Goal: Task Accomplishment & Management: Manage account settings

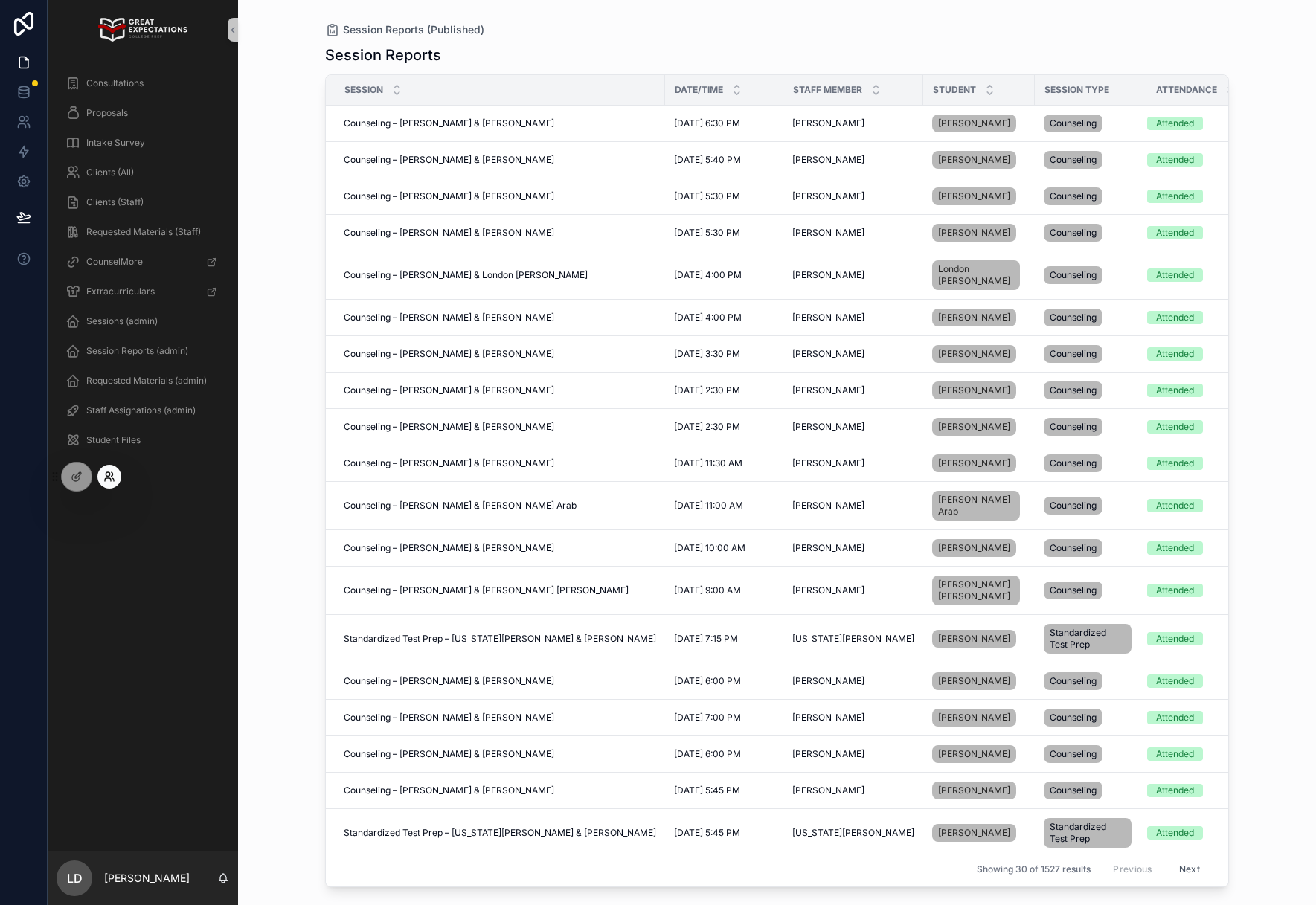
click at [104, 472] on icon at bounding box center [109, 476] width 12 height 12
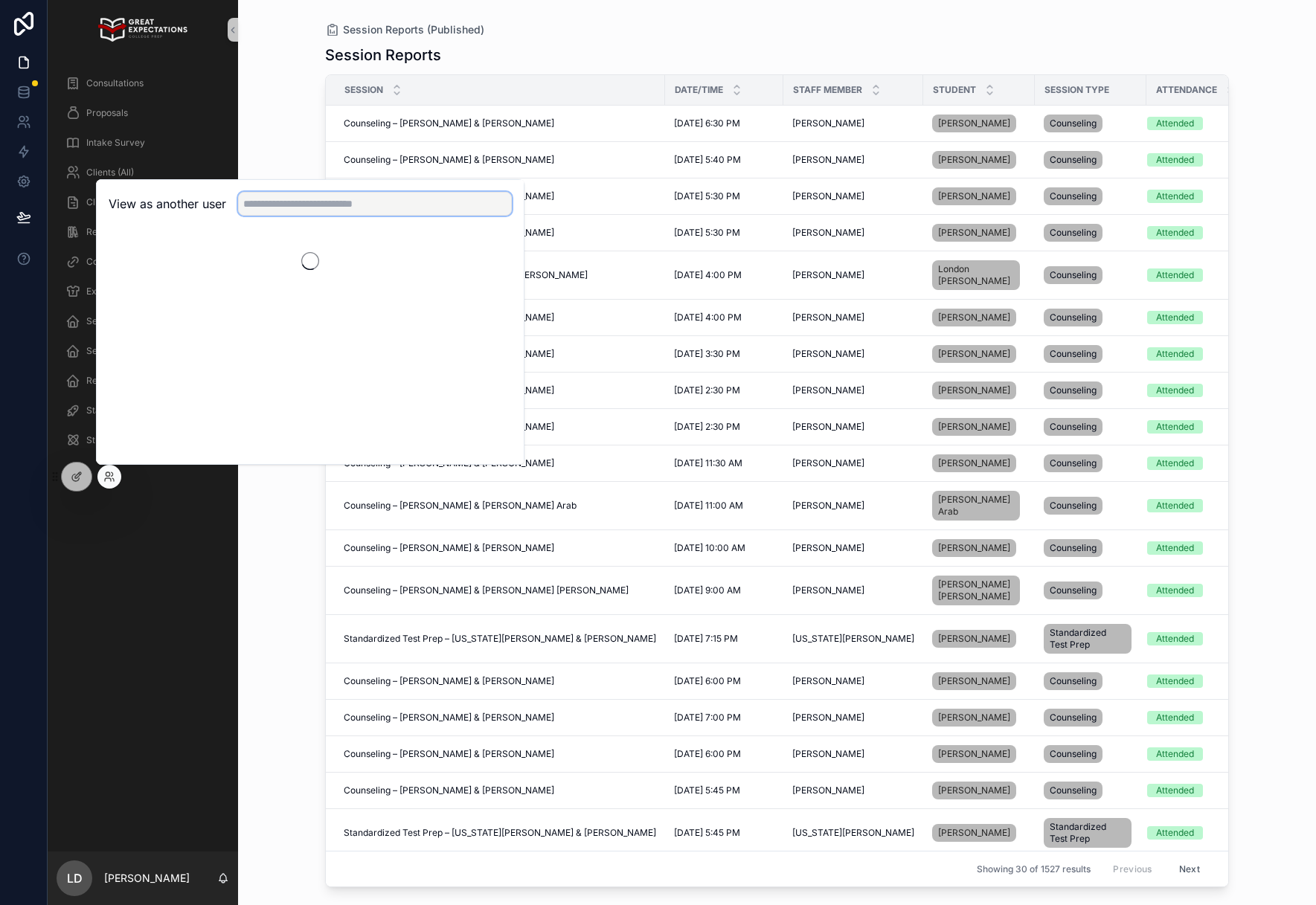
click at [317, 191] on input "text" at bounding box center [374, 203] width 274 height 24
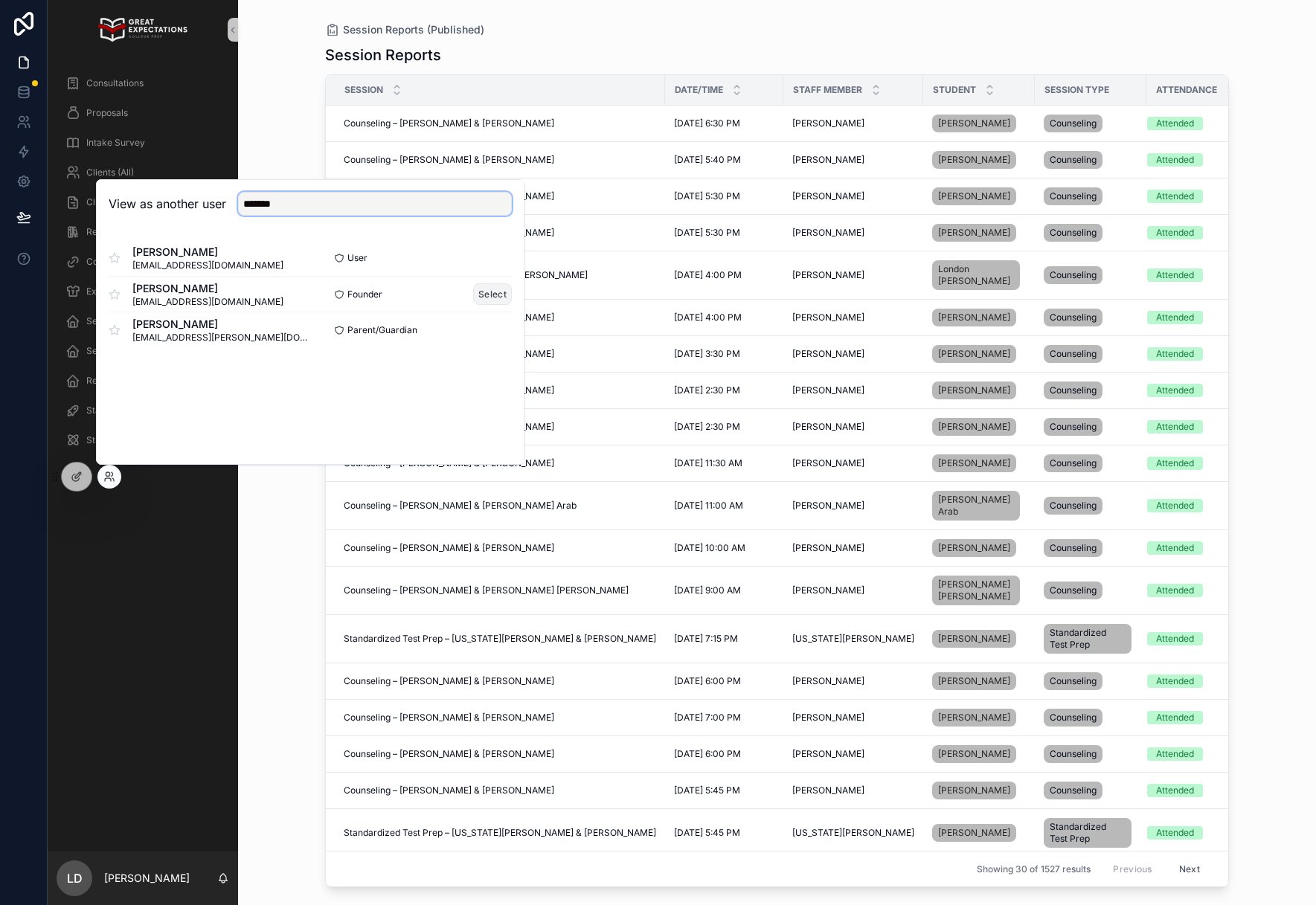
type input "*******"
click at [495, 303] on button "Select" at bounding box center [493, 294] width 39 height 21
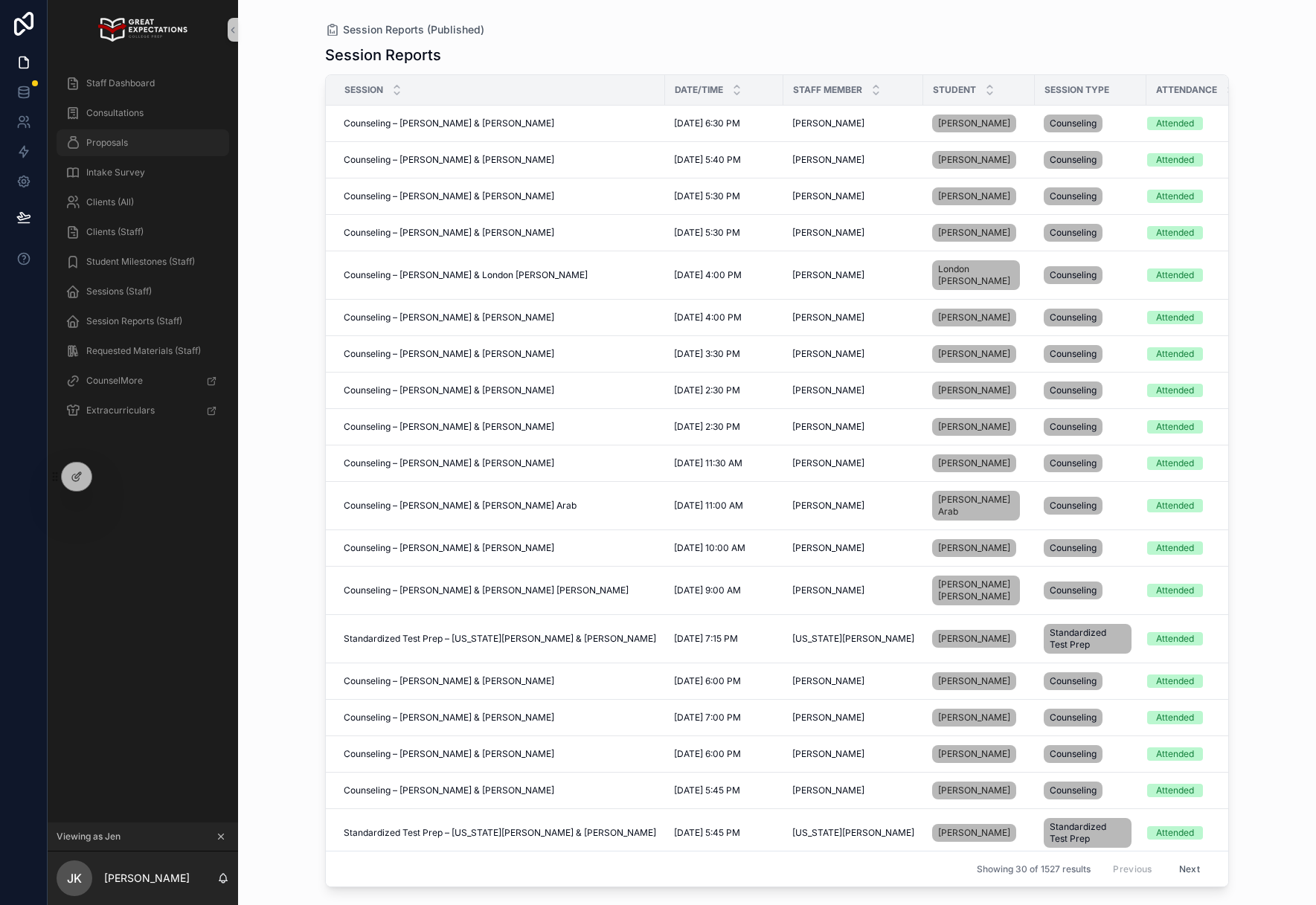
click at [123, 145] on span "Proposals" at bounding box center [107, 143] width 41 height 12
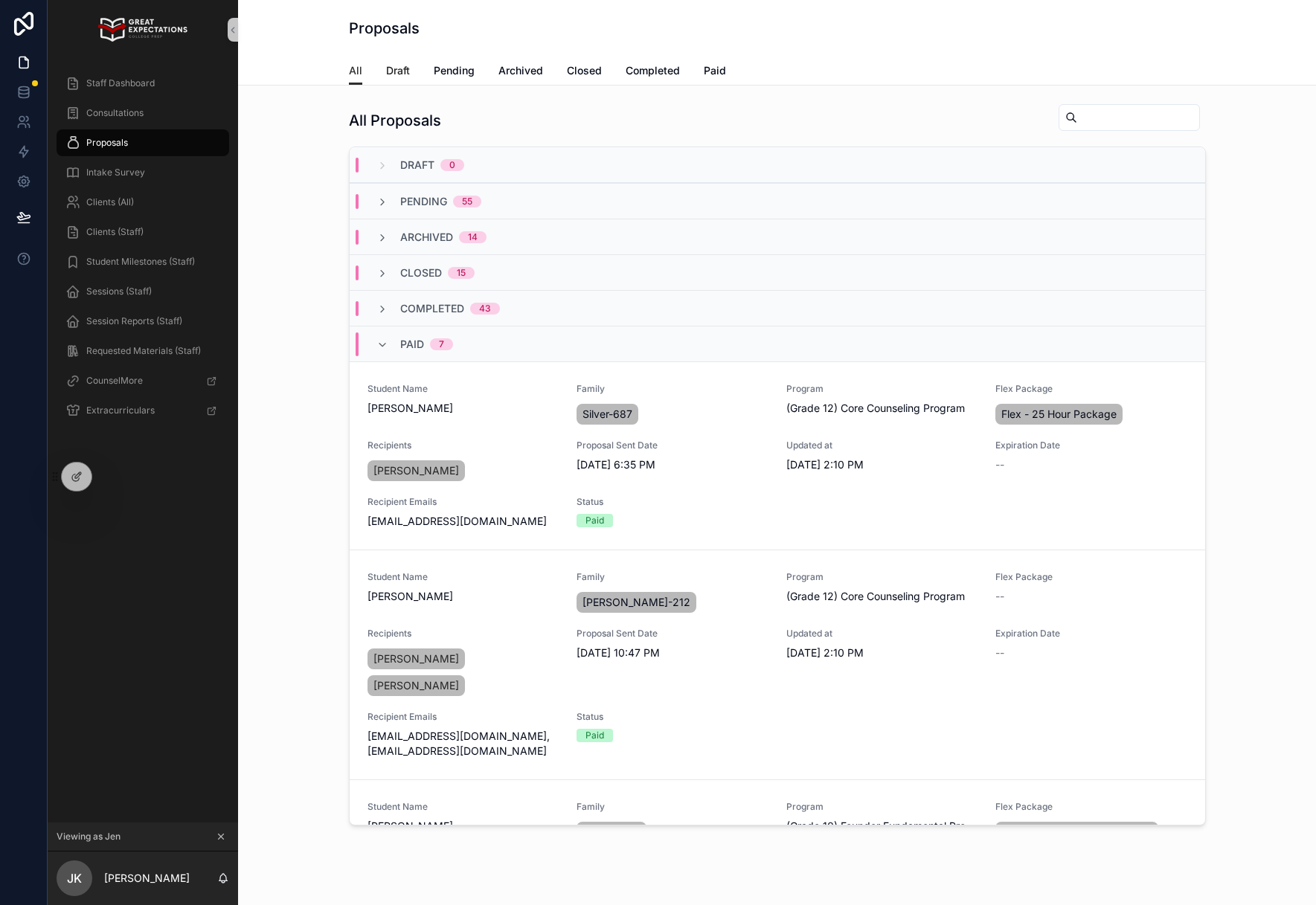
click at [386, 67] on span "Draft" at bounding box center [398, 71] width 24 height 15
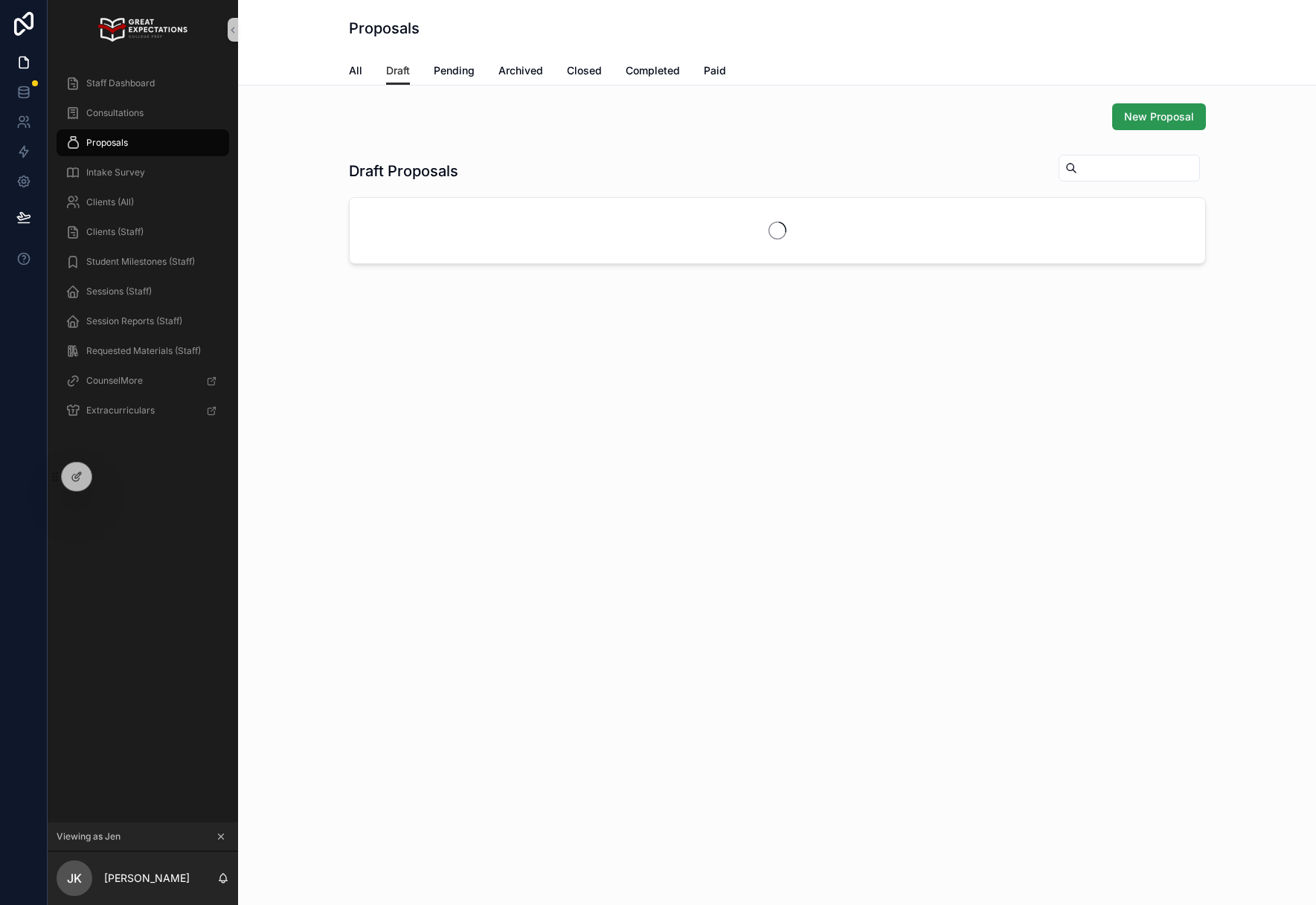
click at [1136, 118] on span "New Proposal" at bounding box center [1159, 117] width 70 height 15
click at [118, 470] on div at bounding box center [110, 477] width 24 height 24
click at [103, 482] on icon at bounding box center [109, 476] width 12 height 12
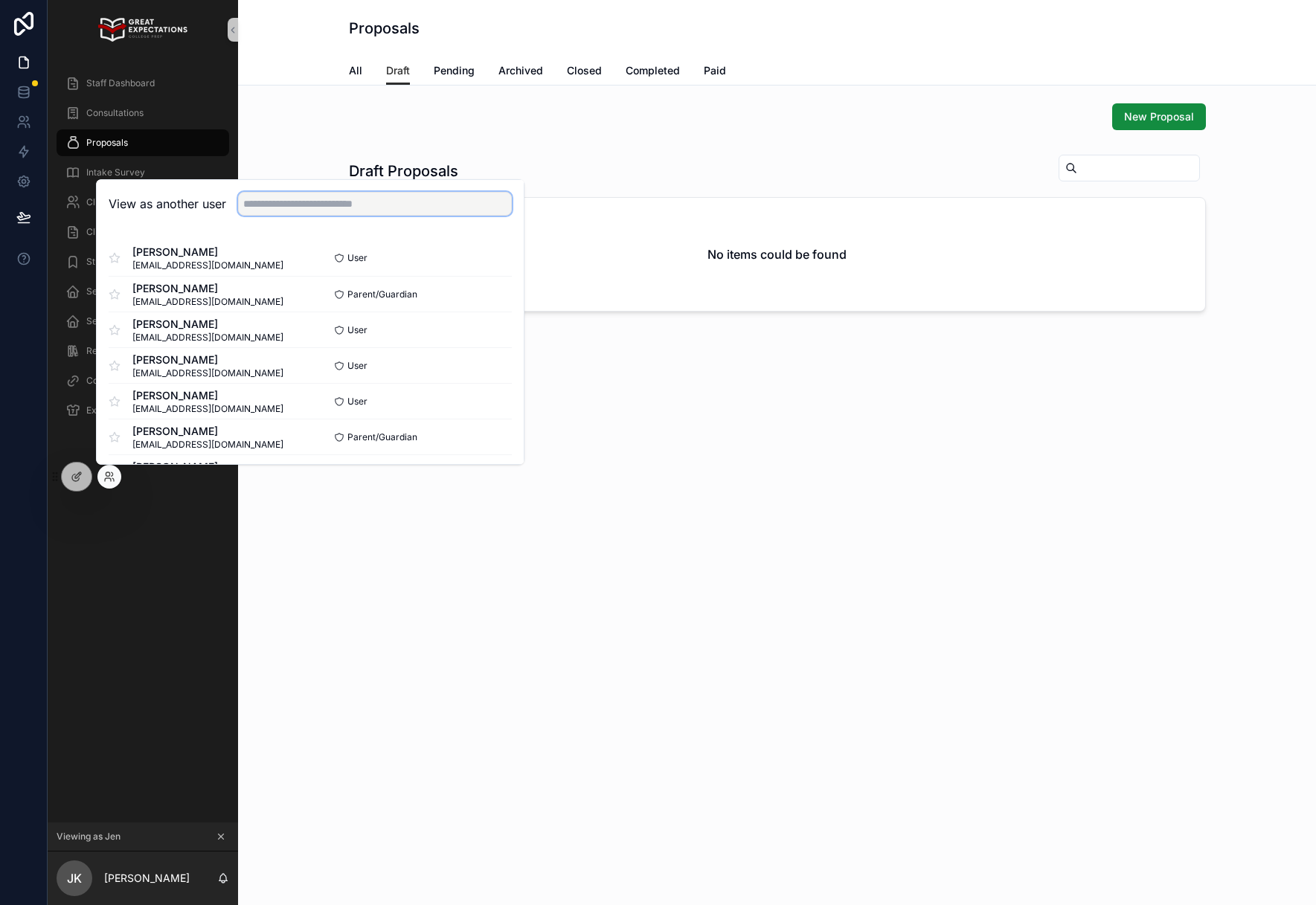
click at [331, 203] on input "text" at bounding box center [374, 203] width 274 height 24
type input "****"
click at [495, 258] on button "Select" at bounding box center [493, 258] width 39 height 21
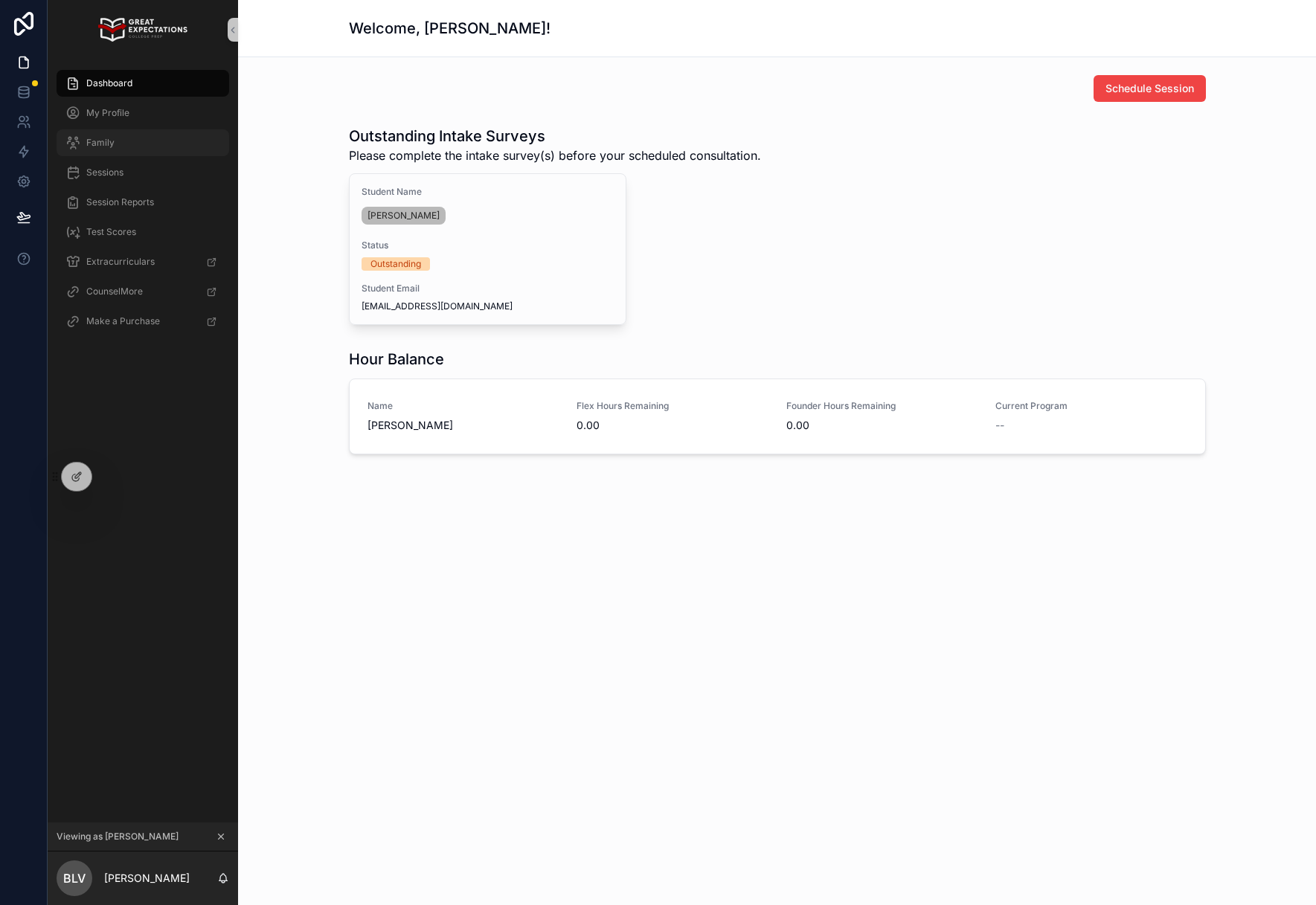
click at [144, 140] on div "Family" at bounding box center [143, 143] width 155 height 24
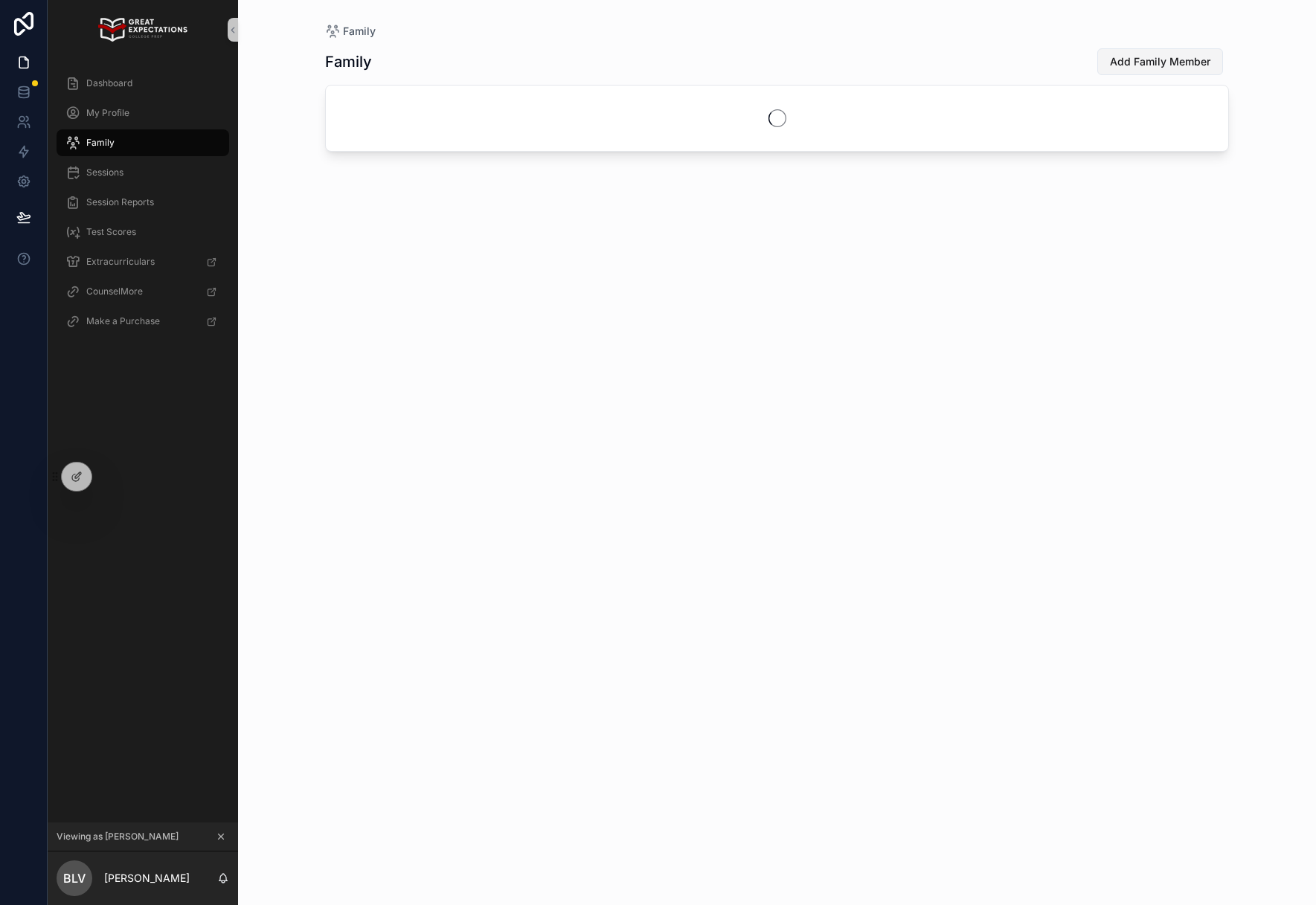
click at [1150, 52] on button "Add Family Member" at bounding box center [1159, 61] width 125 height 27
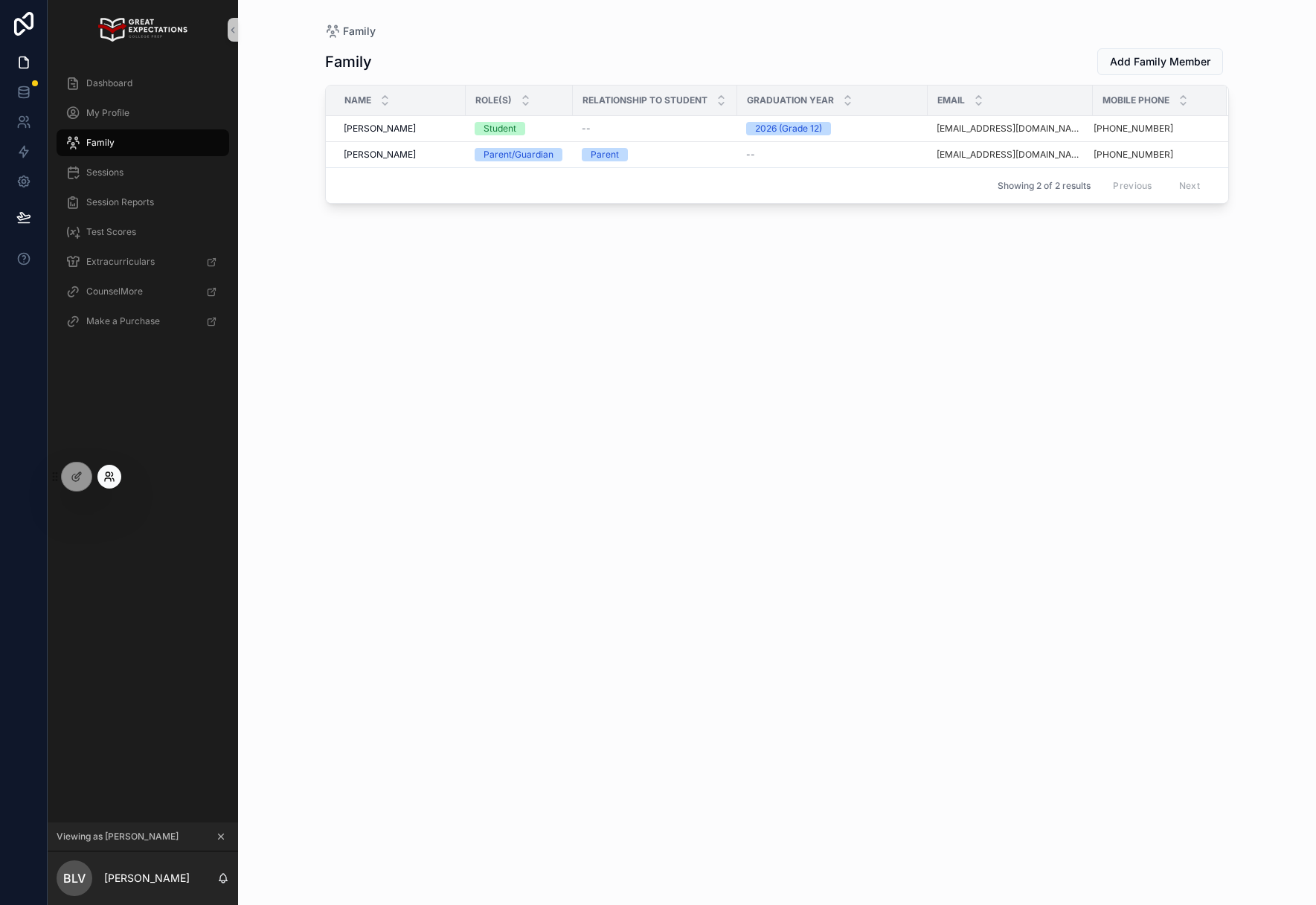
click at [107, 479] on icon at bounding box center [109, 476] width 12 height 12
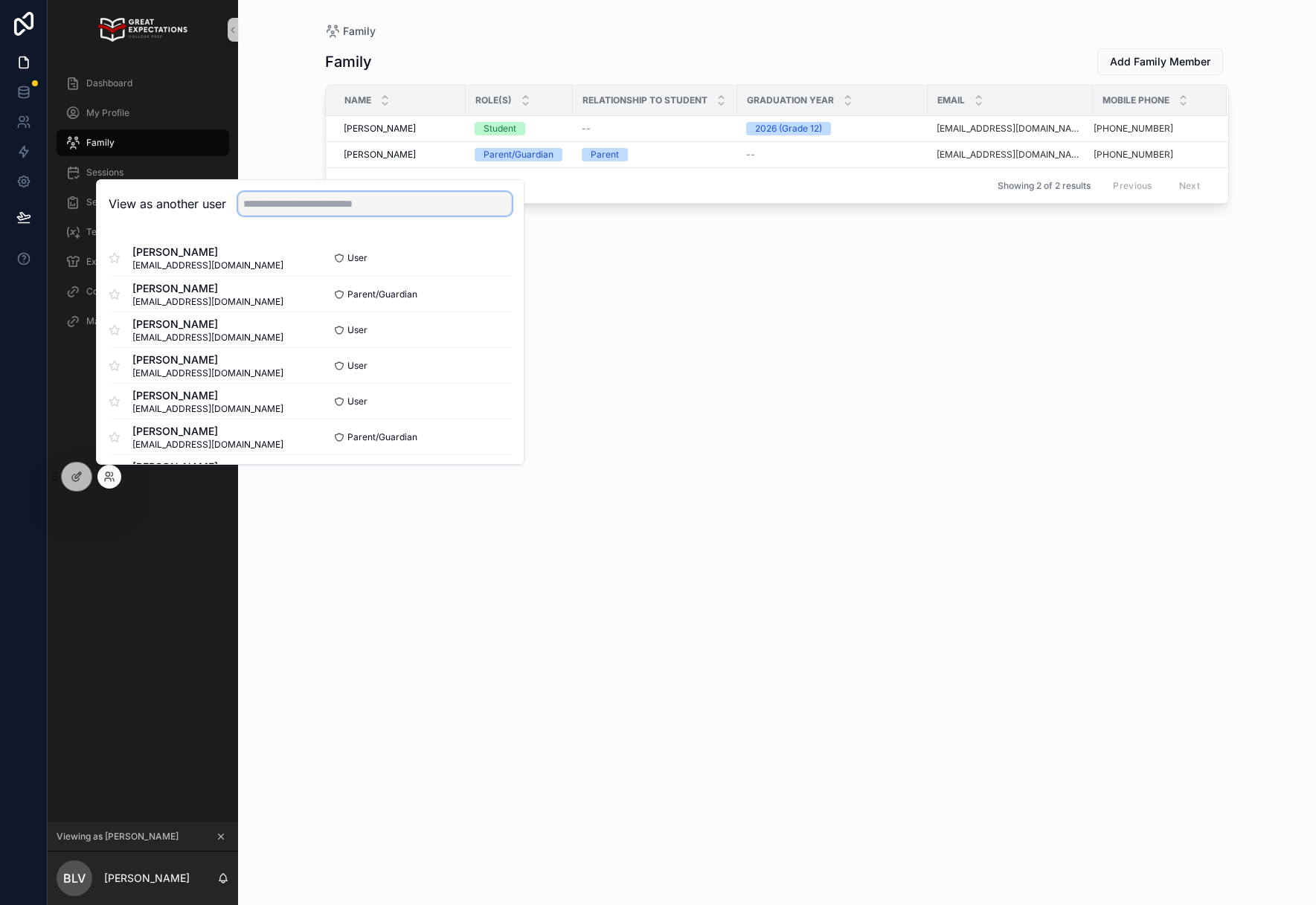
click at [322, 207] on input "text" at bounding box center [374, 203] width 274 height 24
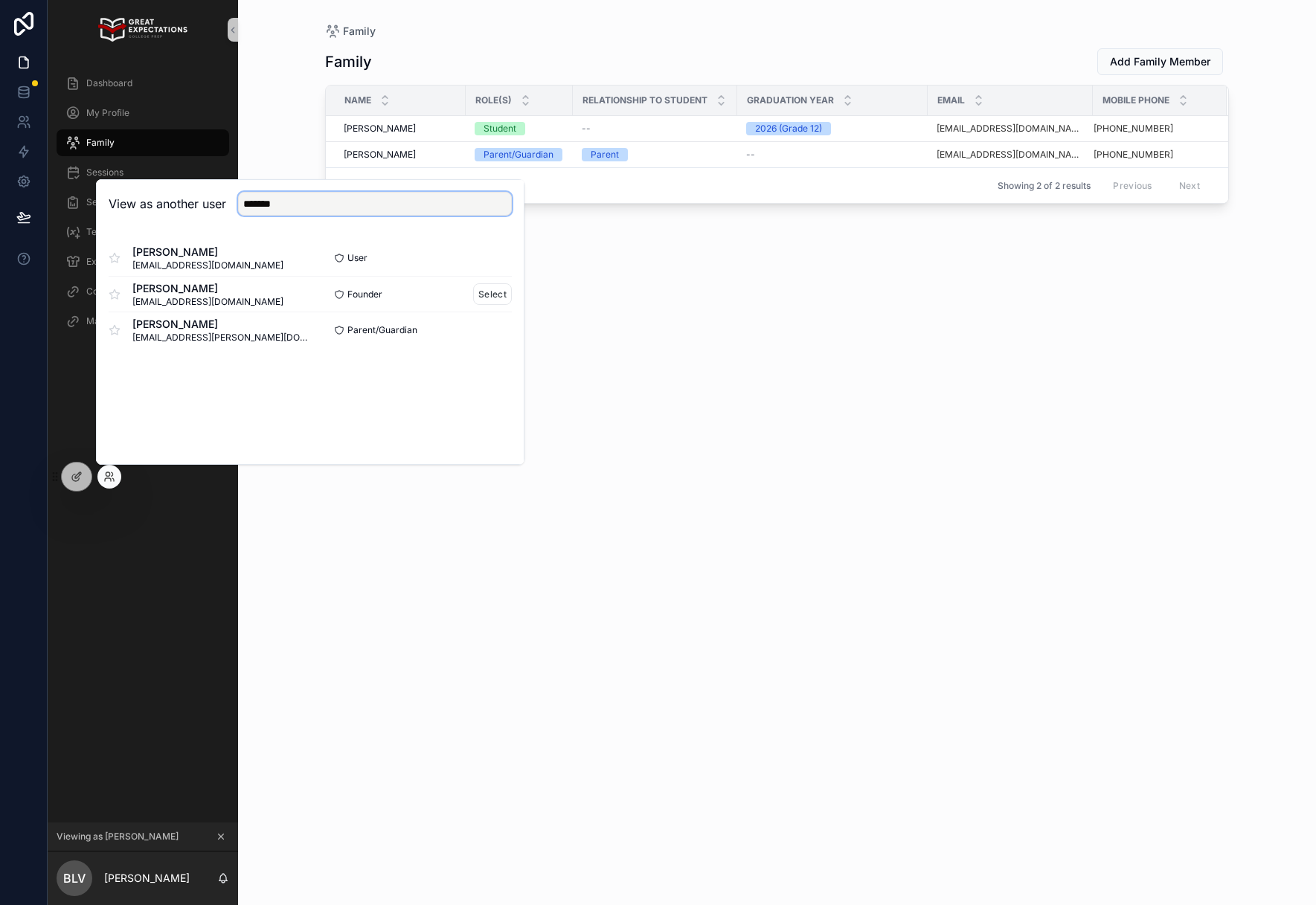
type input "*******"
click at [472, 287] on div "Founder Select" at bounding box center [411, 294] width 202 height 21
click at [489, 293] on button "Select" at bounding box center [493, 294] width 39 height 21
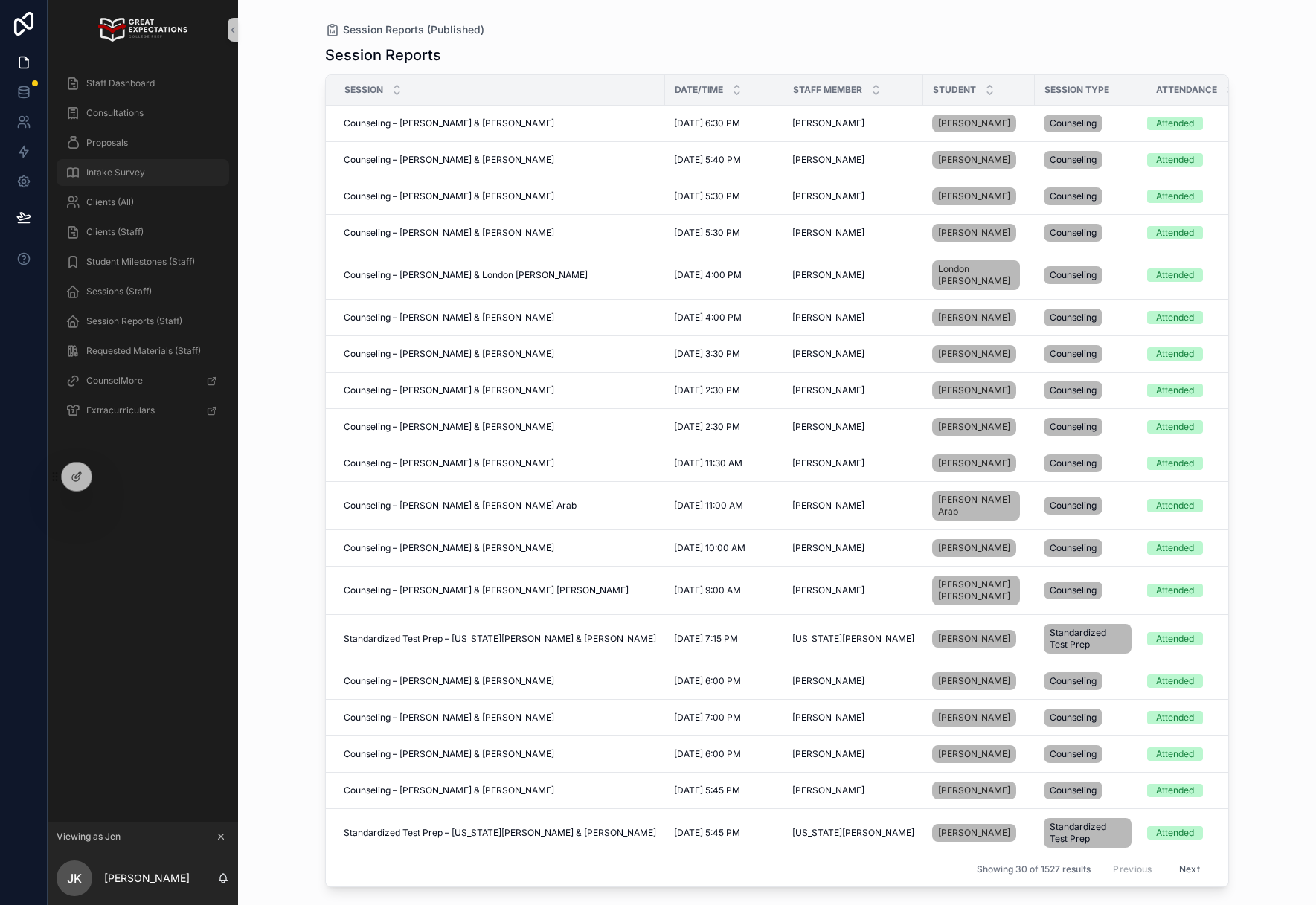
click at [95, 161] on div "Intake Survey" at bounding box center [143, 172] width 155 height 24
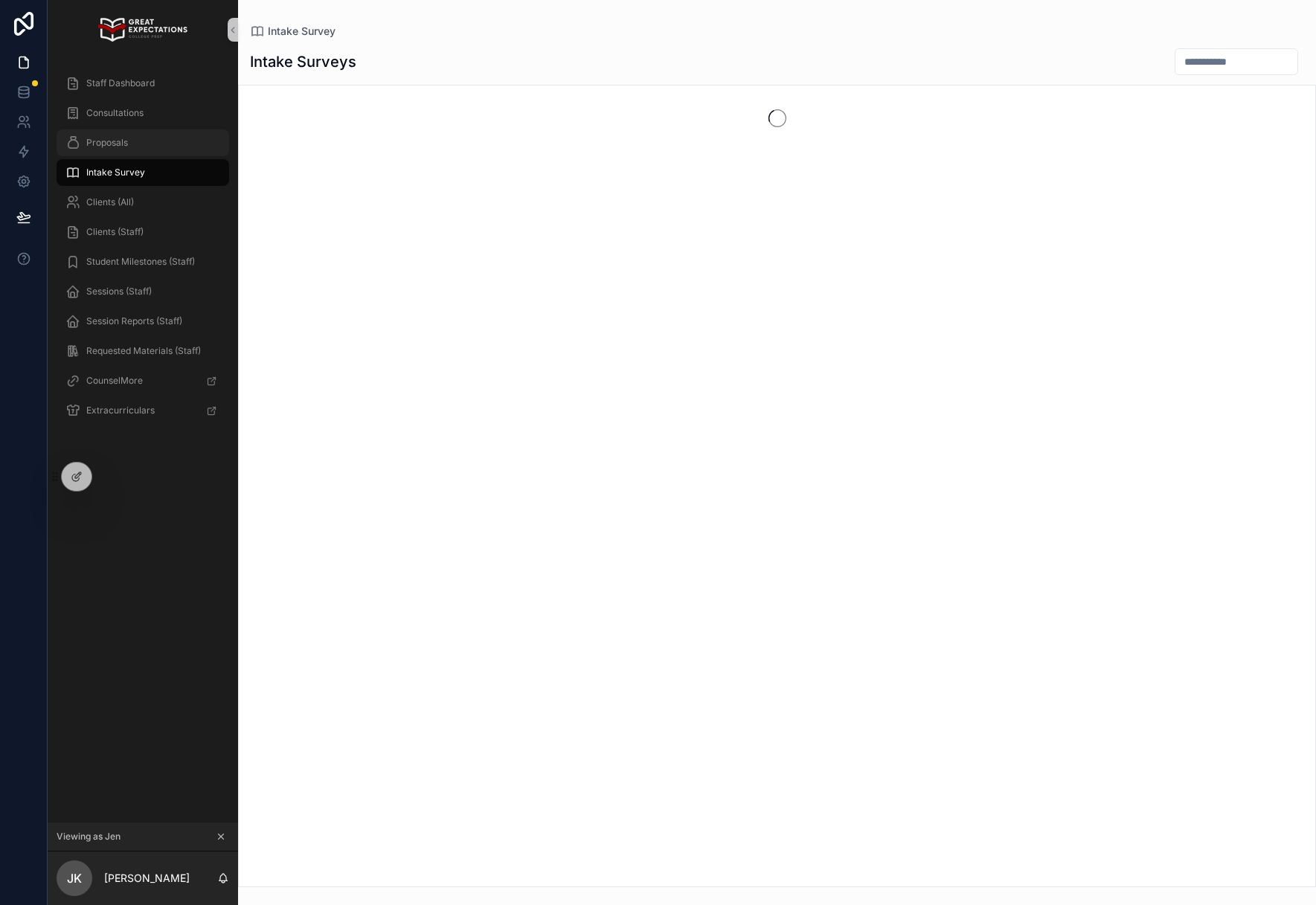
click at [104, 149] on div "Proposals" at bounding box center [143, 143] width 155 height 24
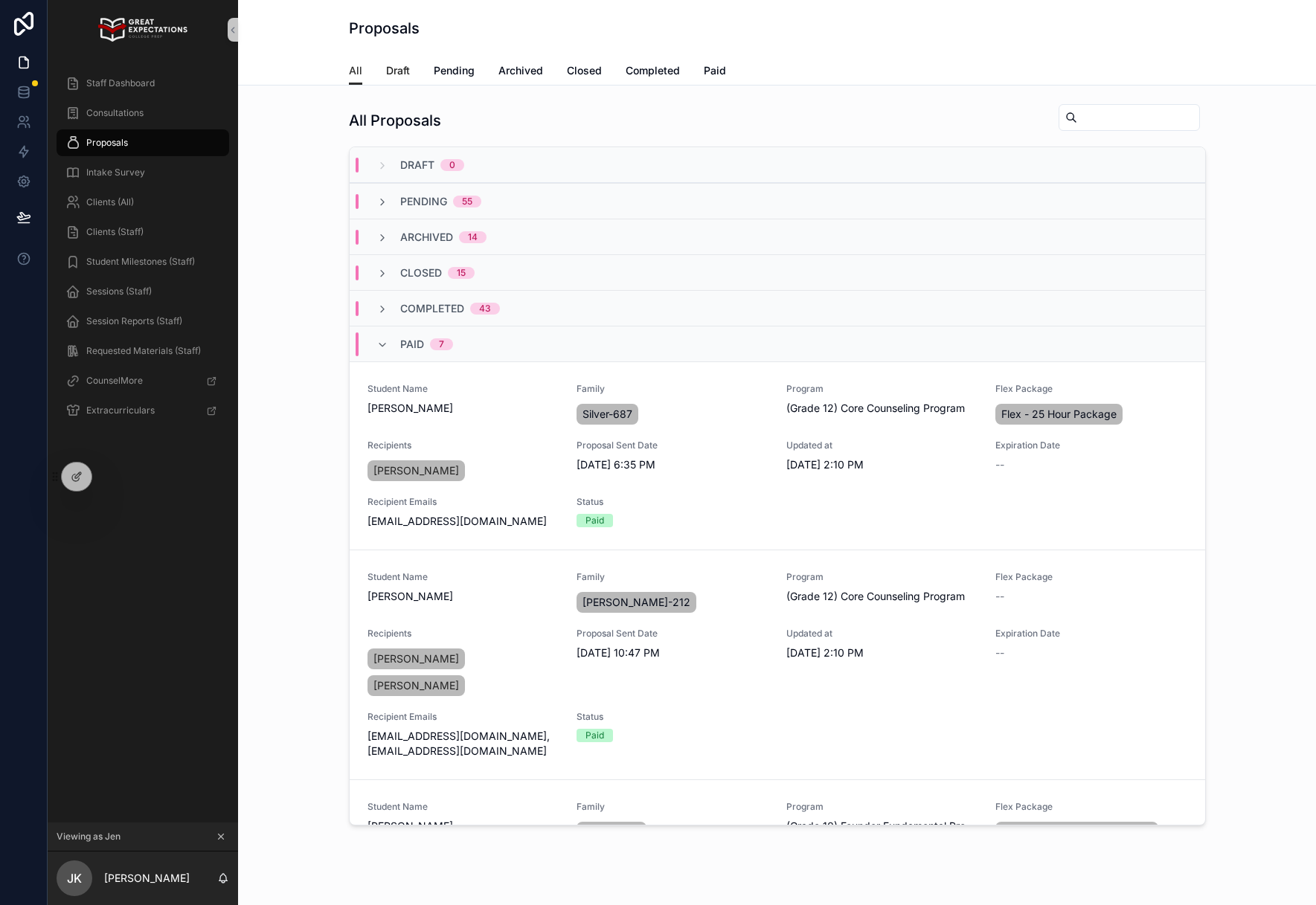
click at [405, 68] on span "Draft" at bounding box center [398, 71] width 24 height 15
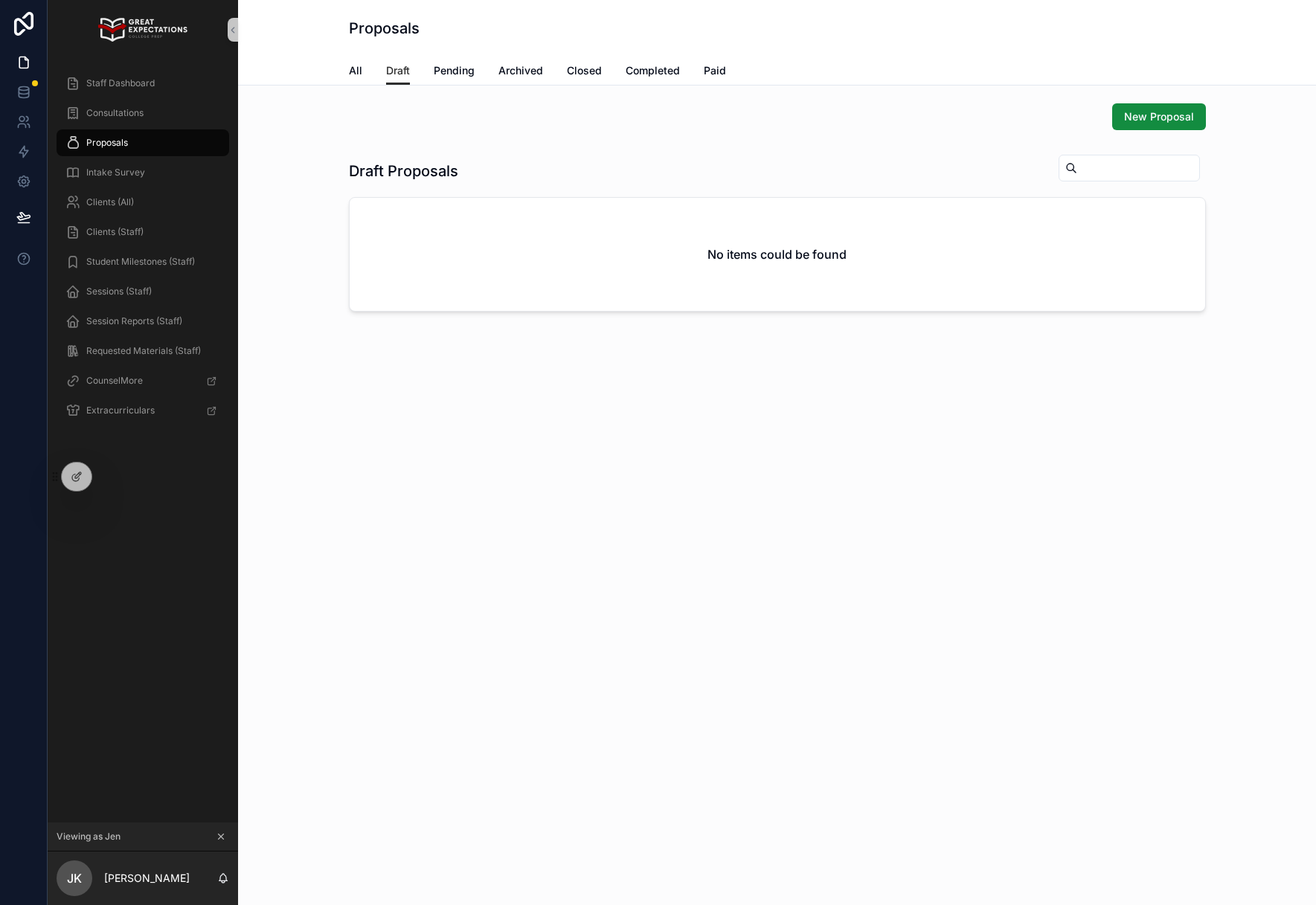
click at [1160, 95] on div "New Proposal Draft Proposals No items could be found" at bounding box center [776, 249] width 1077 height 327
click at [1161, 110] on span "New Proposal" at bounding box center [1159, 117] width 70 height 15
click at [393, 71] on span "Draft" at bounding box center [398, 71] width 24 height 15
click at [421, 72] on div "All Draft Pending Archived Closed Completed Paid" at bounding box center [777, 70] width 856 height 29
click at [319, 66] on div "All Draft Pending Archived Closed Completed Paid" at bounding box center [776, 70] width 1060 height 29
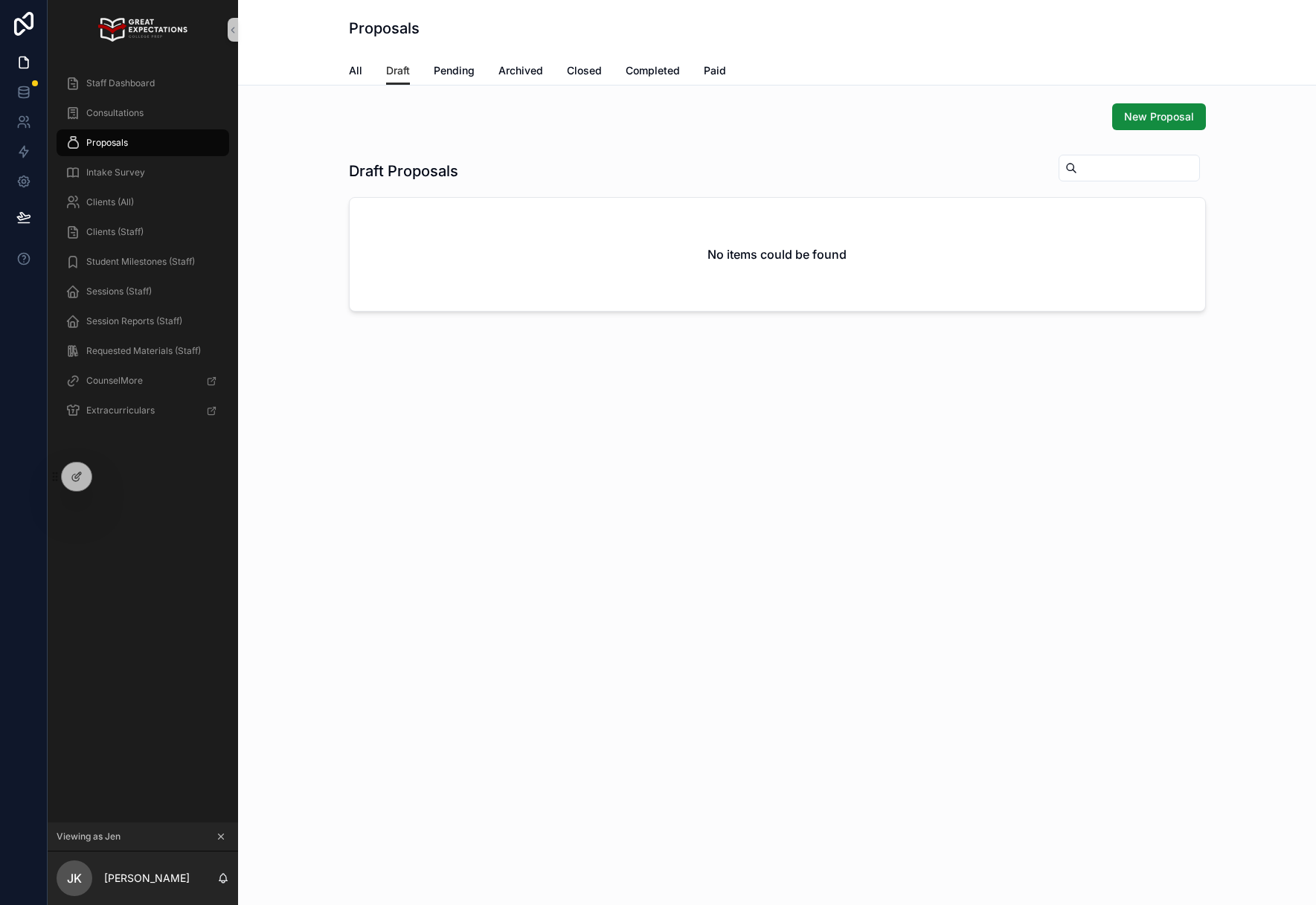
click at [369, 68] on div "All Draft Pending Archived Closed Completed Paid" at bounding box center [777, 70] width 856 height 29
click at [355, 73] on span "All" at bounding box center [355, 71] width 14 height 15
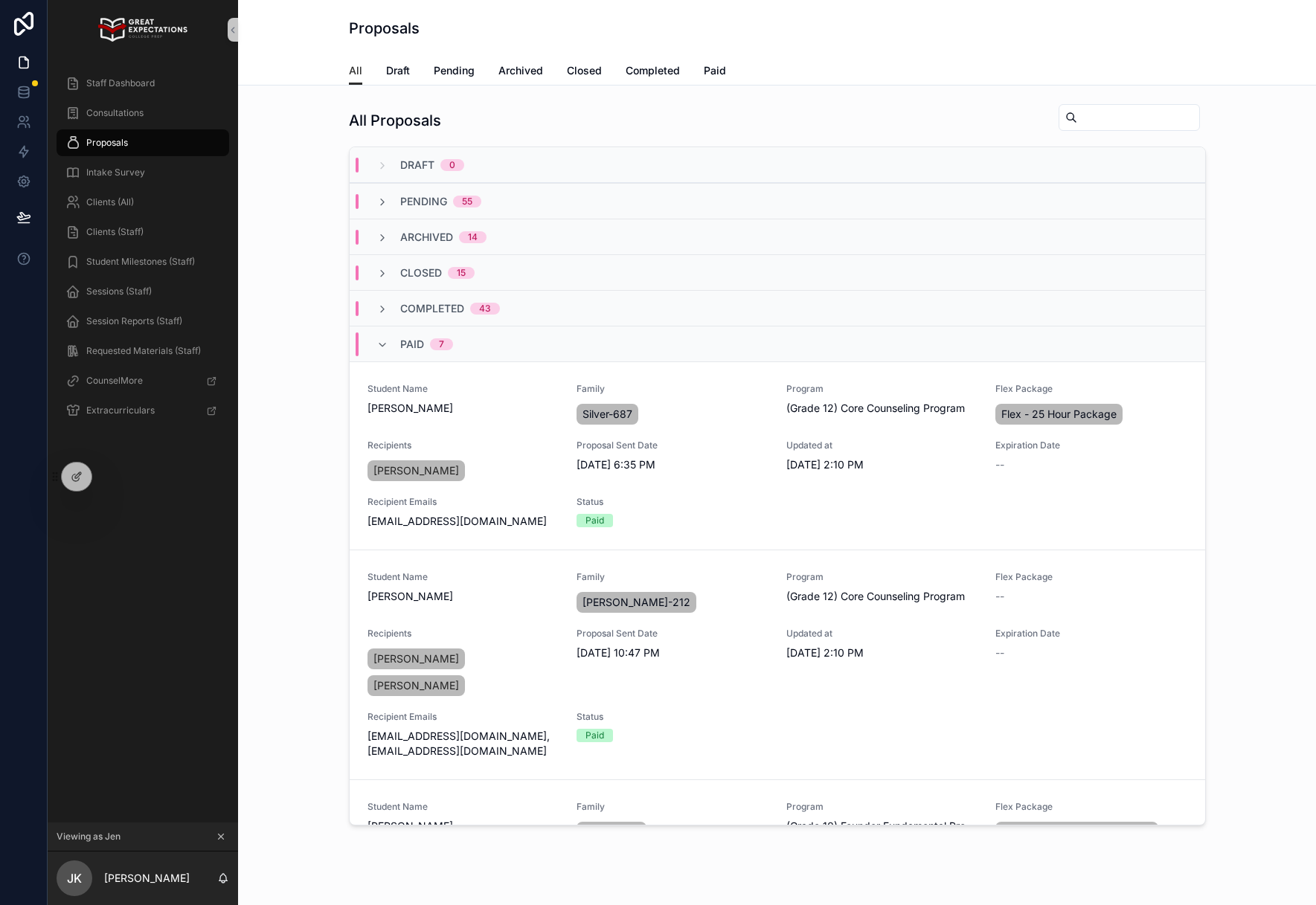
click at [415, 67] on div "All Draft Pending Archived Closed Completed Paid" at bounding box center [777, 70] width 856 height 29
click at [95, 116] on span "Consultations" at bounding box center [115, 112] width 57 height 12
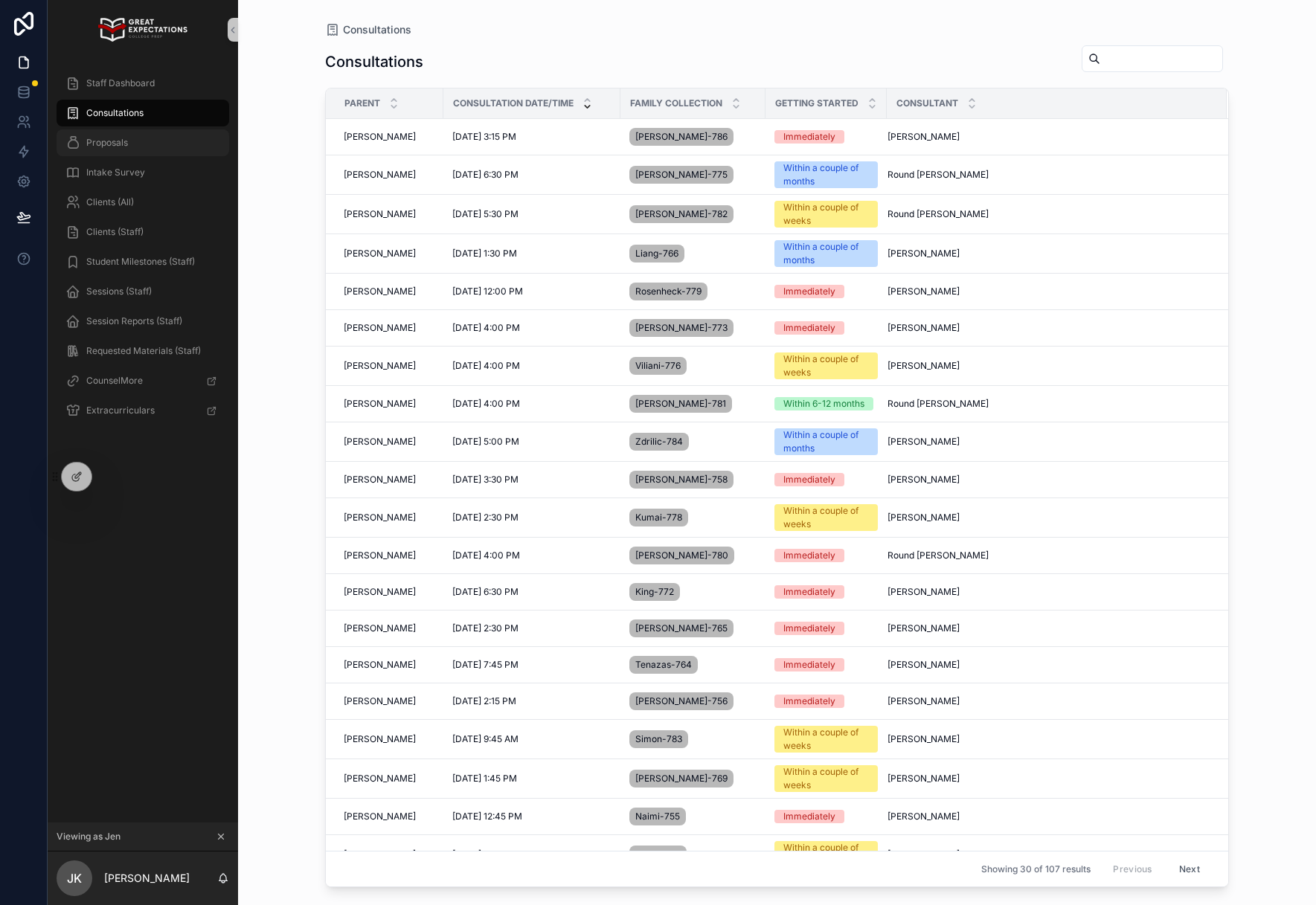
click at [94, 141] on span "Proposals" at bounding box center [107, 143] width 41 height 12
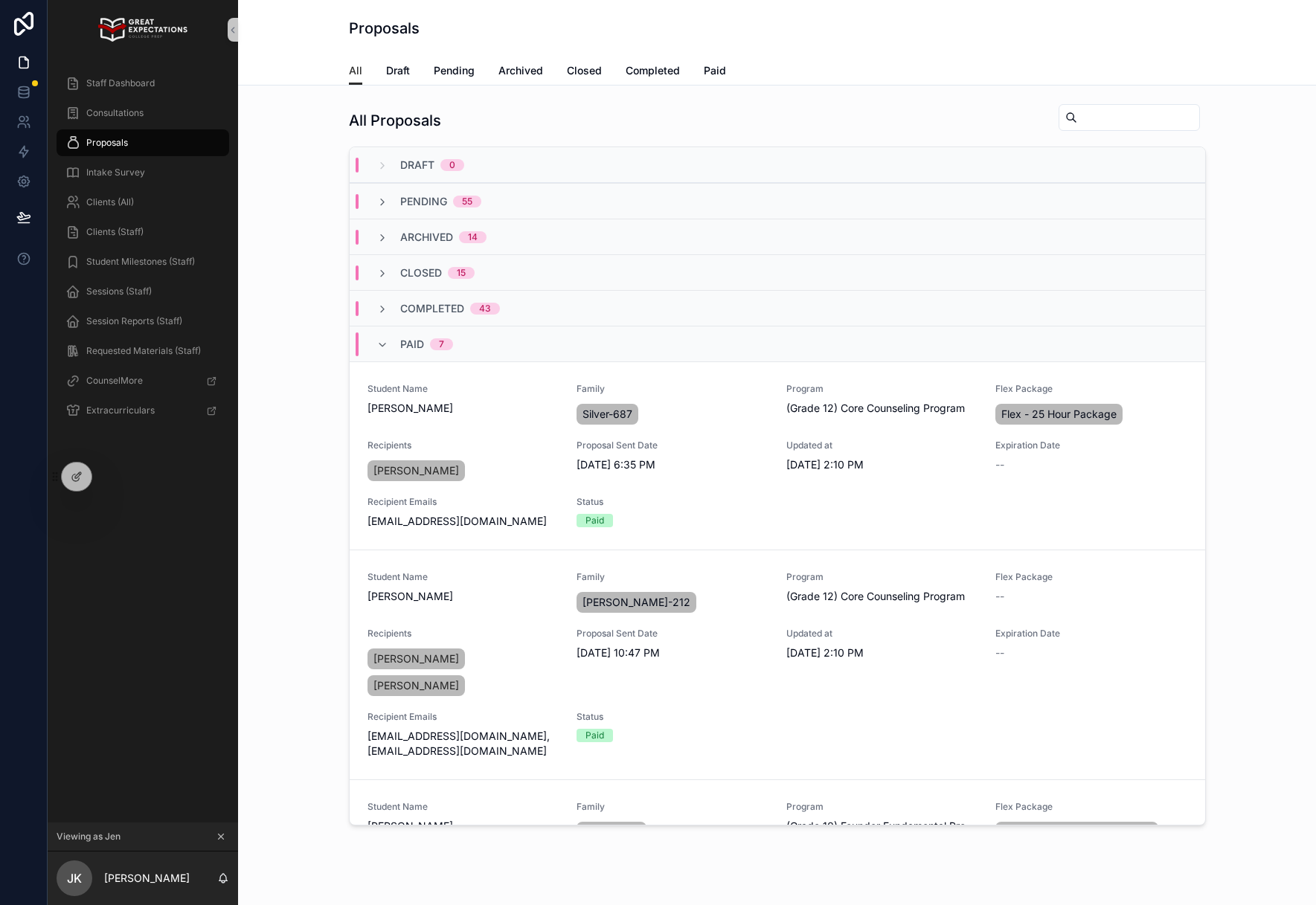
click at [449, 178] on div "Draft 0" at bounding box center [777, 165] width 856 height 36
click at [1137, 113] on input "scrollable content" at bounding box center [1137, 117] width 122 height 21
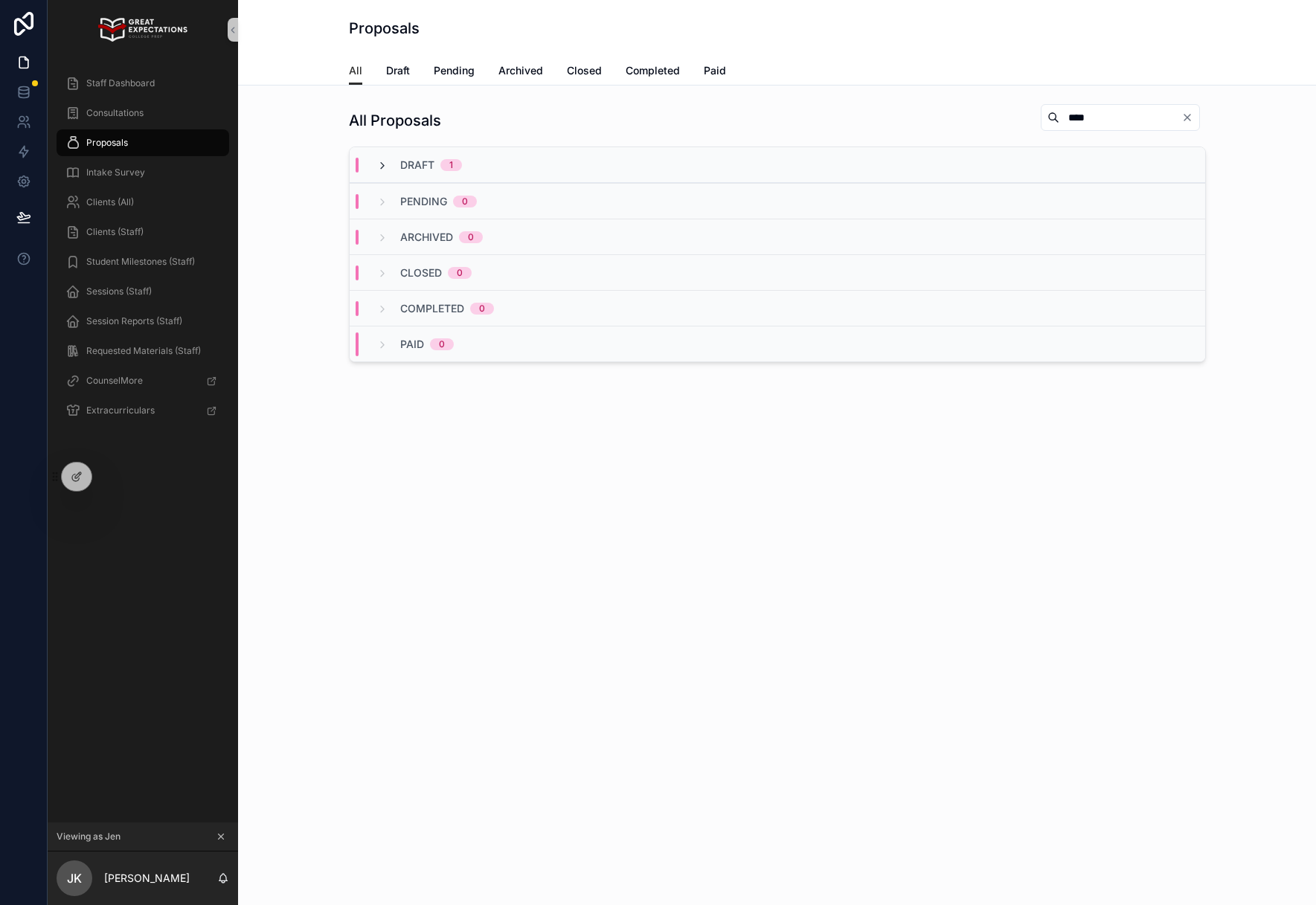
type input "****"
click at [385, 169] on icon "scrollable content" at bounding box center [382, 166] width 12 height 12
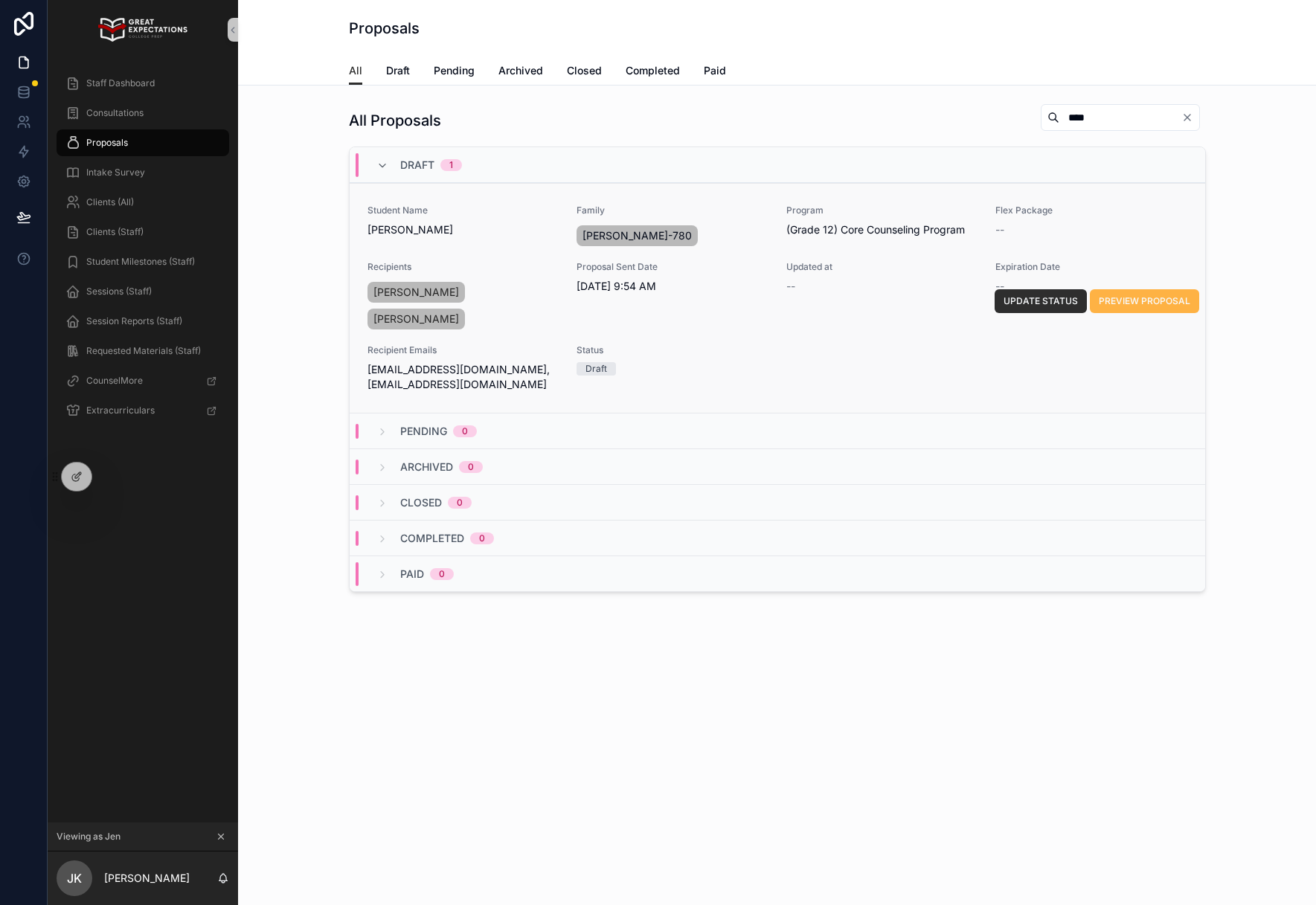
click at [1120, 303] on span "PREVIEW PROPOSAL" at bounding box center [1144, 301] width 91 height 12
click at [76, 481] on icon at bounding box center [76, 476] width 12 height 12
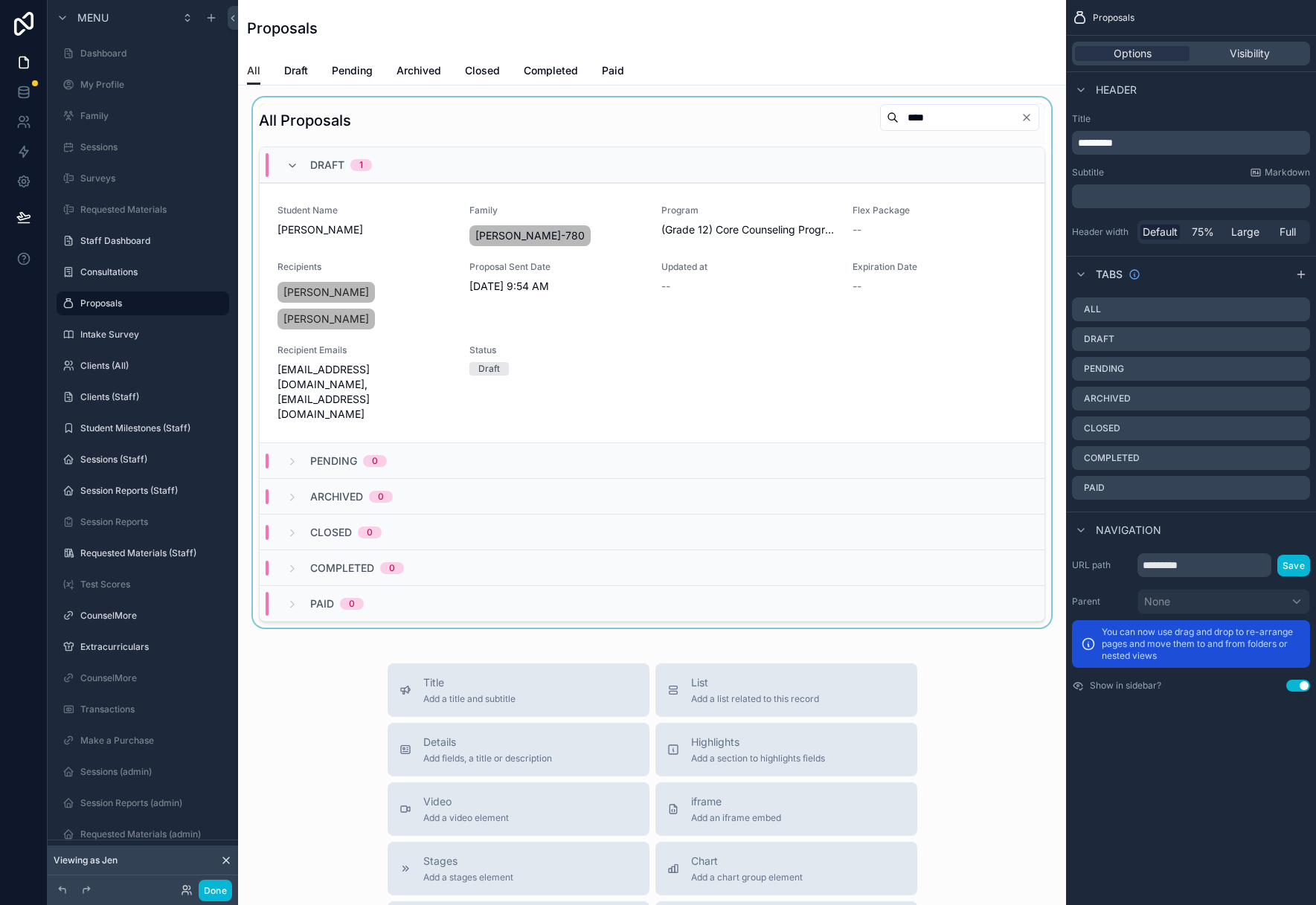
click at [574, 130] on div "scrollable content" at bounding box center [651, 363] width 804 height 530
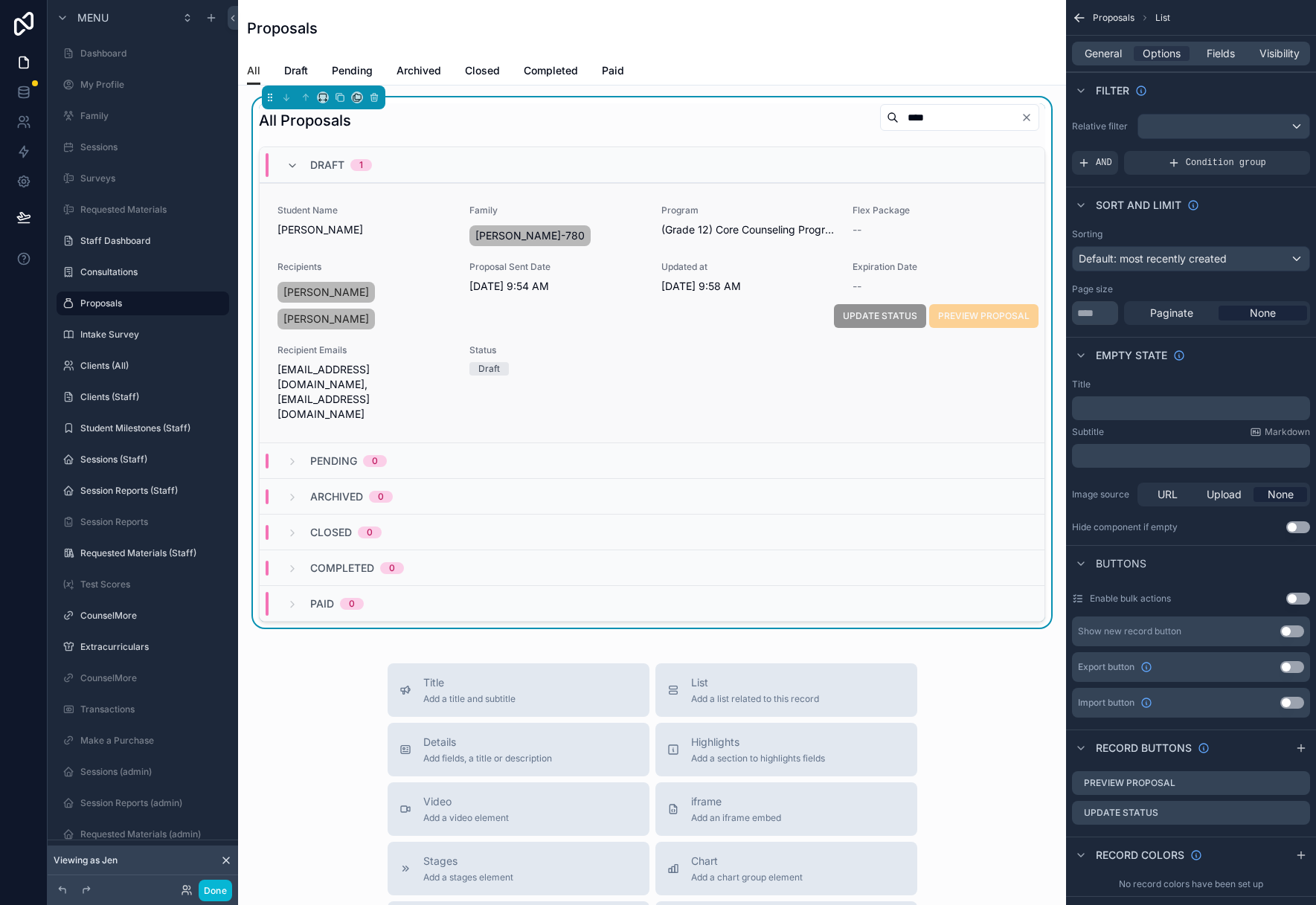
click at [603, 339] on div "Student Name [PERSON_NAME] Family [PERSON_NAME]-780 Program (Grade 12) Core Cou…" at bounding box center [651, 313] width 749 height 217
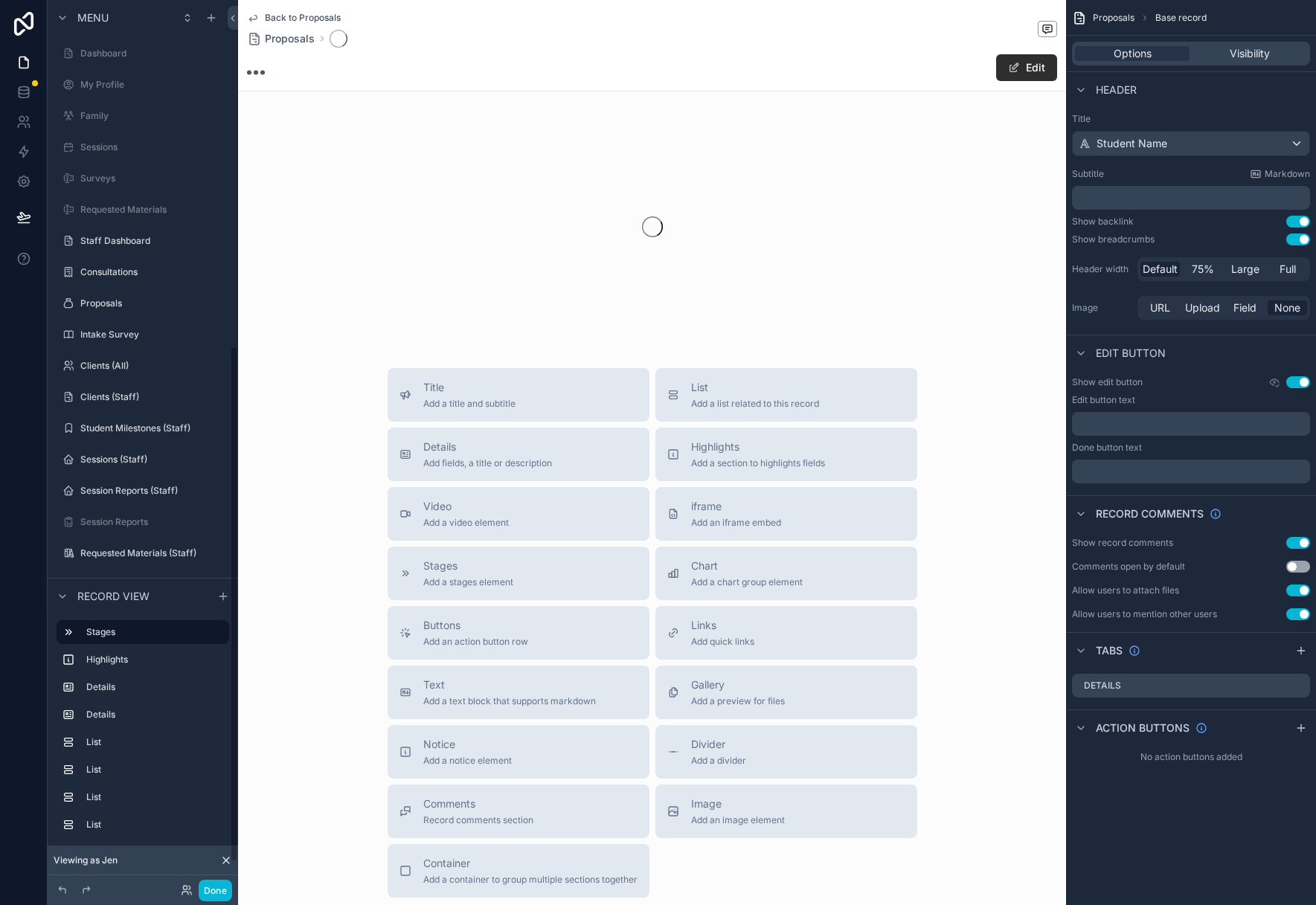
scroll to position [594, 0]
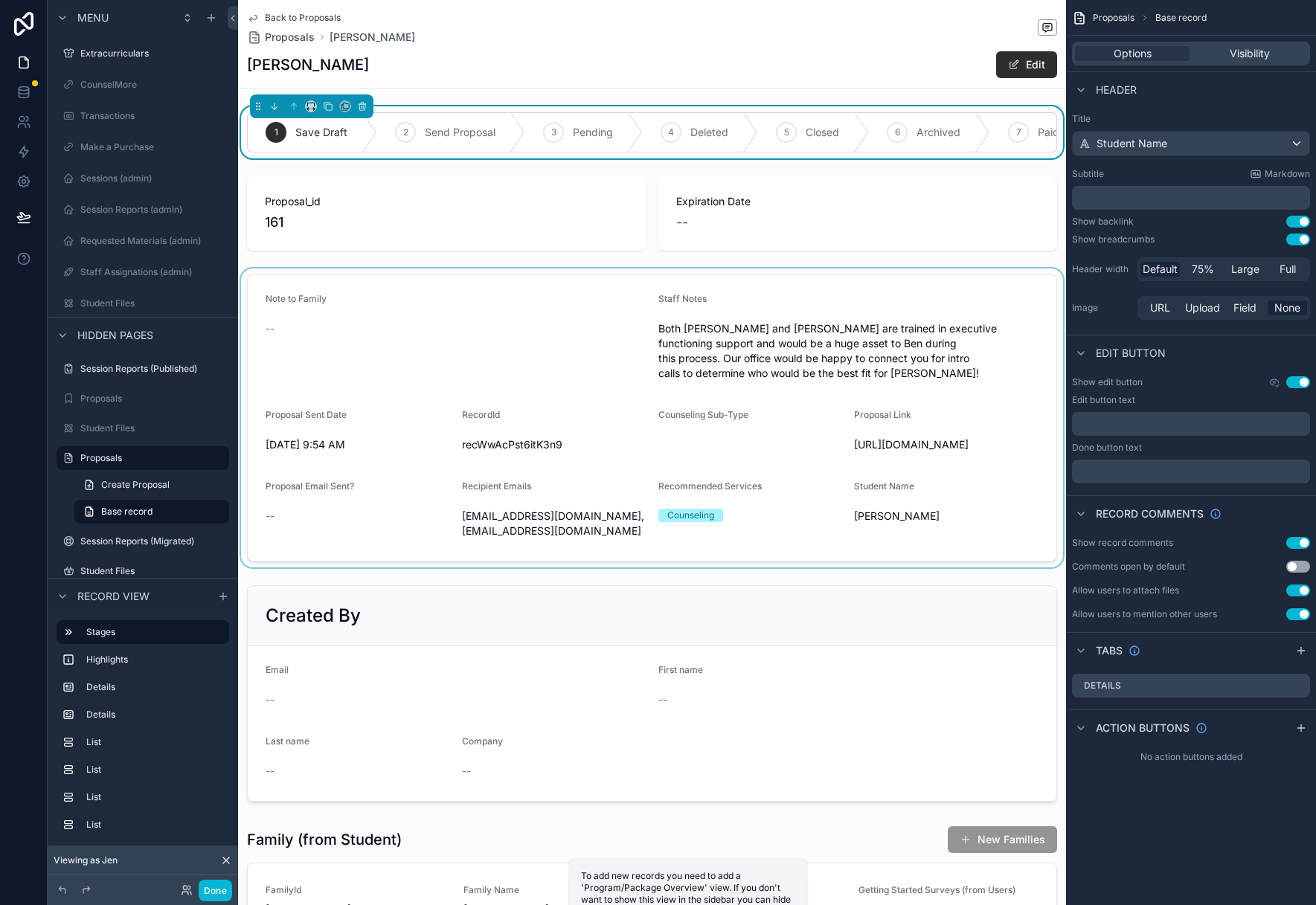
click at [487, 338] on div "scrollable content" at bounding box center [651, 418] width 828 height 299
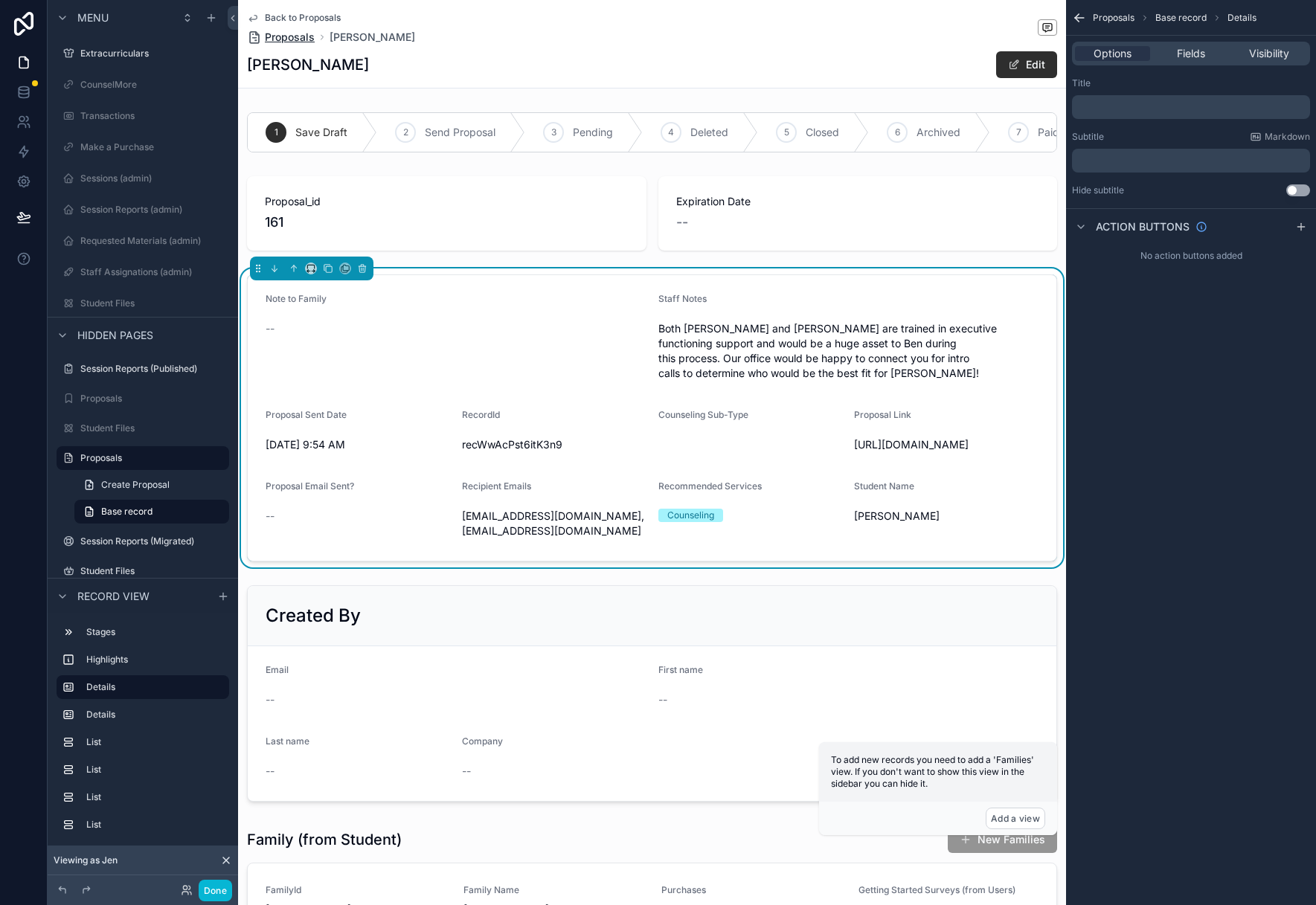
click at [277, 37] on span "Proposals" at bounding box center [290, 37] width 50 height 15
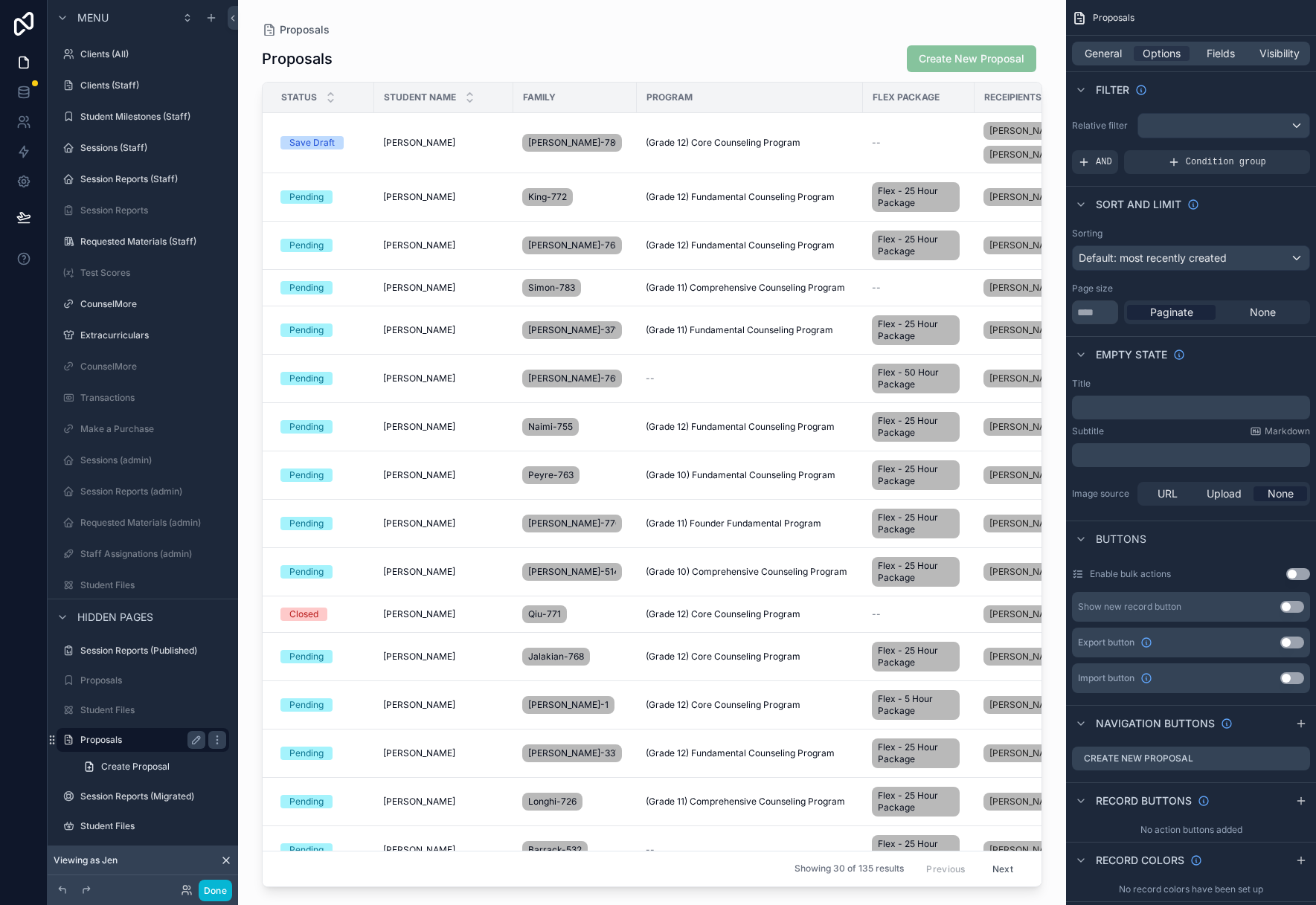
click at [121, 735] on label "Proposals" at bounding box center [139, 739] width 119 height 12
click at [309, 38] on div "Proposals Create New Proposal Status Student Name Family Program Flex Package R…" at bounding box center [651, 461] width 780 height 852
click at [315, 27] on span "Proposals" at bounding box center [305, 29] width 50 height 15
click at [215, 895] on button "Done" at bounding box center [215, 889] width 33 height 21
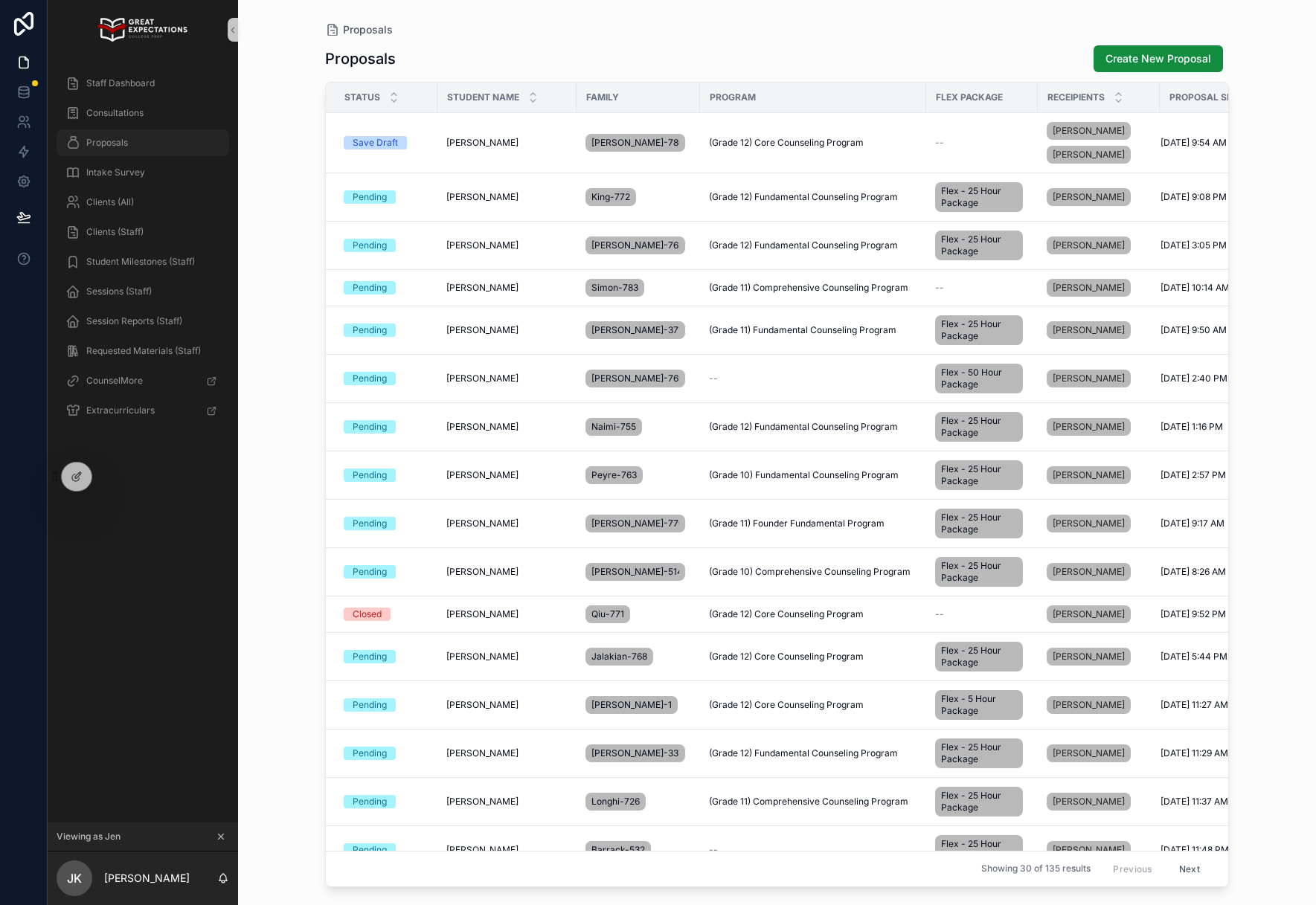
click at [136, 148] on div "Proposals" at bounding box center [143, 143] width 155 height 24
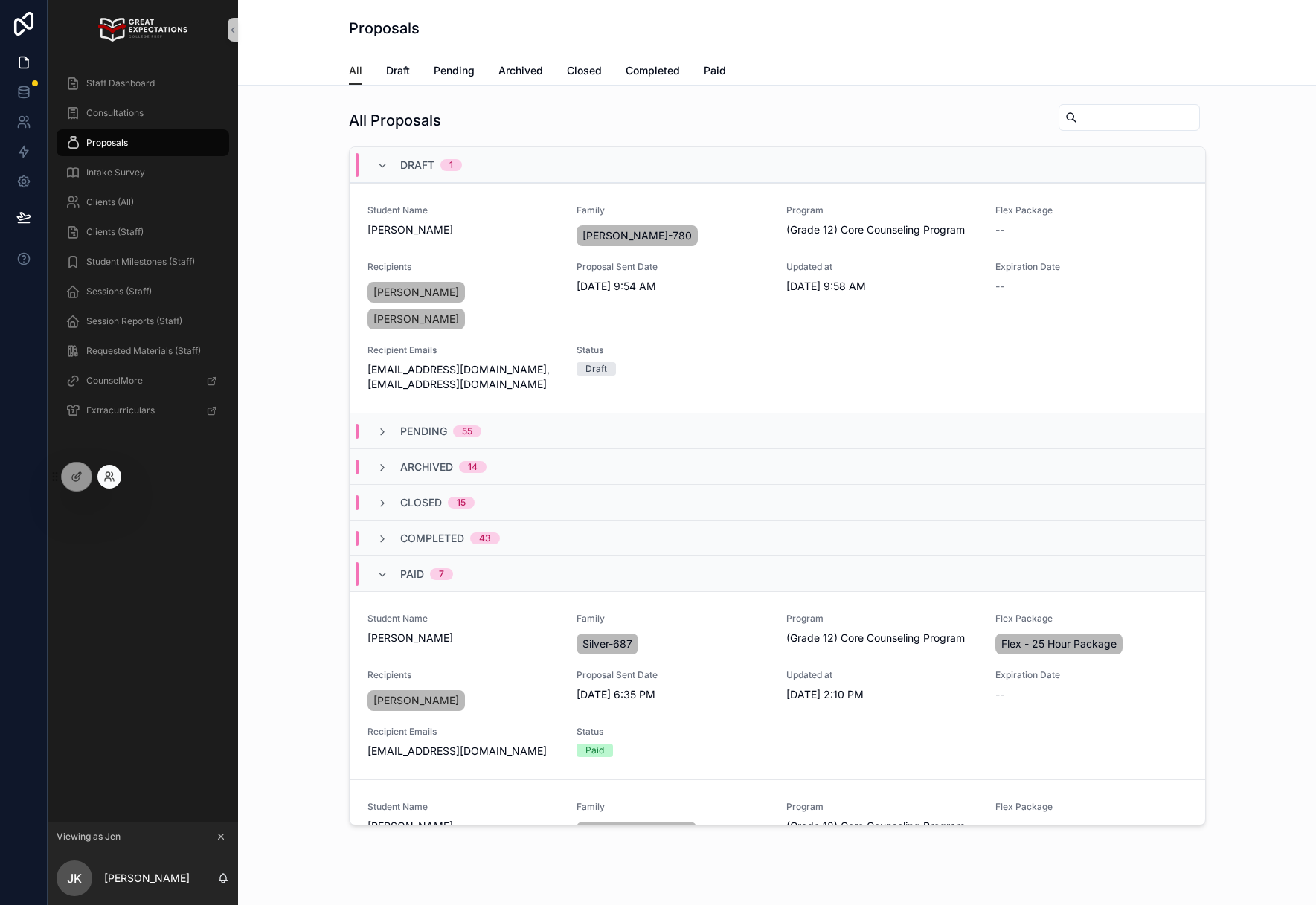
click at [96, 465] on div at bounding box center [106, 477] width 29 height 24
click at [72, 473] on icon at bounding box center [76, 476] width 12 height 12
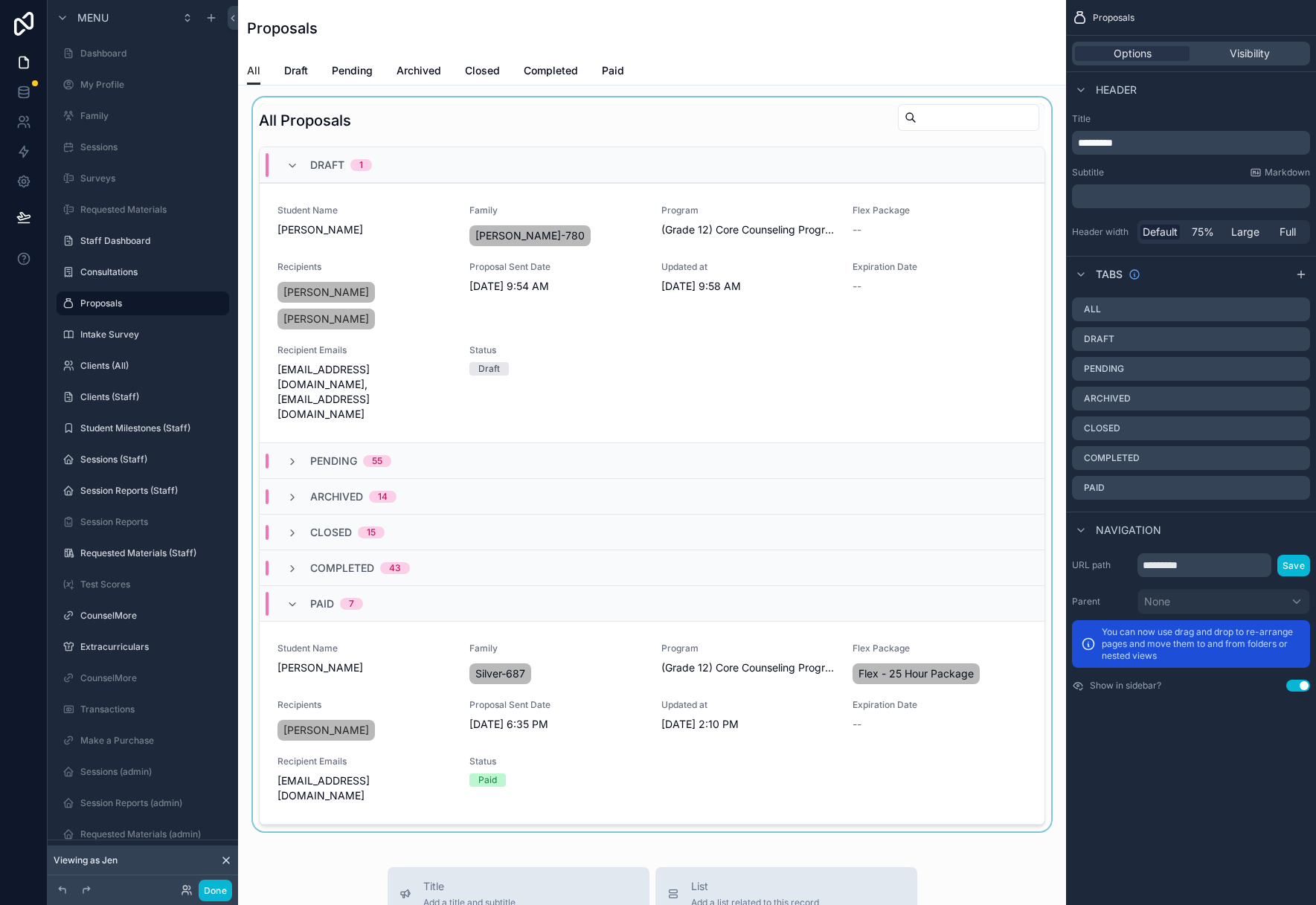
click at [975, 306] on div "scrollable content" at bounding box center [651, 464] width 804 height 734
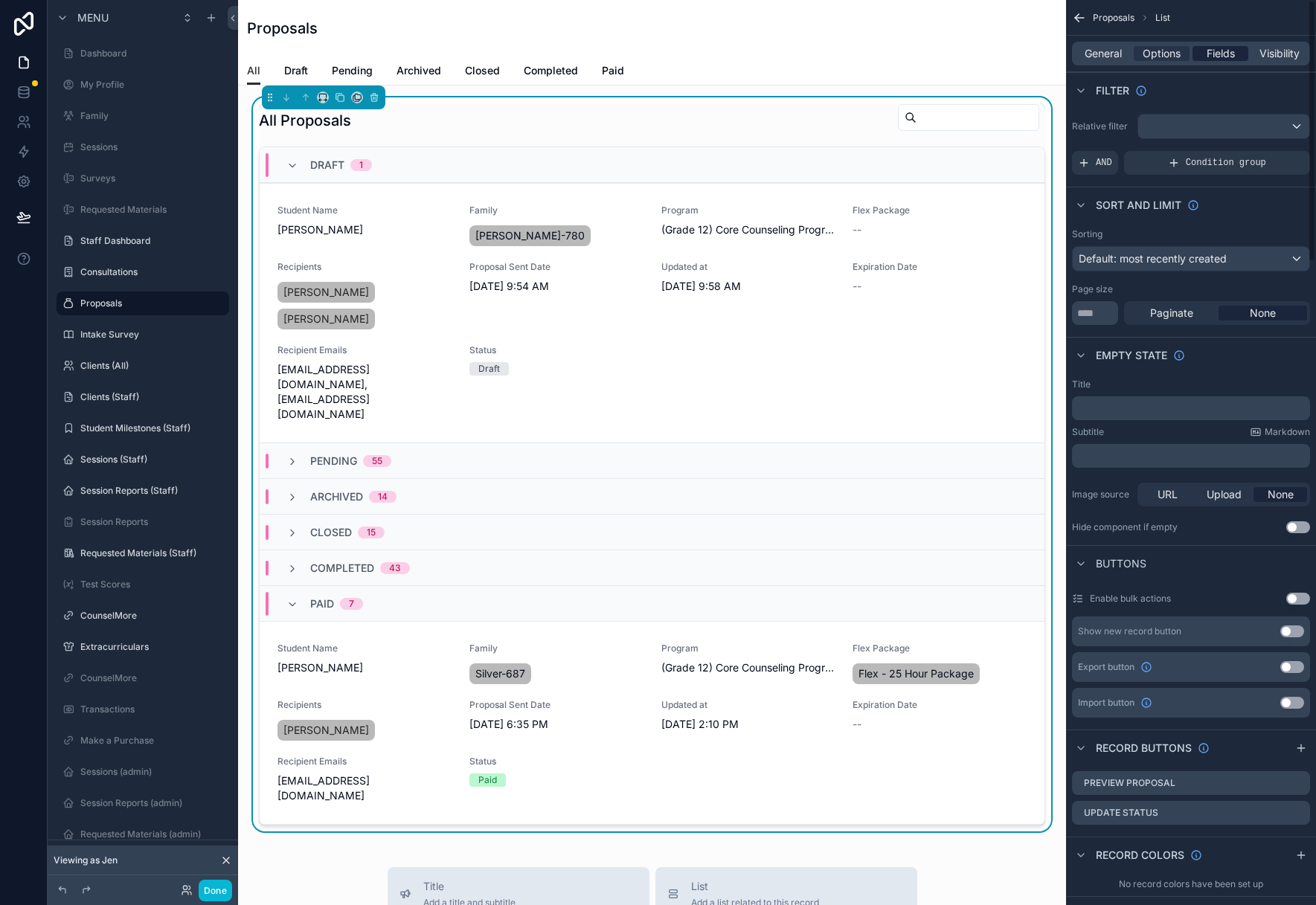
click at [1235, 52] on div "Fields" at bounding box center [1220, 53] width 56 height 15
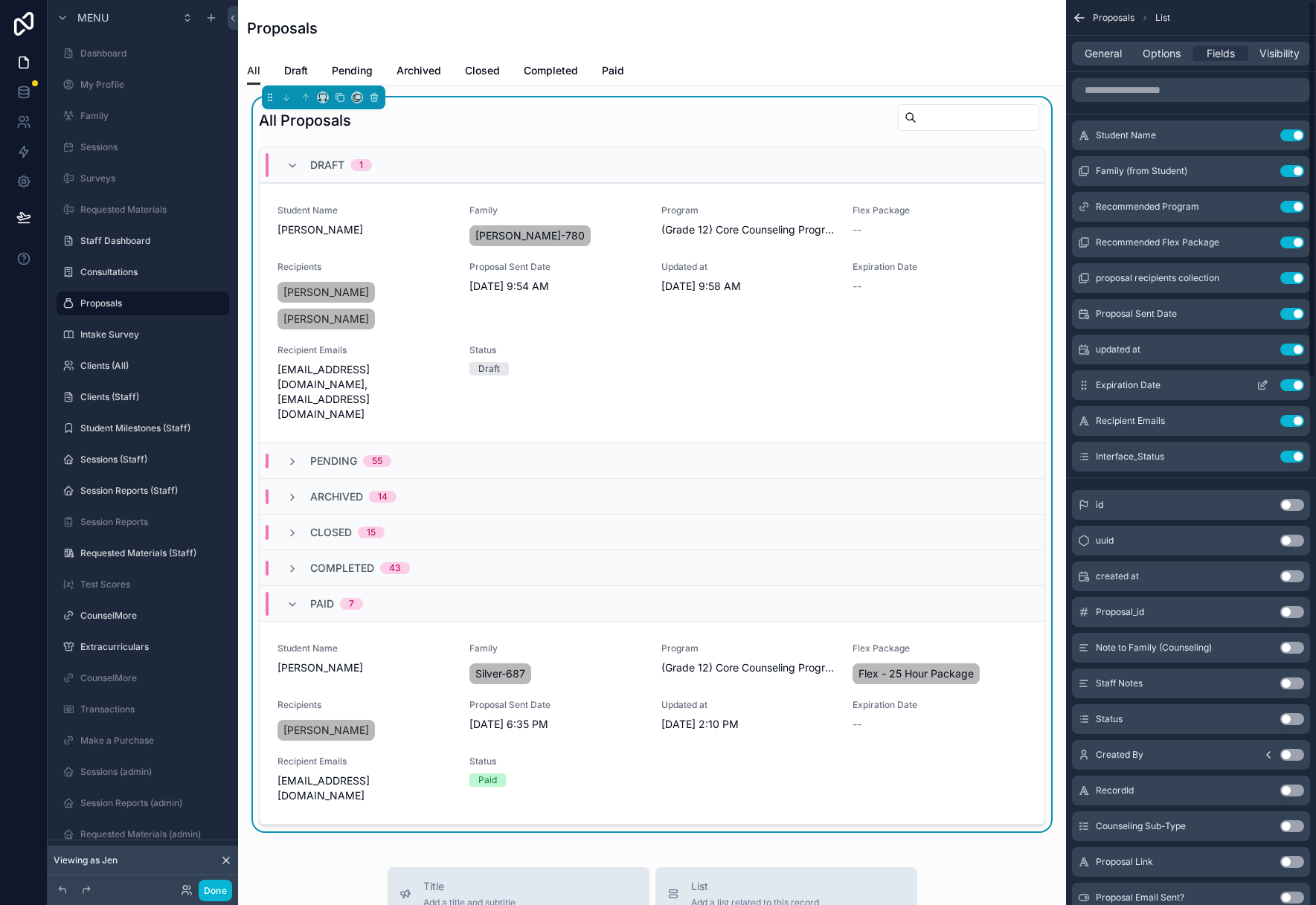
click at [1293, 382] on button "Use setting" at bounding box center [1292, 385] width 24 height 12
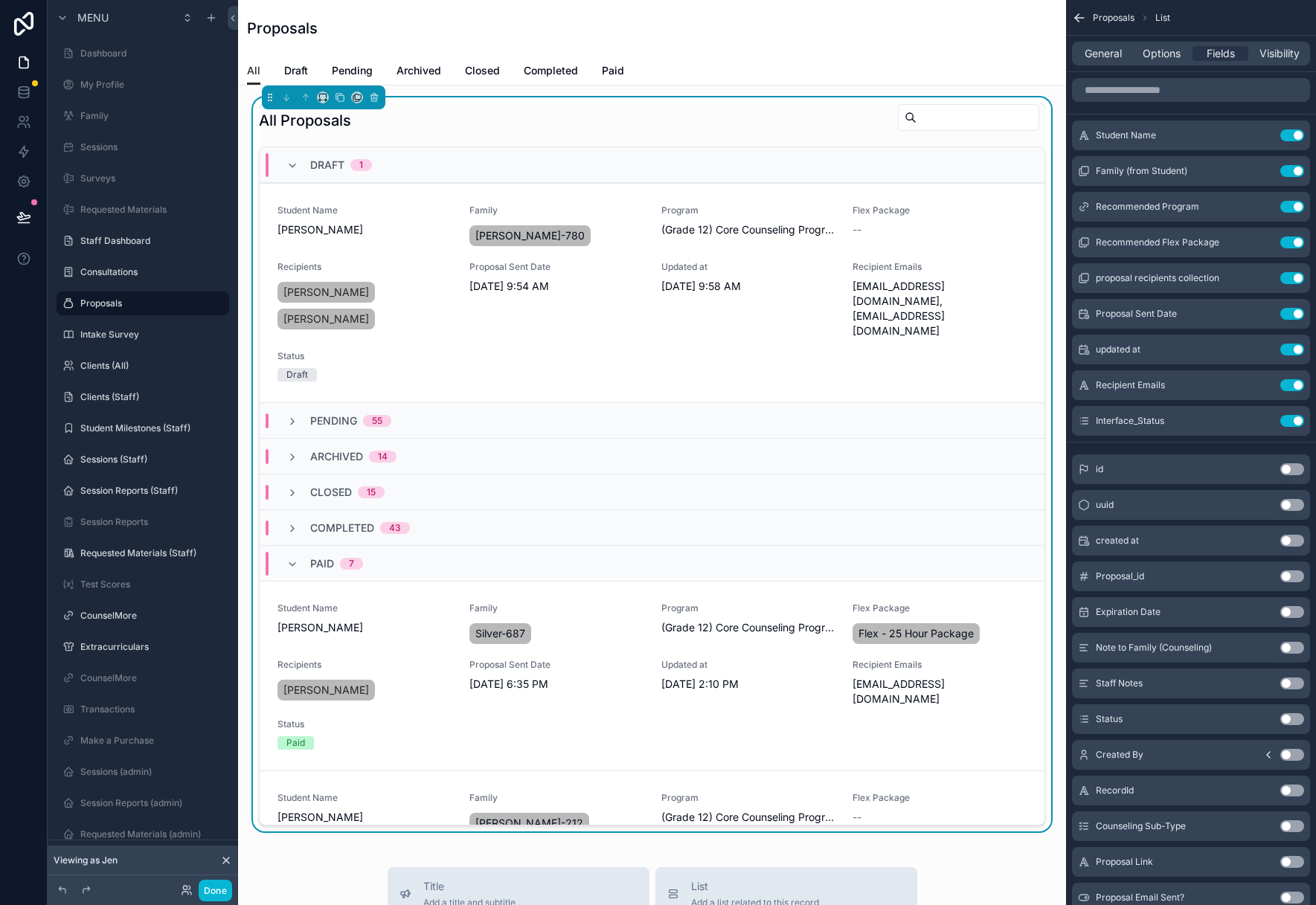
click at [1293, 382] on button "Use setting" at bounding box center [1292, 385] width 24 height 12
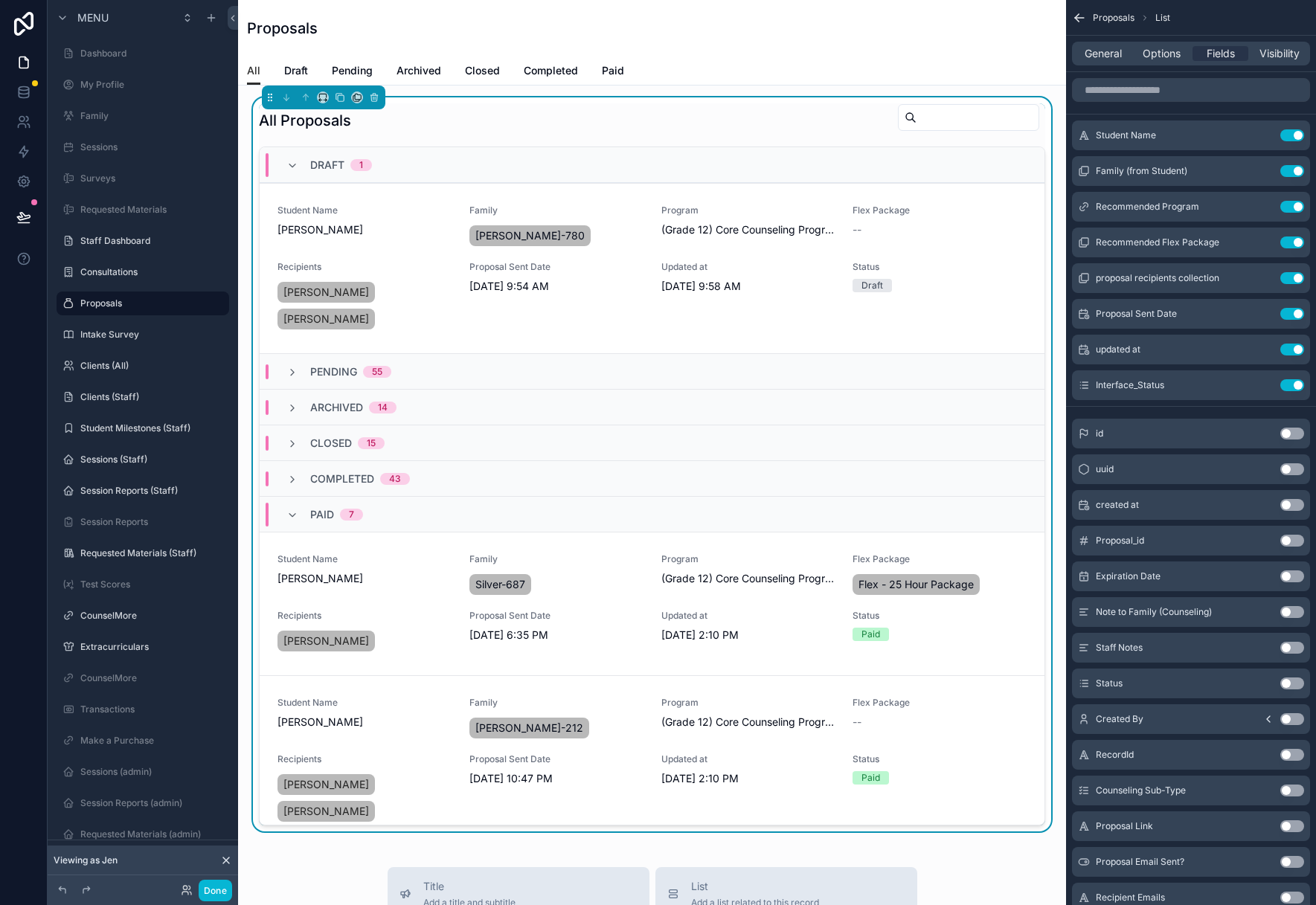
click at [721, 36] on div "Proposals" at bounding box center [652, 28] width 810 height 21
click at [1015, 281] on div "PREVIEW PROPOSAL" at bounding box center [984, 272] width 110 height 24
click at [131, 275] on label "Consultations" at bounding box center [139, 272] width 119 height 12
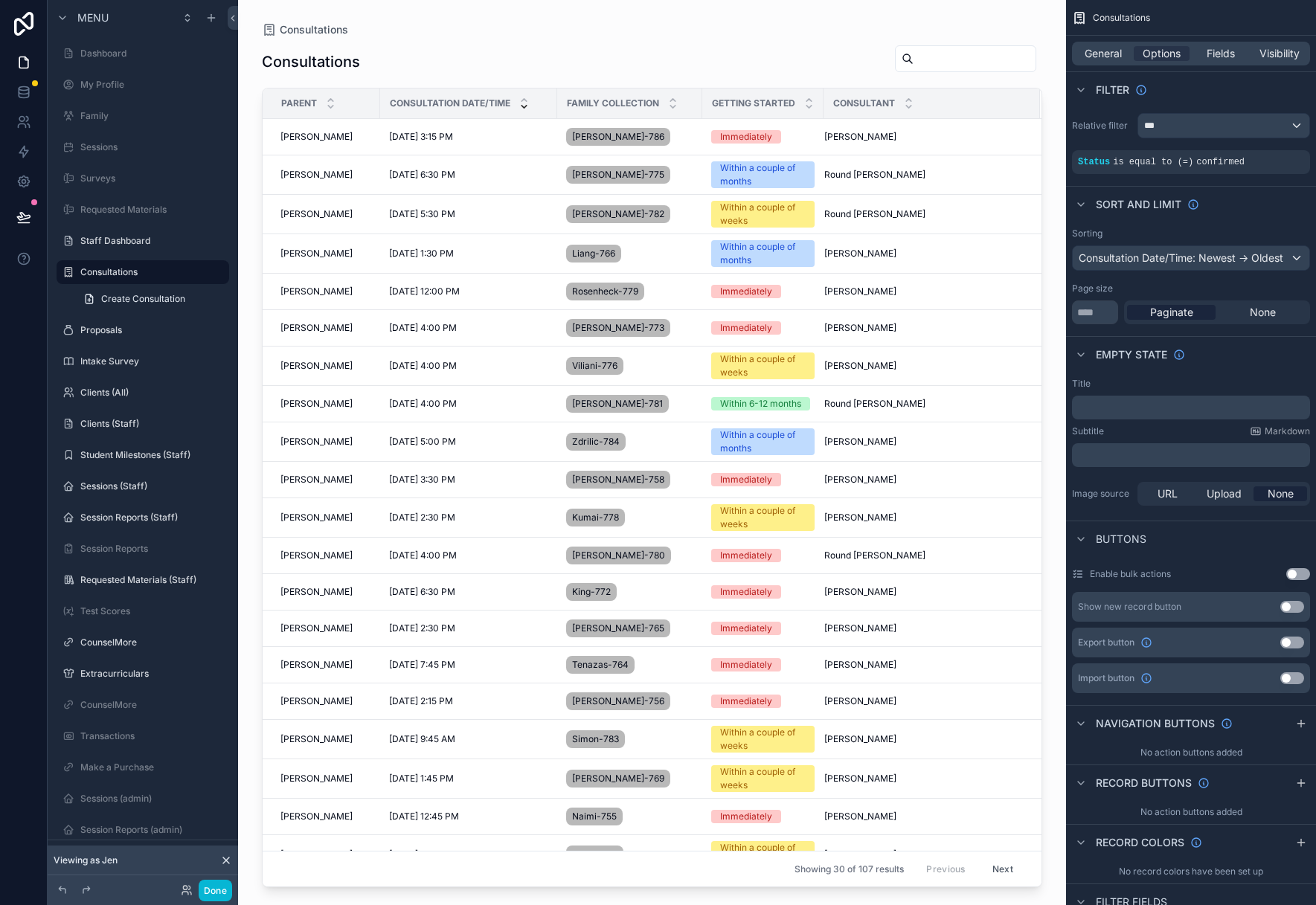
click at [369, 558] on div "scrollable content" at bounding box center [651, 444] width 828 height 888
click at [349, 555] on span "[PERSON_NAME]" at bounding box center [316, 555] width 72 height 12
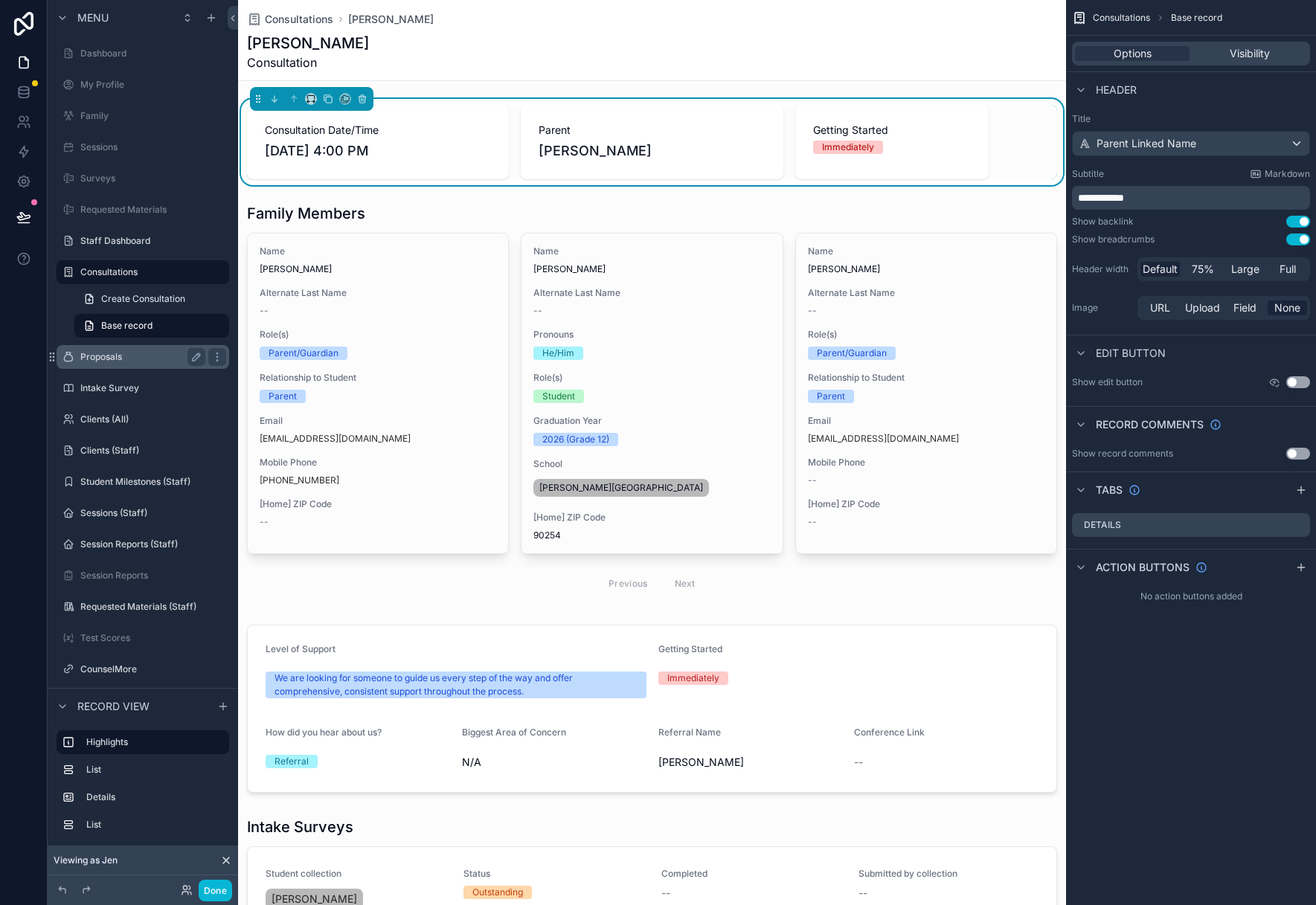
click at [126, 363] on div "Proposals" at bounding box center [143, 356] width 125 height 17
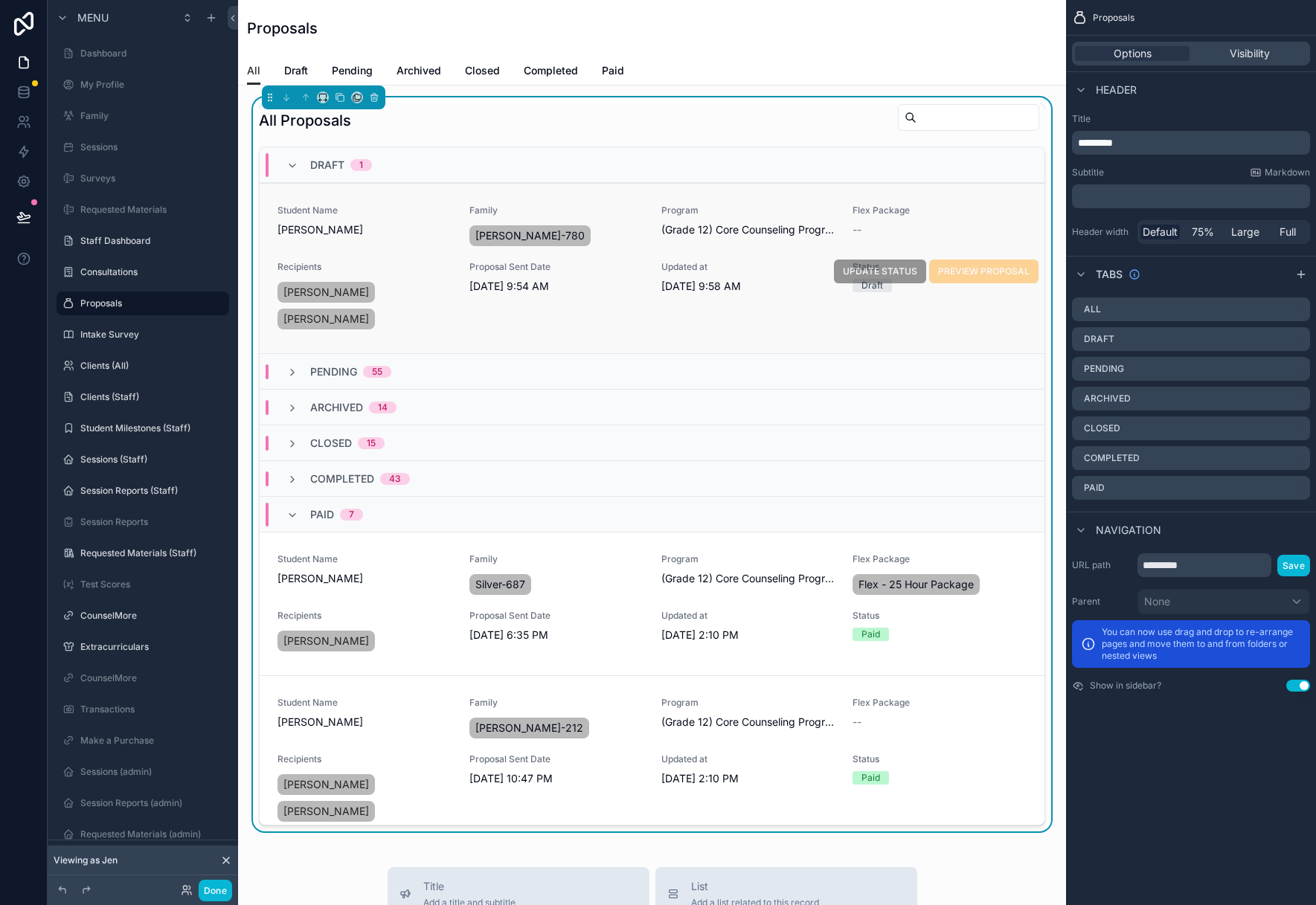
scroll to position [1, 0]
click at [1002, 274] on span "PREVIEW PROPOSAL" at bounding box center [984, 270] width 110 height 13
click at [565, 338] on link "Student Name [PERSON_NAME] Family [PERSON_NAME]-780 Program (Grade 12) Core Cou…" at bounding box center [652, 267] width 785 height 170
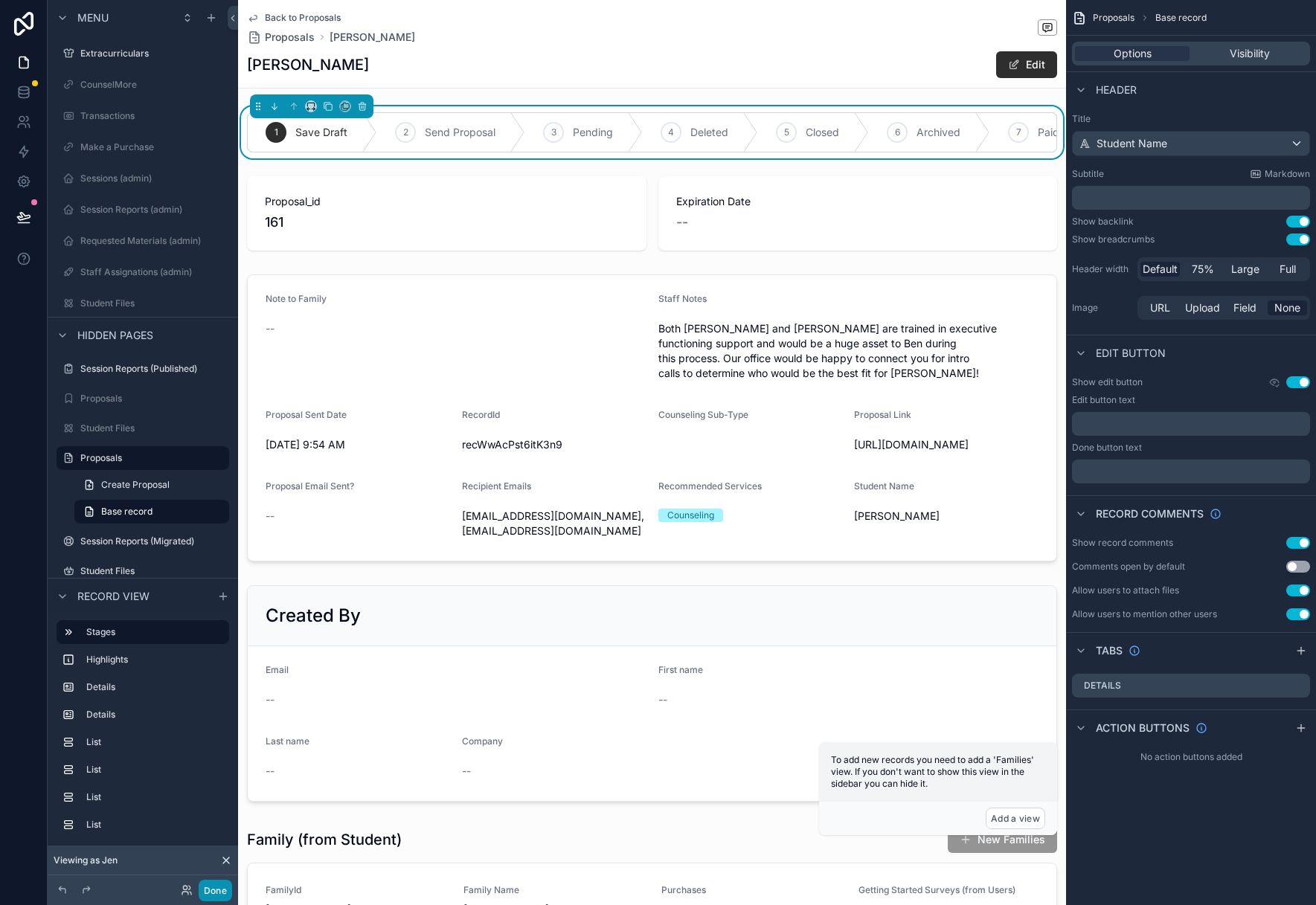
click at [204, 888] on button "Done" at bounding box center [215, 889] width 33 height 21
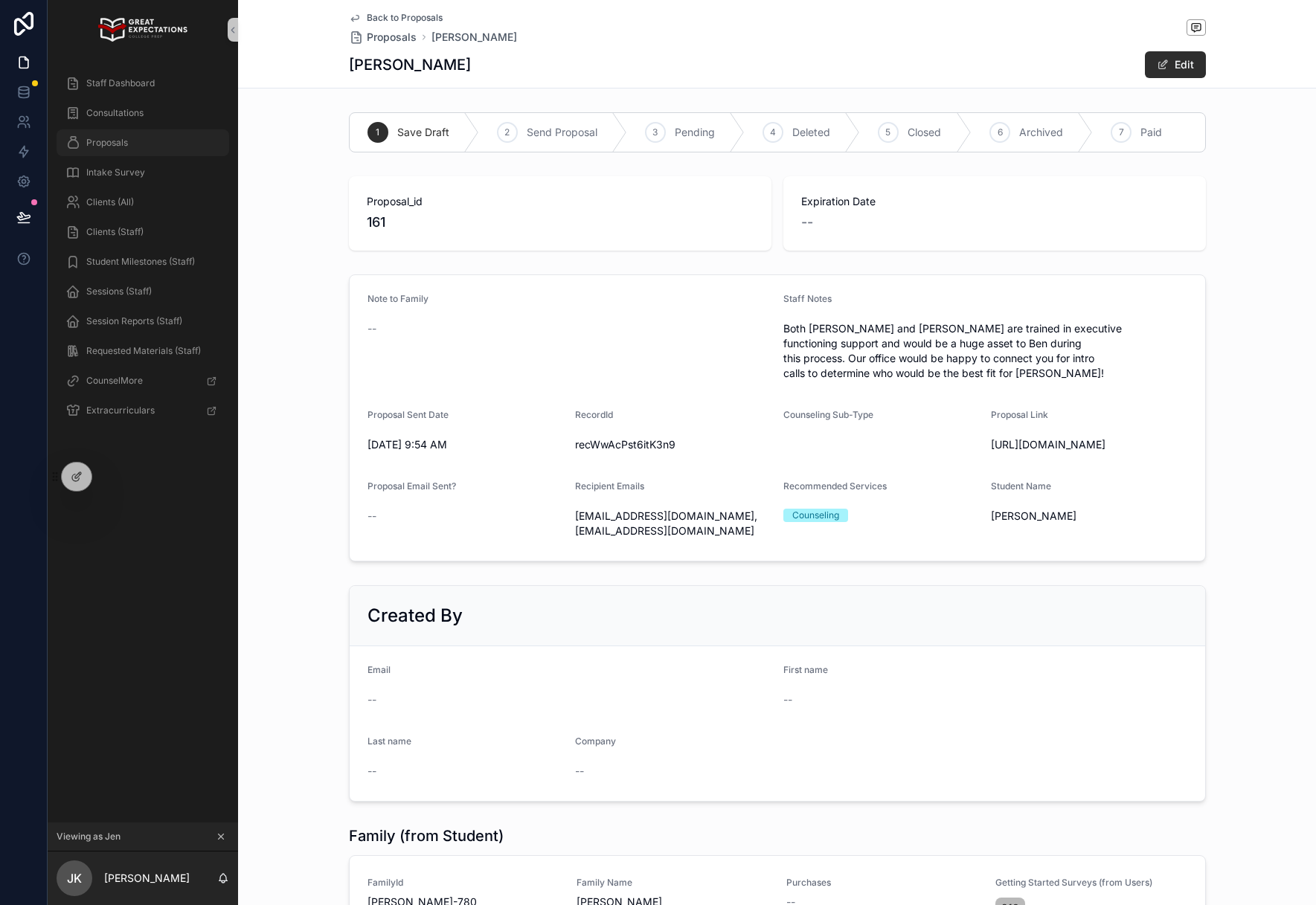
click at [115, 148] on span "Proposals" at bounding box center [107, 143] width 41 height 12
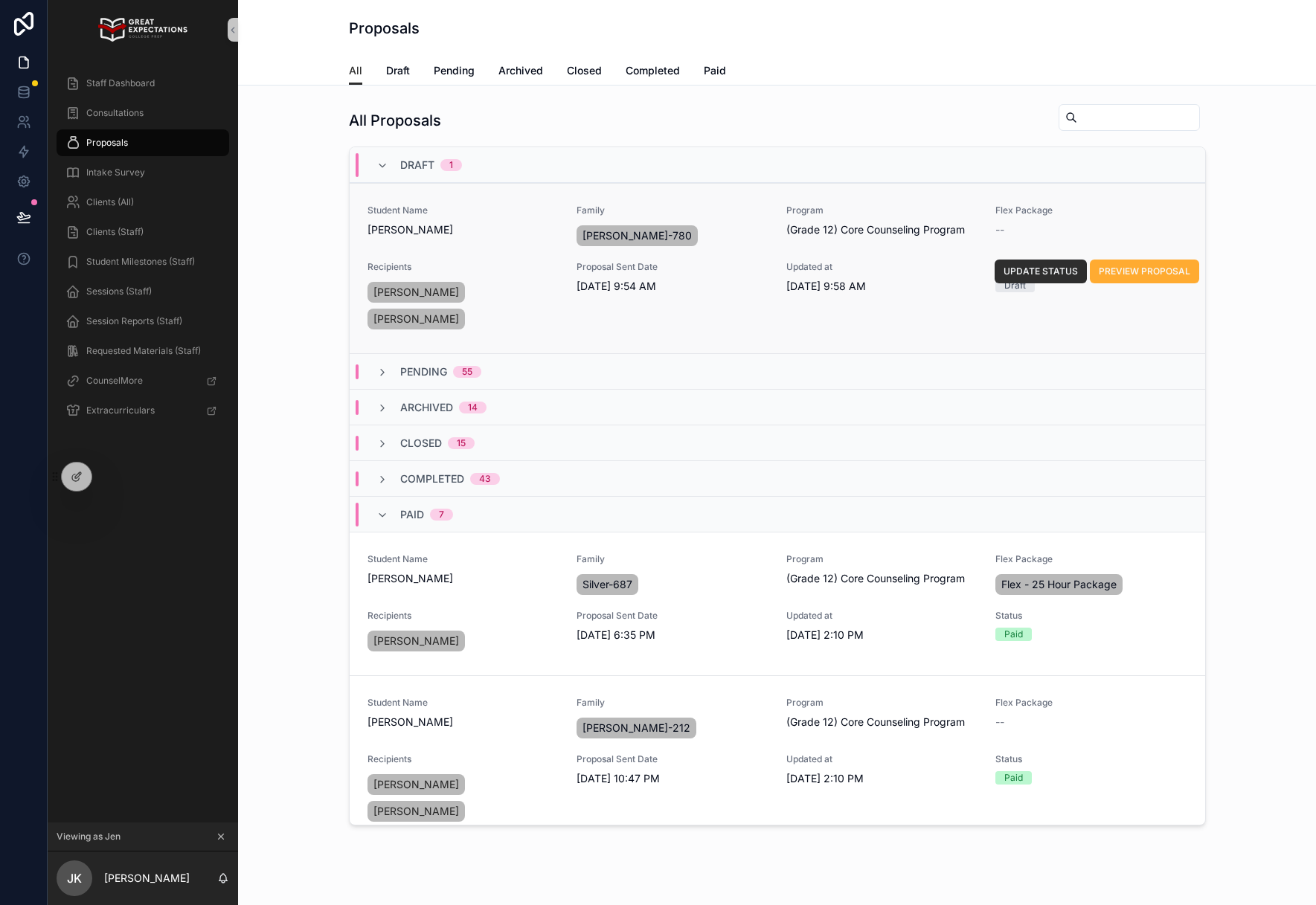
click at [1185, 288] on div "Draft" at bounding box center [1091, 285] width 192 height 14
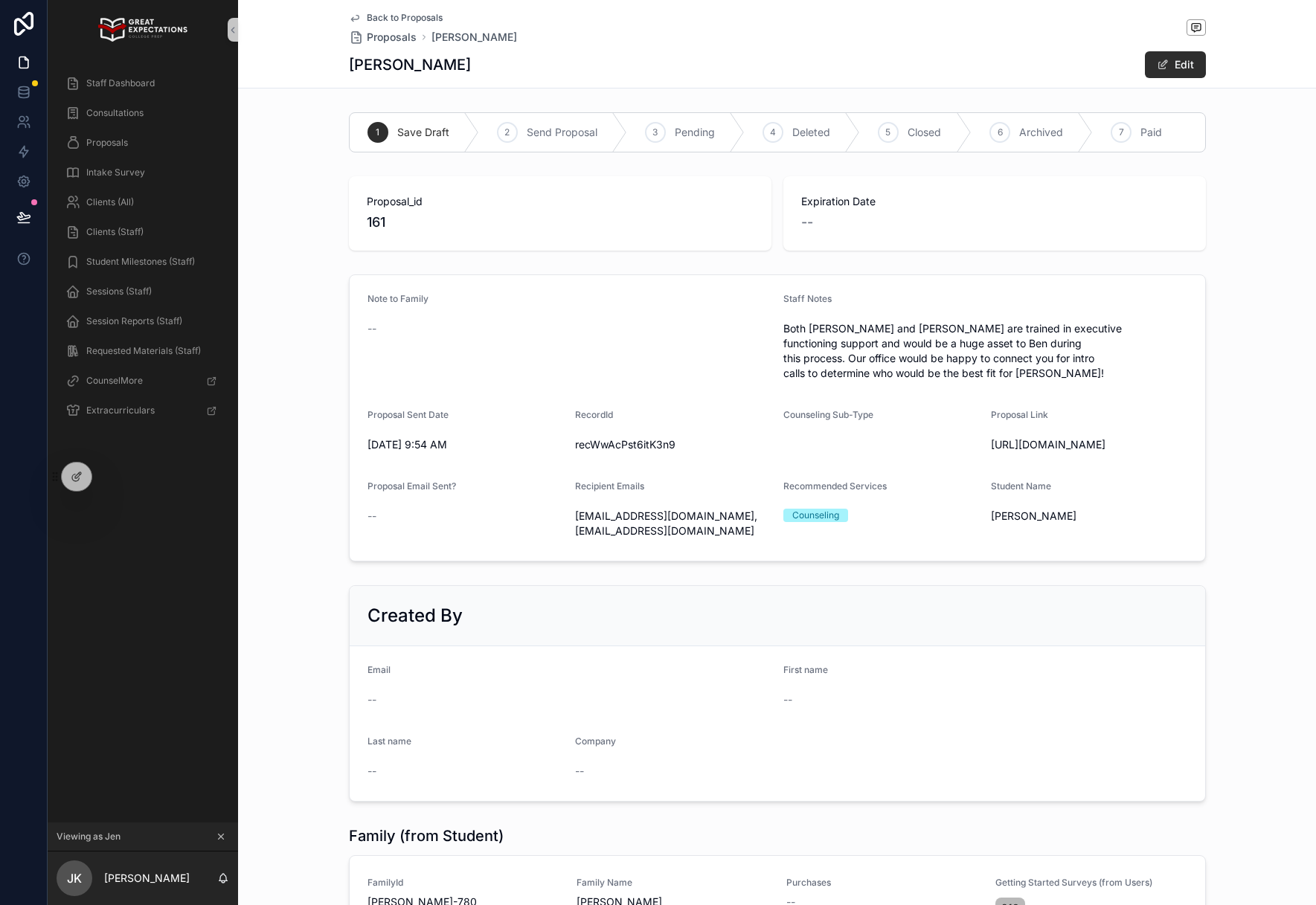
click at [409, 15] on span "Back to Proposals" at bounding box center [404, 17] width 76 height 12
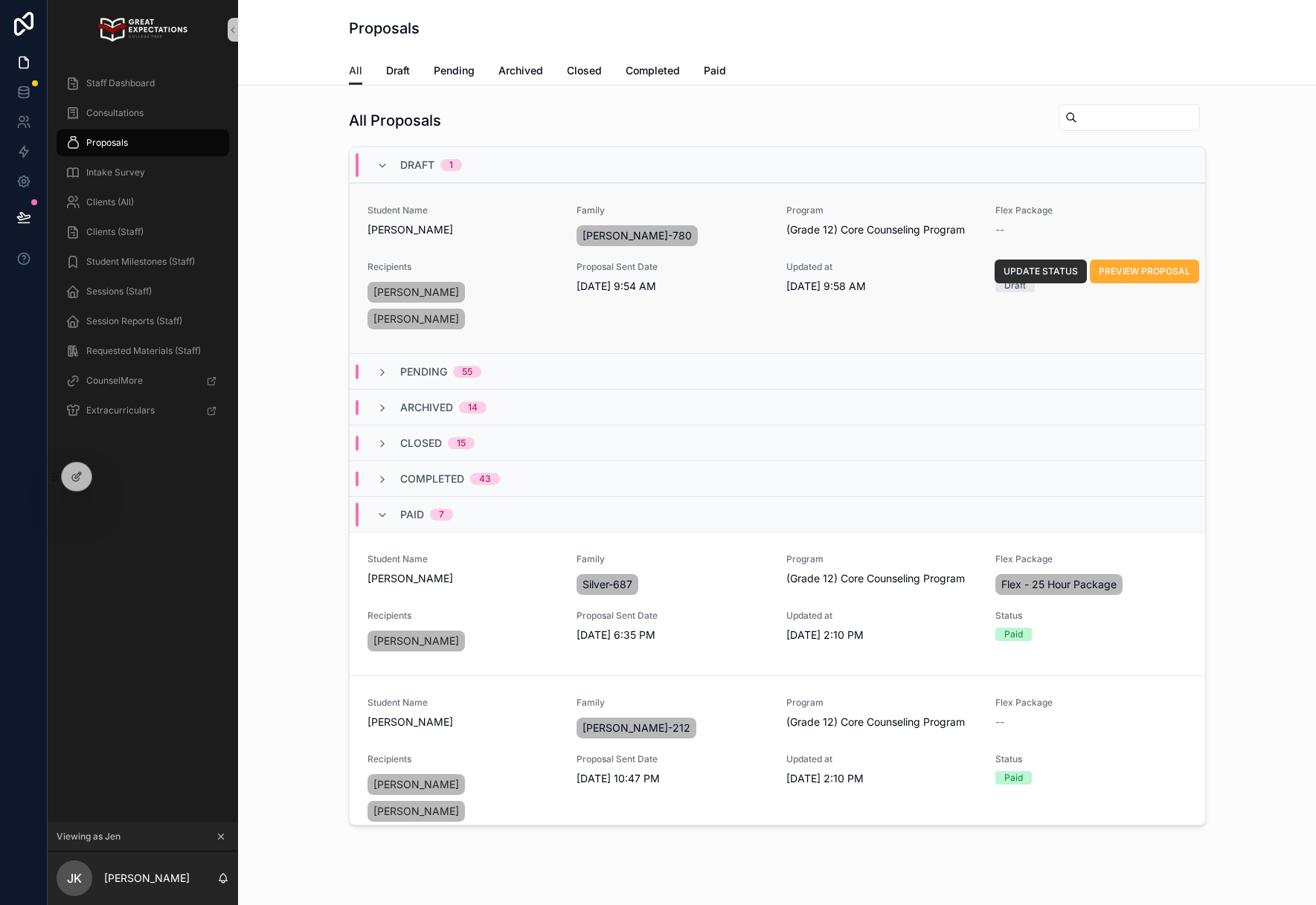
click at [494, 247] on div "Student Name [PERSON_NAME]" at bounding box center [463, 226] width 192 height 44
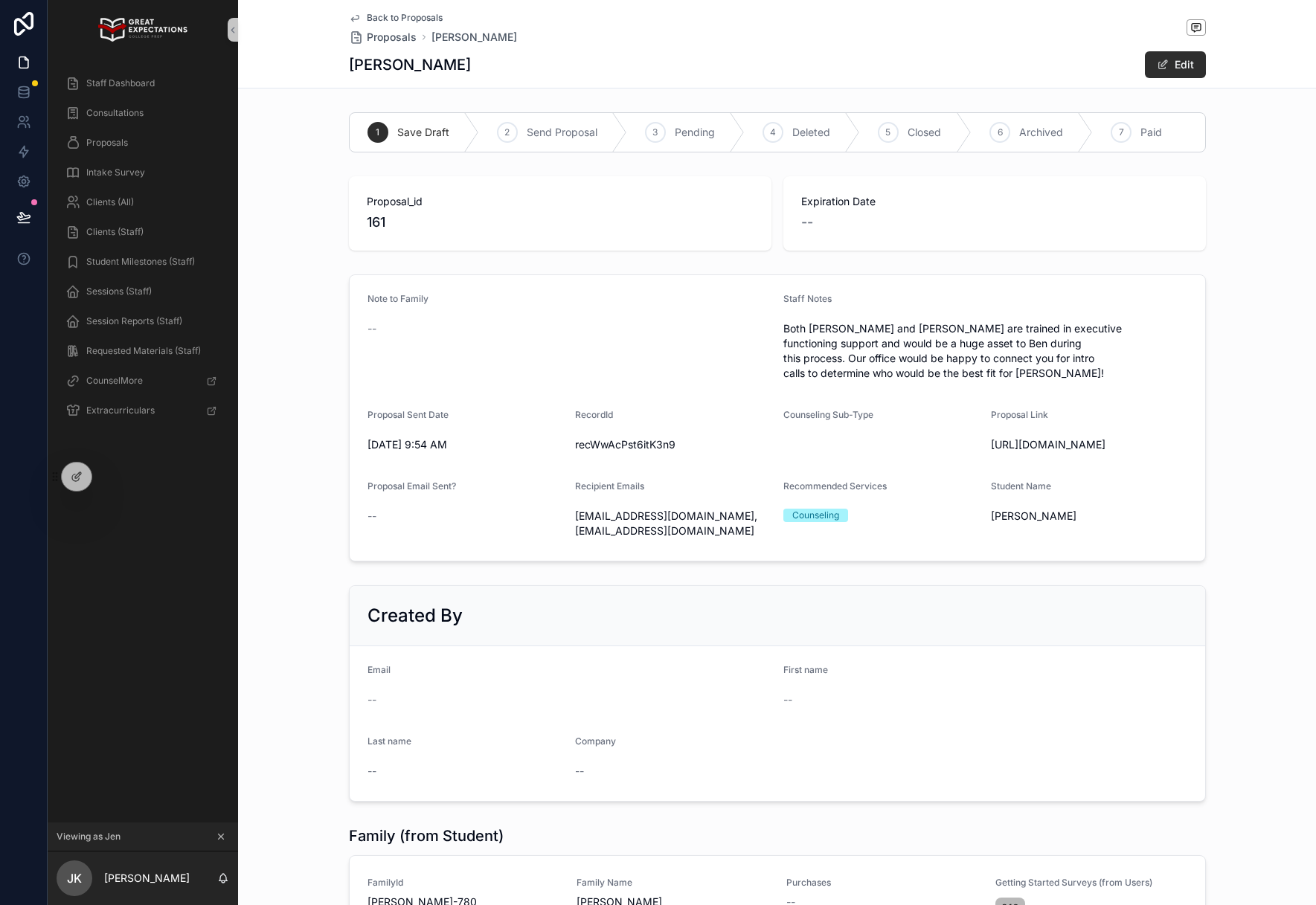
click at [359, 9] on div "Back to Proposals Proposals [PERSON_NAME] [PERSON_NAME] [PERSON_NAME] Edit" at bounding box center [777, 43] width 856 height 87
click at [355, 19] on icon "scrollable content" at bounding box center [355, 18] width 7 height 6
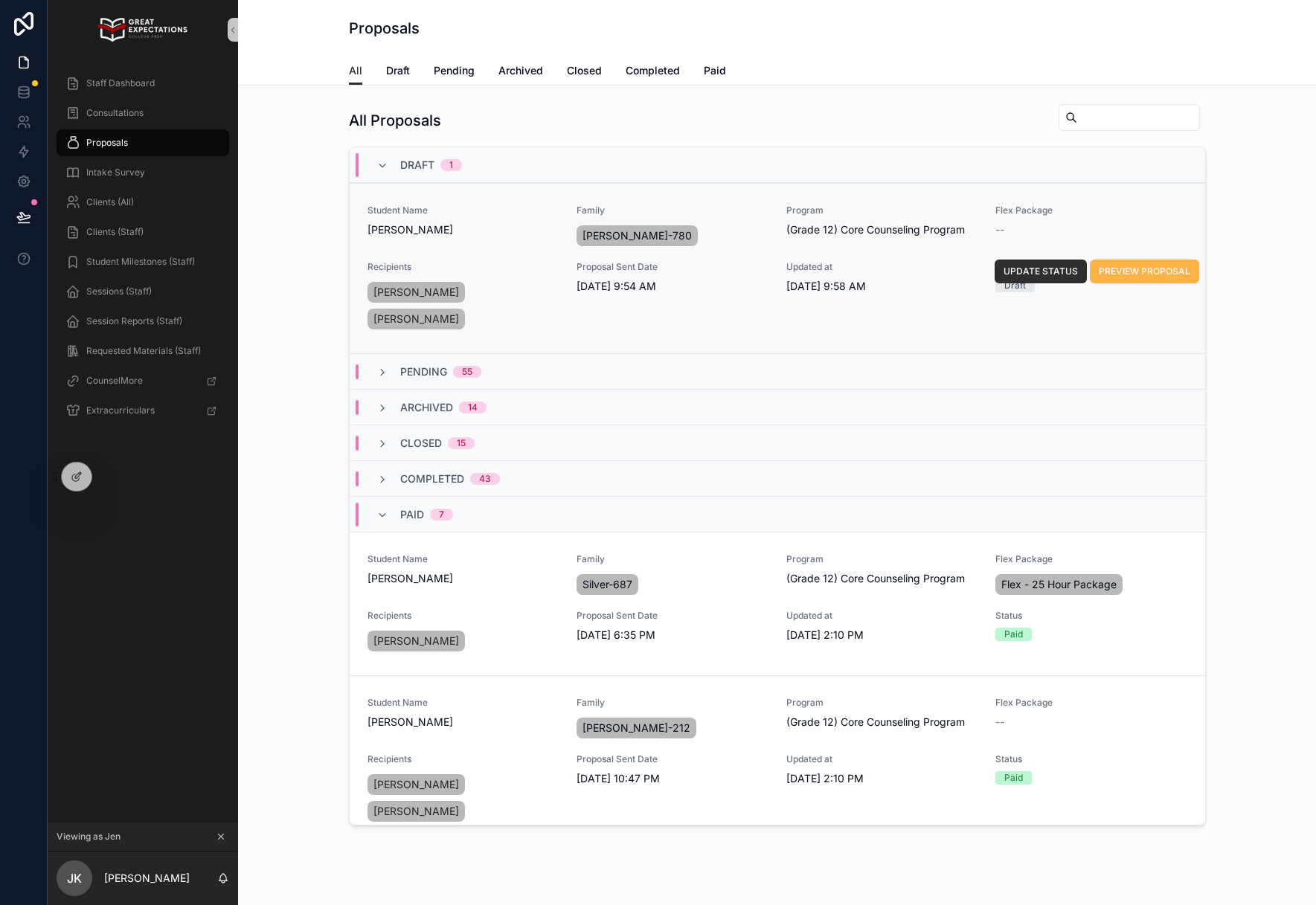
click at [1166, 271] on span "PREVIEW PROPOSAL" at bounding box center [1144, 271] width 91 height 12
click at [493, 235] on span "[PERSON_NAME]" at bounding box center [463, 229] width 192 height 15
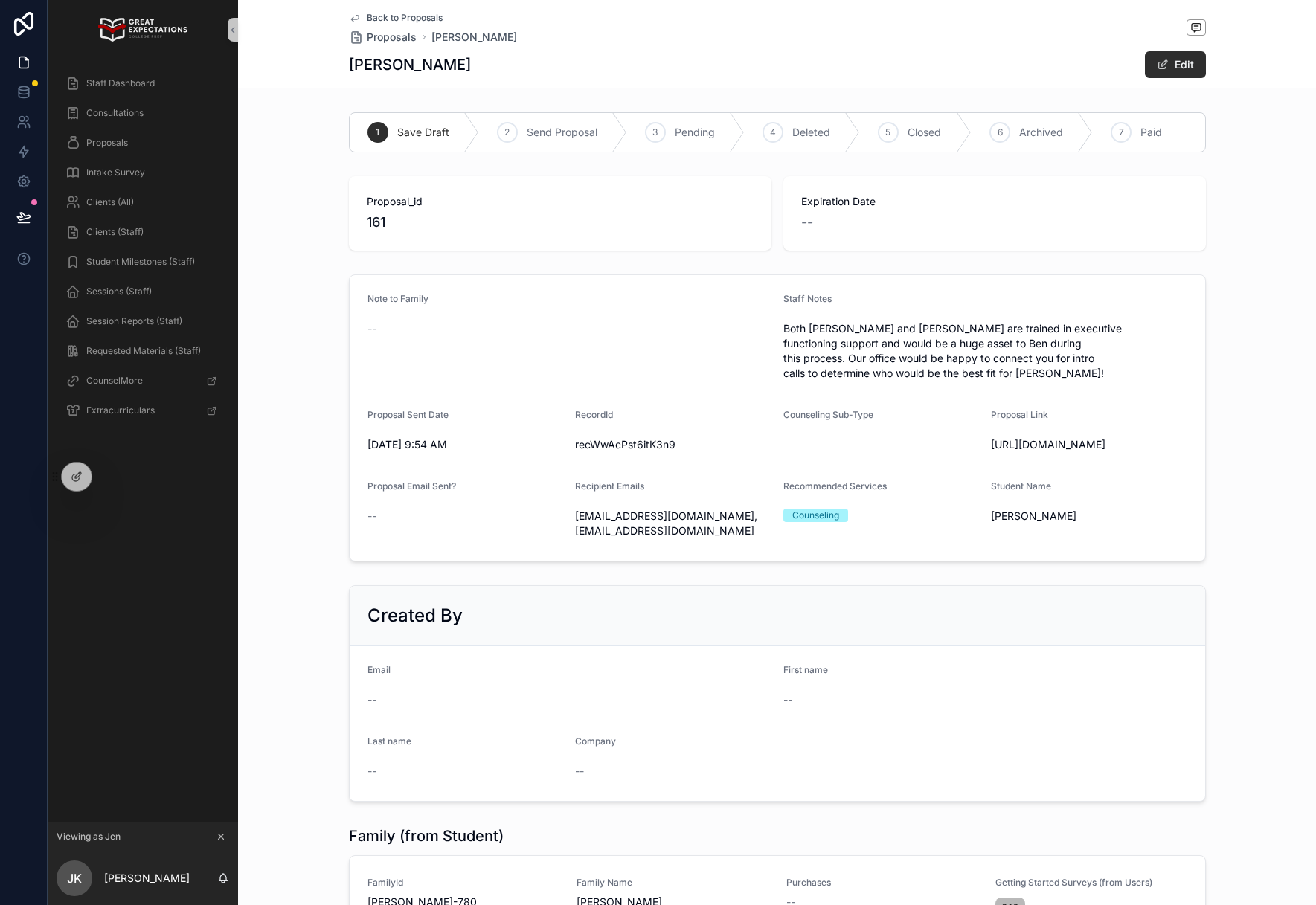
click at [1166, 44] on div "Back to Proposals Proposals [PERSON_NAME] [PERSON_NAME] [PERSON_NAME] Edit" at bounding box center [777, 43] width 856 height 87
click at [1154, 74] on button "Edit" at bounding box center [1175, 64] width 61 height 27
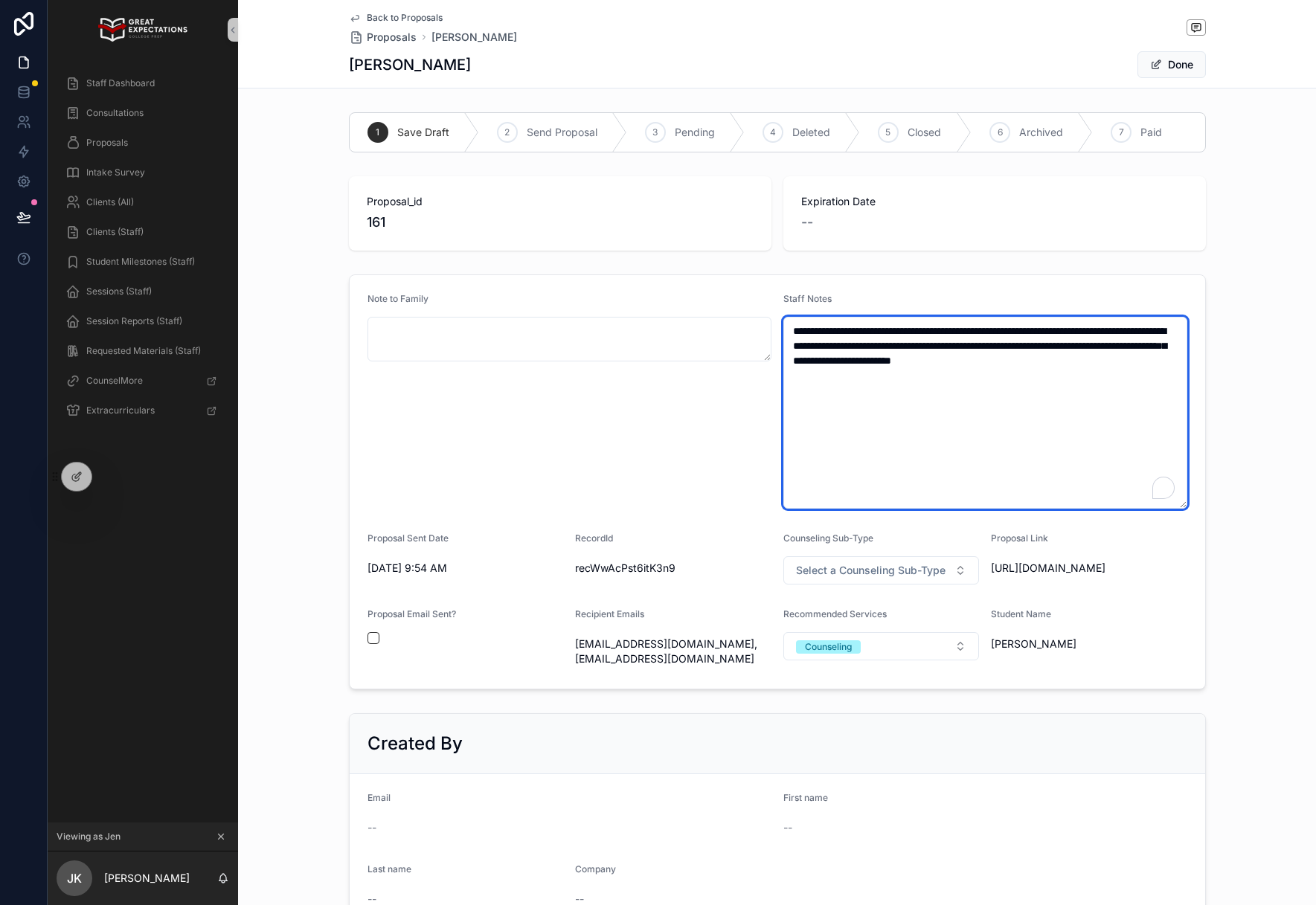
drag, startPoint x: 868, startPoint y: 326, endPoint x: 787, endPoint y: 319, distance: 81.3
click at [787, 319] on textarea "**********" at bounding box center [984, 412] width 404 height 191
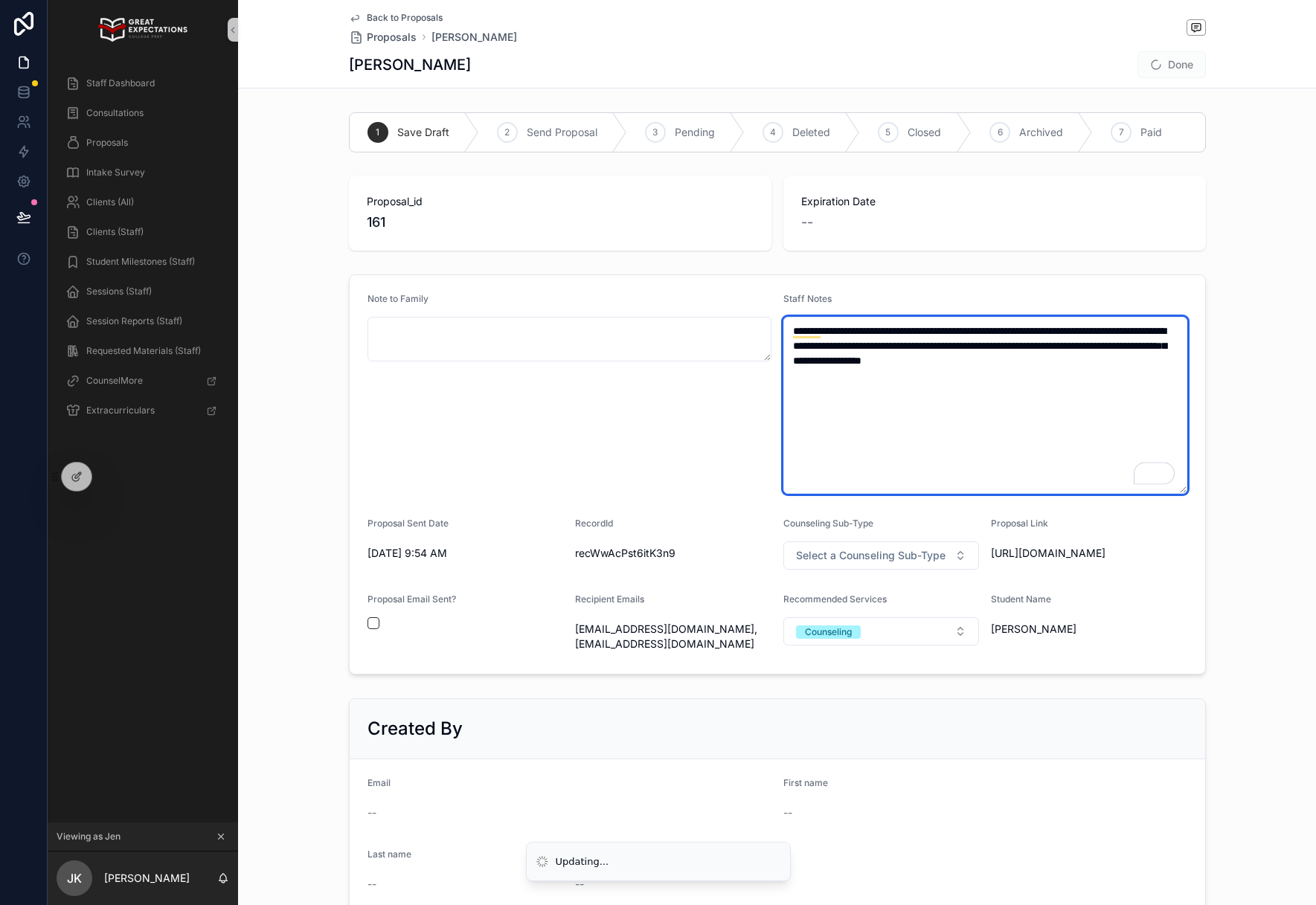
click at [871, 329] on textarea "**********" at bounding box center [984, 405] width 404 height 177
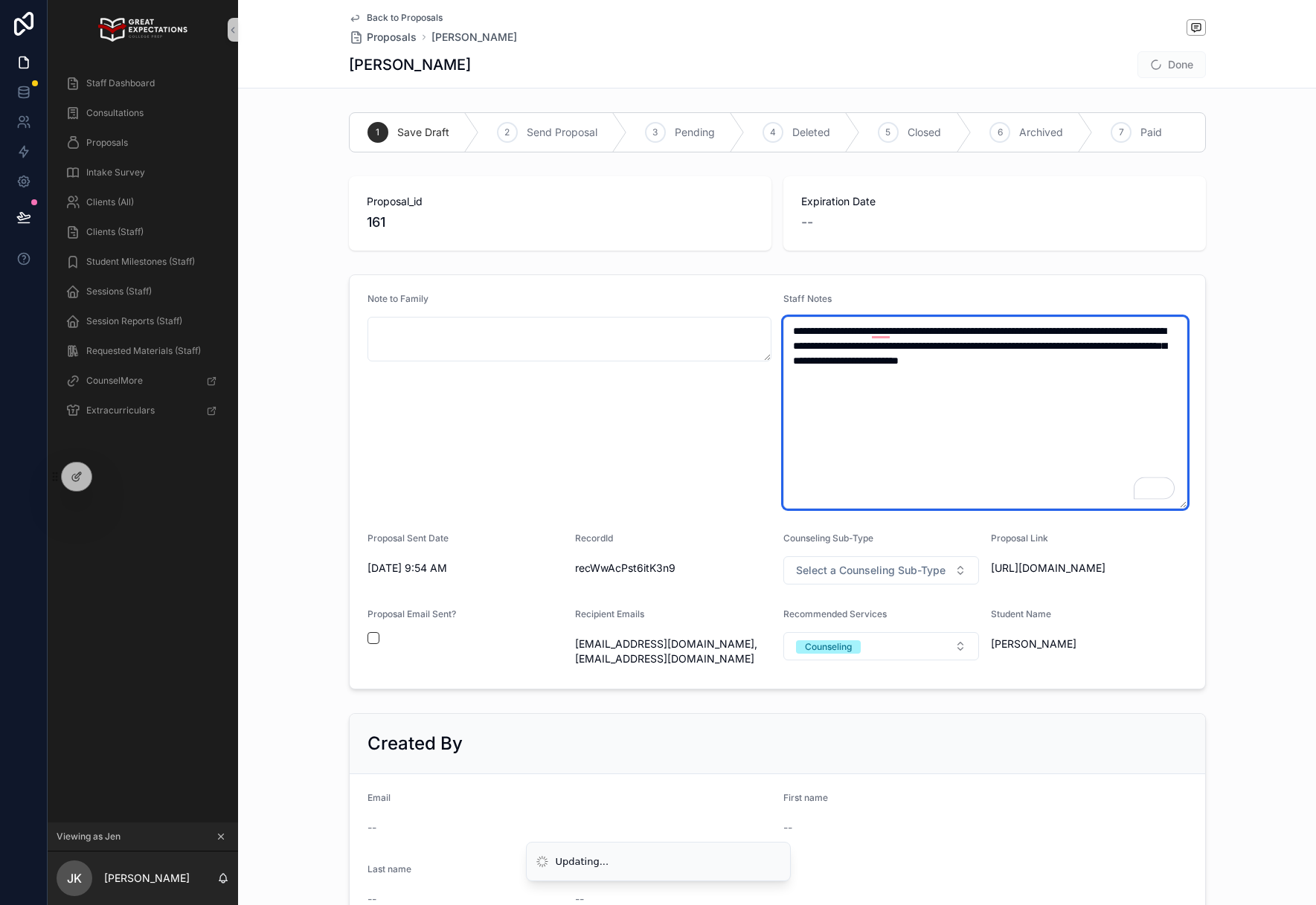
click at [941, 325] on textarea "**********" at bounding box center [984, 412] width 404 height 191
click at [938, 383] on textarea "**********" at bounding box center [984, 412] width 404 height 191
type textarea "**********"
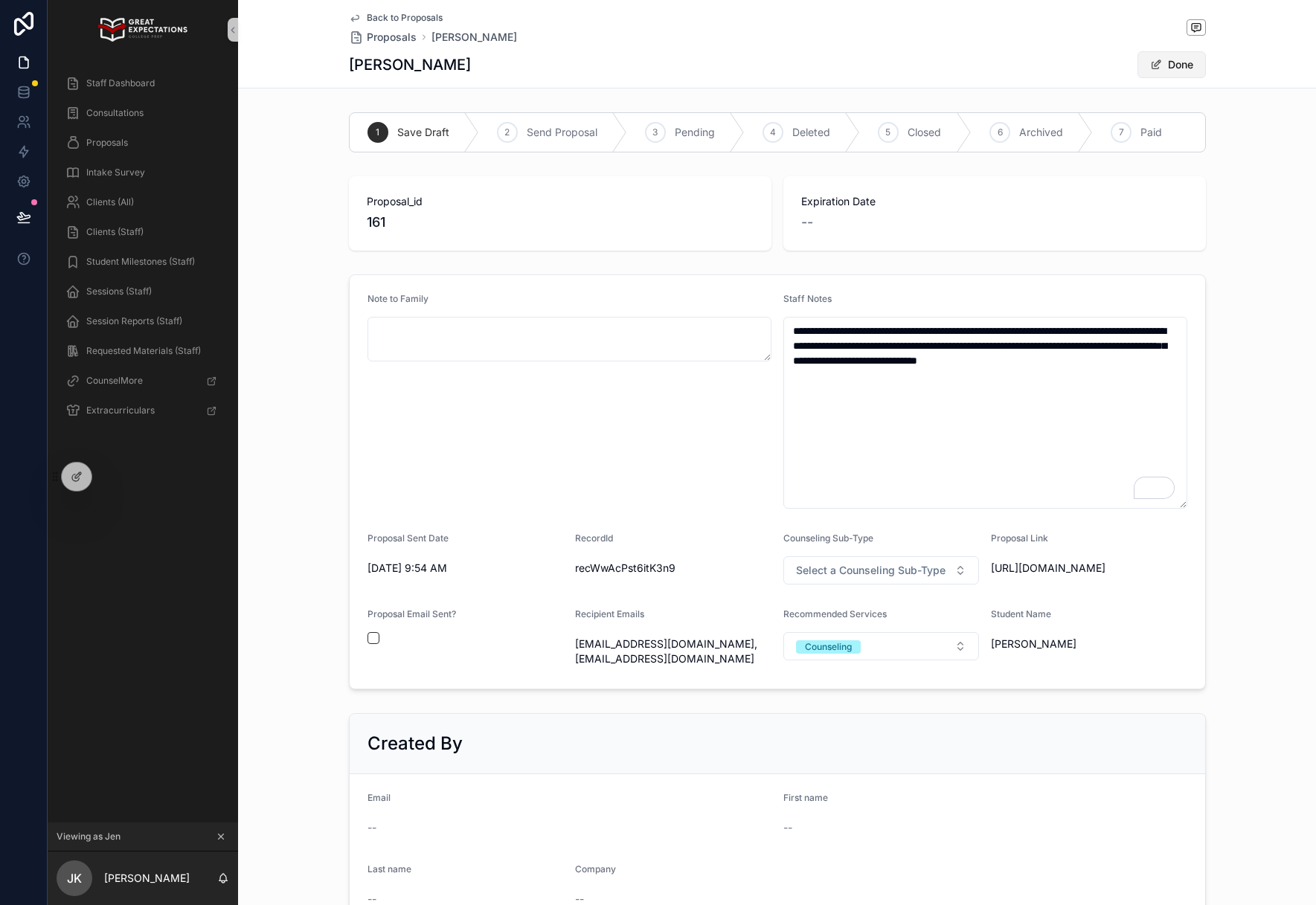
click at [1181, 65] on button "Done" at bounding box center [1171, 64] width 68 height 27
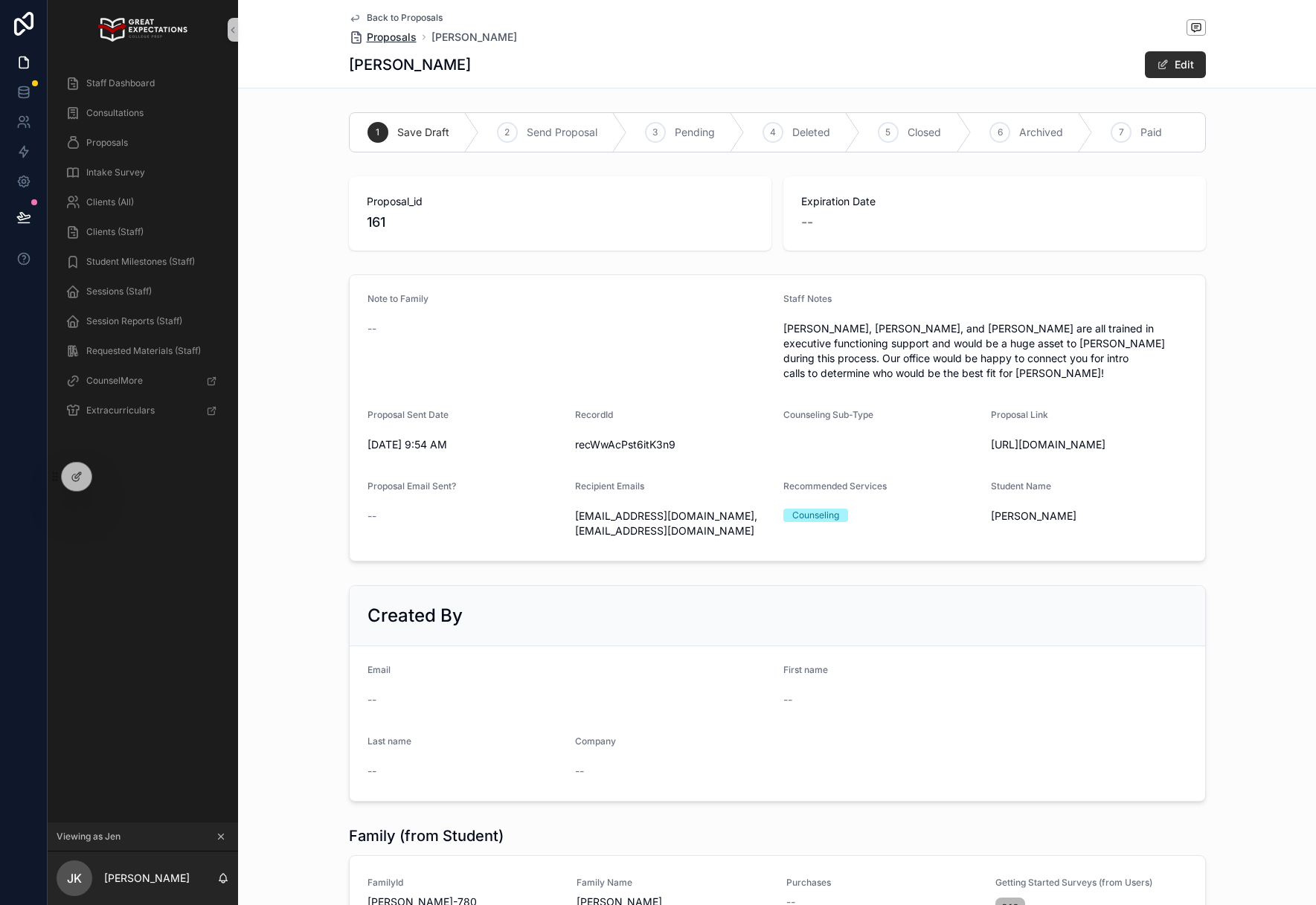
click at [397, 31] on span "Proposals" at bounding box center [391, 37] width 50 height 15
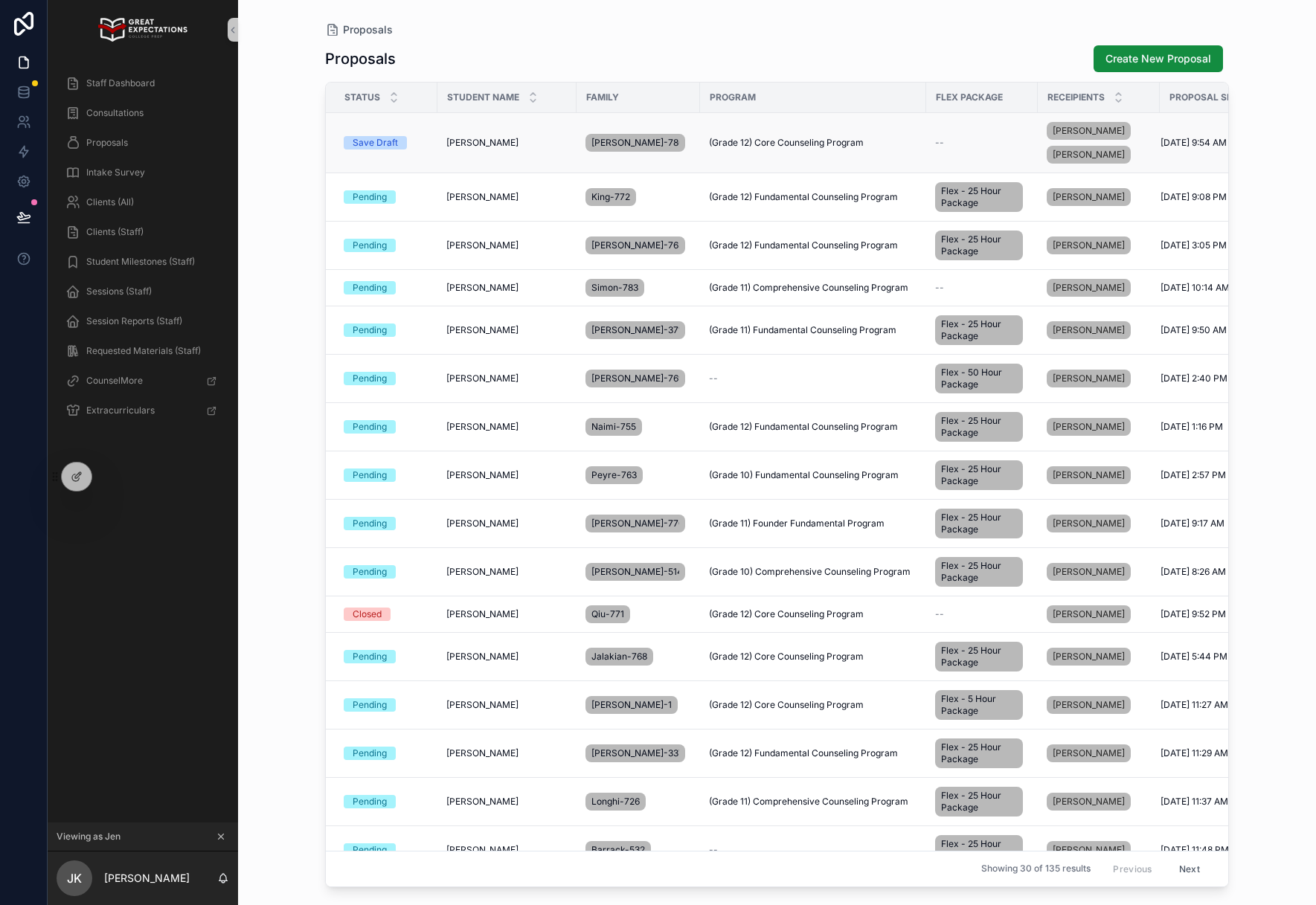
click at [373, 145] on div "Save Draft" at bounding box center [375, 143] width 45 height 14
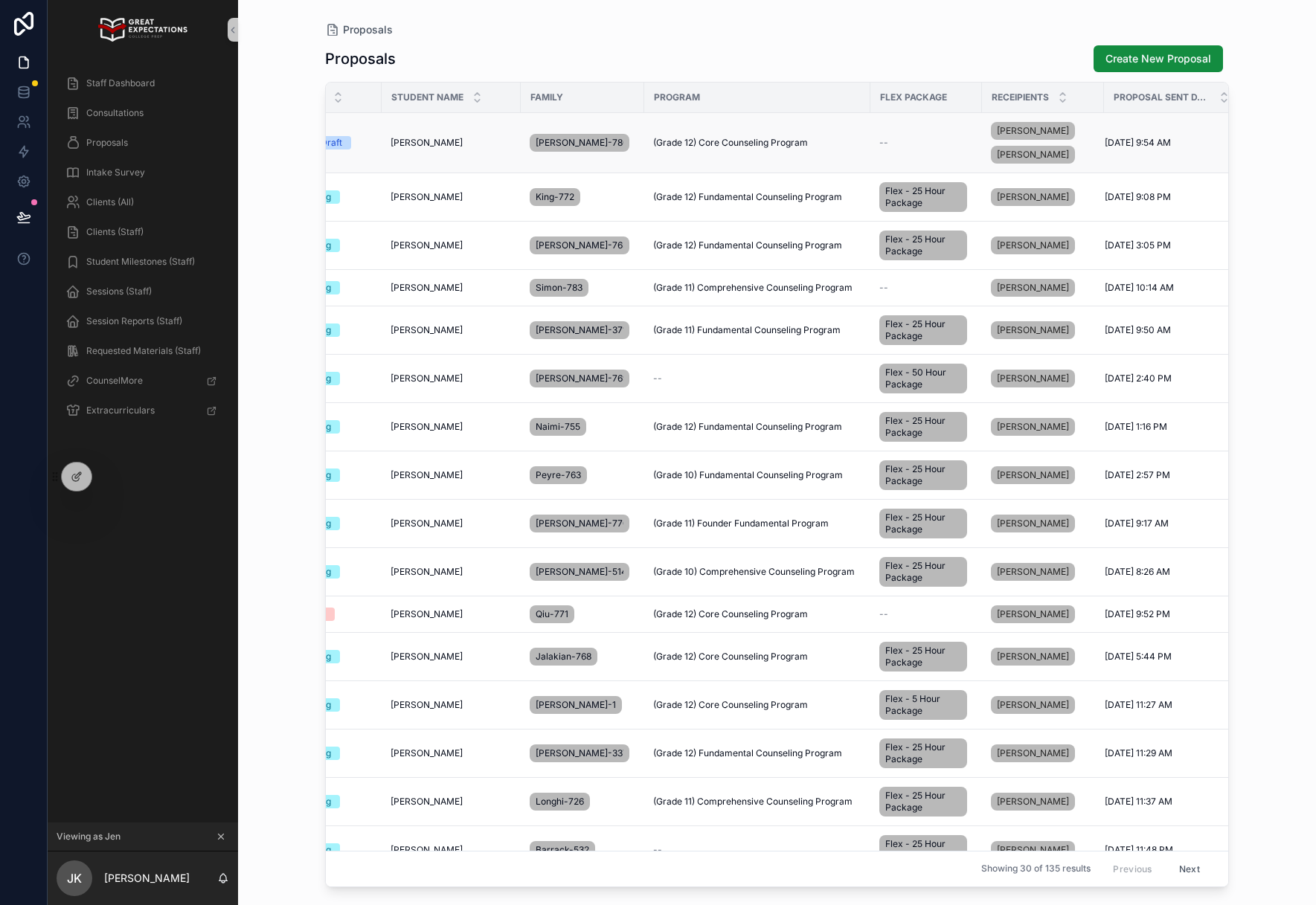
click at [1126, 155] on td "[DATE] 9:54 AM [DATE] 9:54 AM" at bounding box center [1171, 143] width 134 height 60
click at [734, 140] on td "(Grade 12) Core Counseling Program" at bounding box center [757, 143] width 227 height 60
click at [728, 147] on span "(Grade 12) Core Counseling Program" at bounding box center [730, 143] width 155 height 12
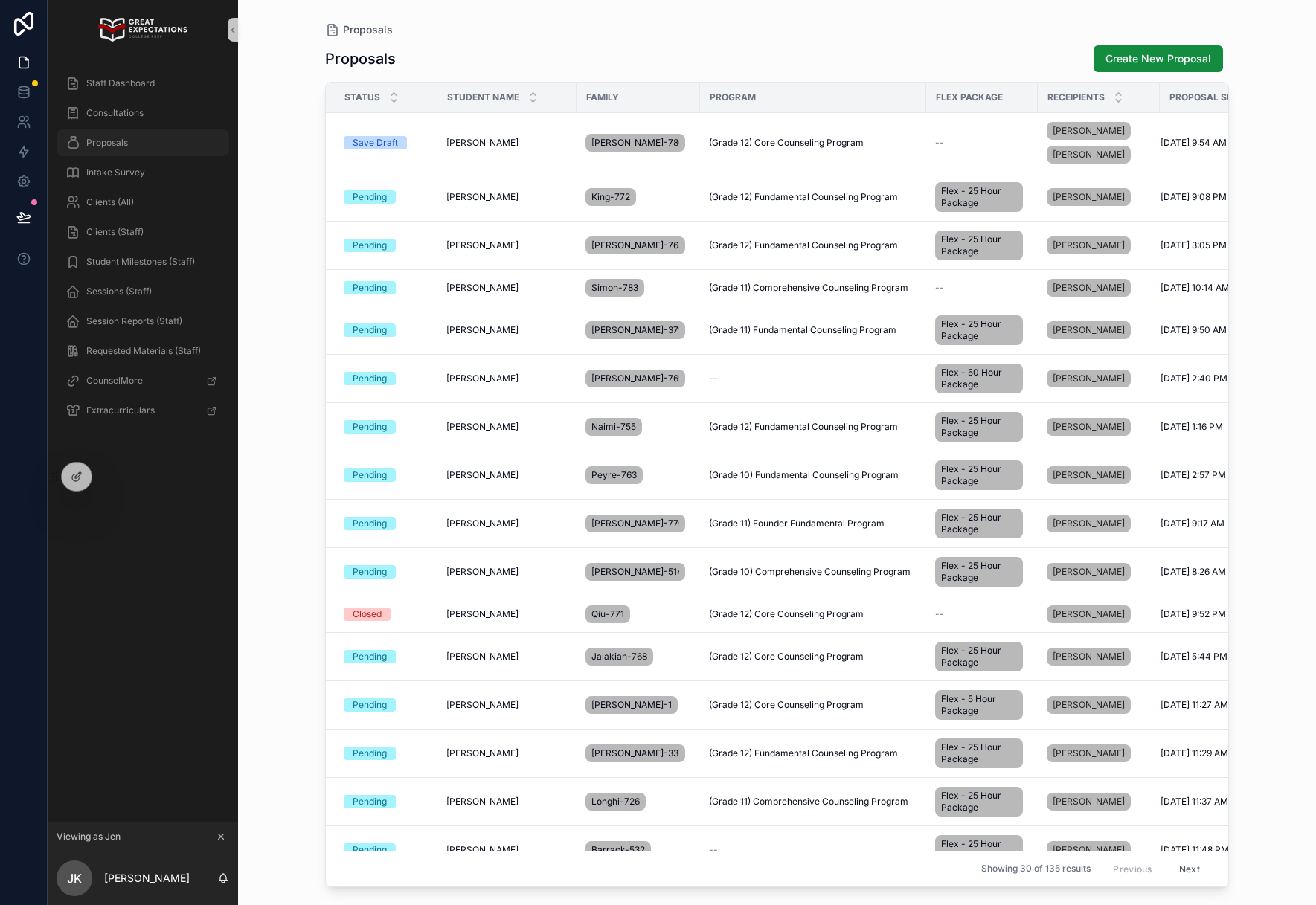
click at [102, 135] on div "Proposals" at bounding box center [143, 143] width 155 height 24
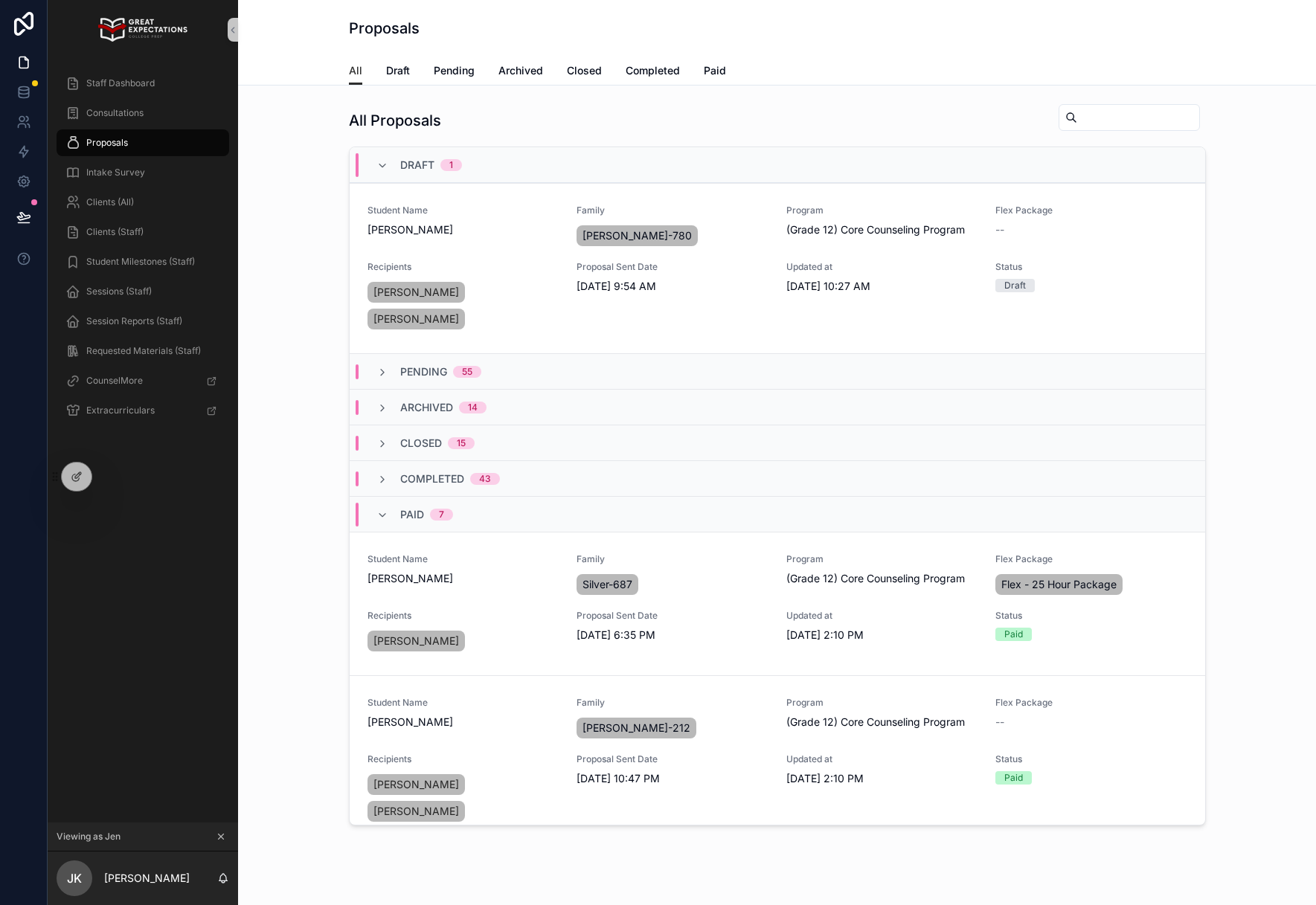
click at [727, 252] on div "Student Name [PERSON_NAME] Family [PERSON_NAME]-780 Program (Grade 12) Core Cou…" at bounding box center [777, 268] width 820 height 128
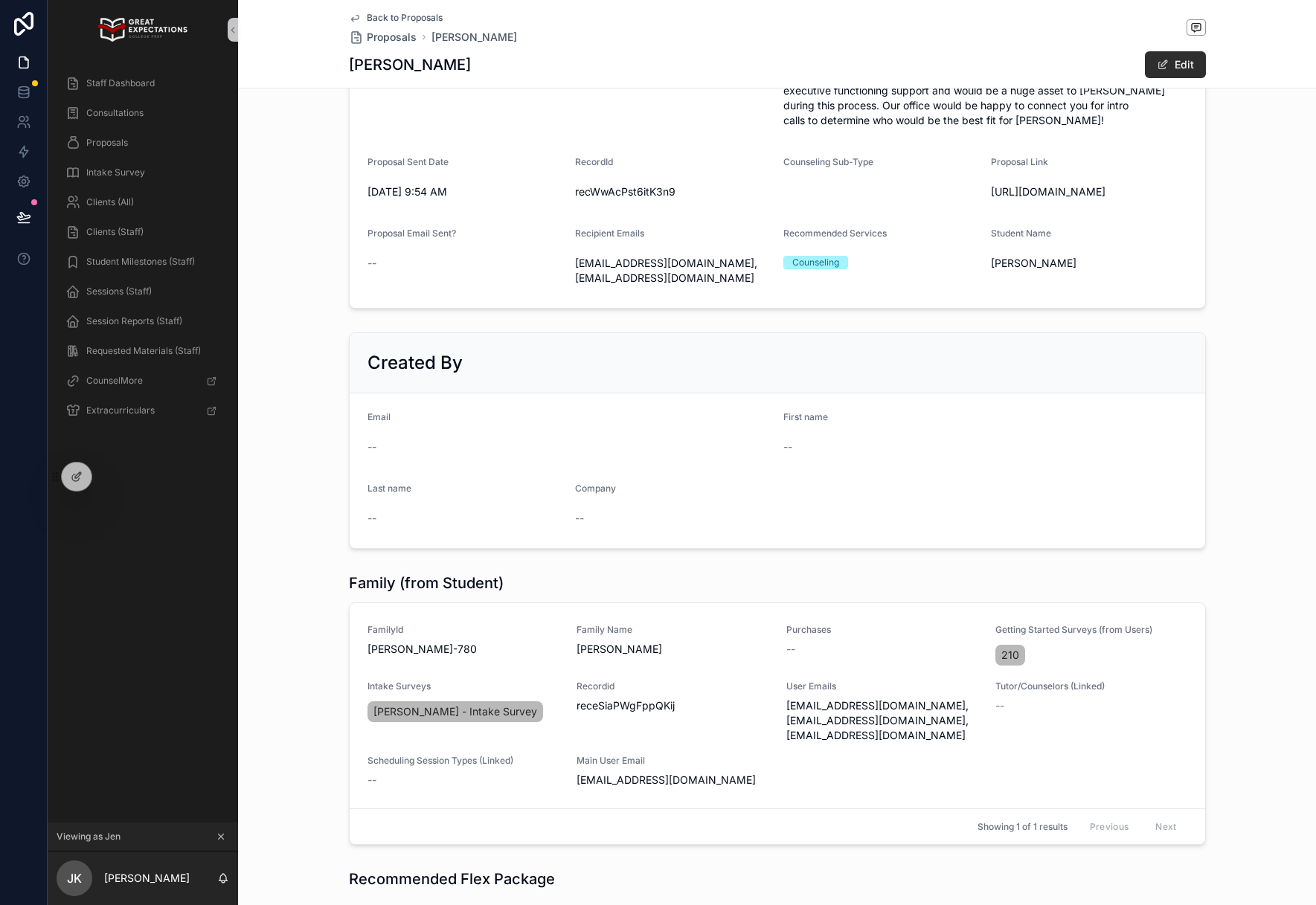
scroll to position [249, 0]
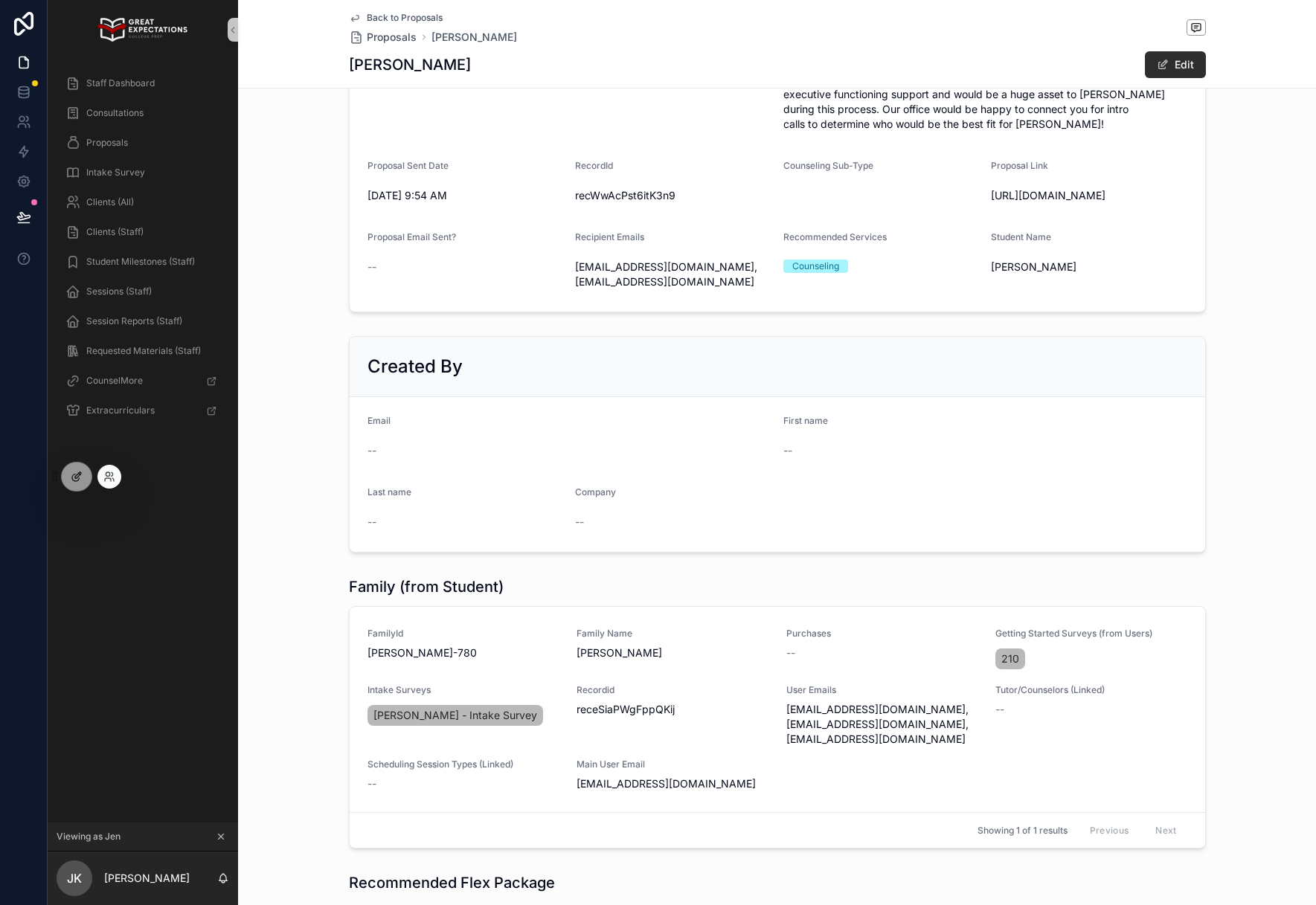
click at [83, 482] on div at bounding box center [76, 476] width 29 height 29
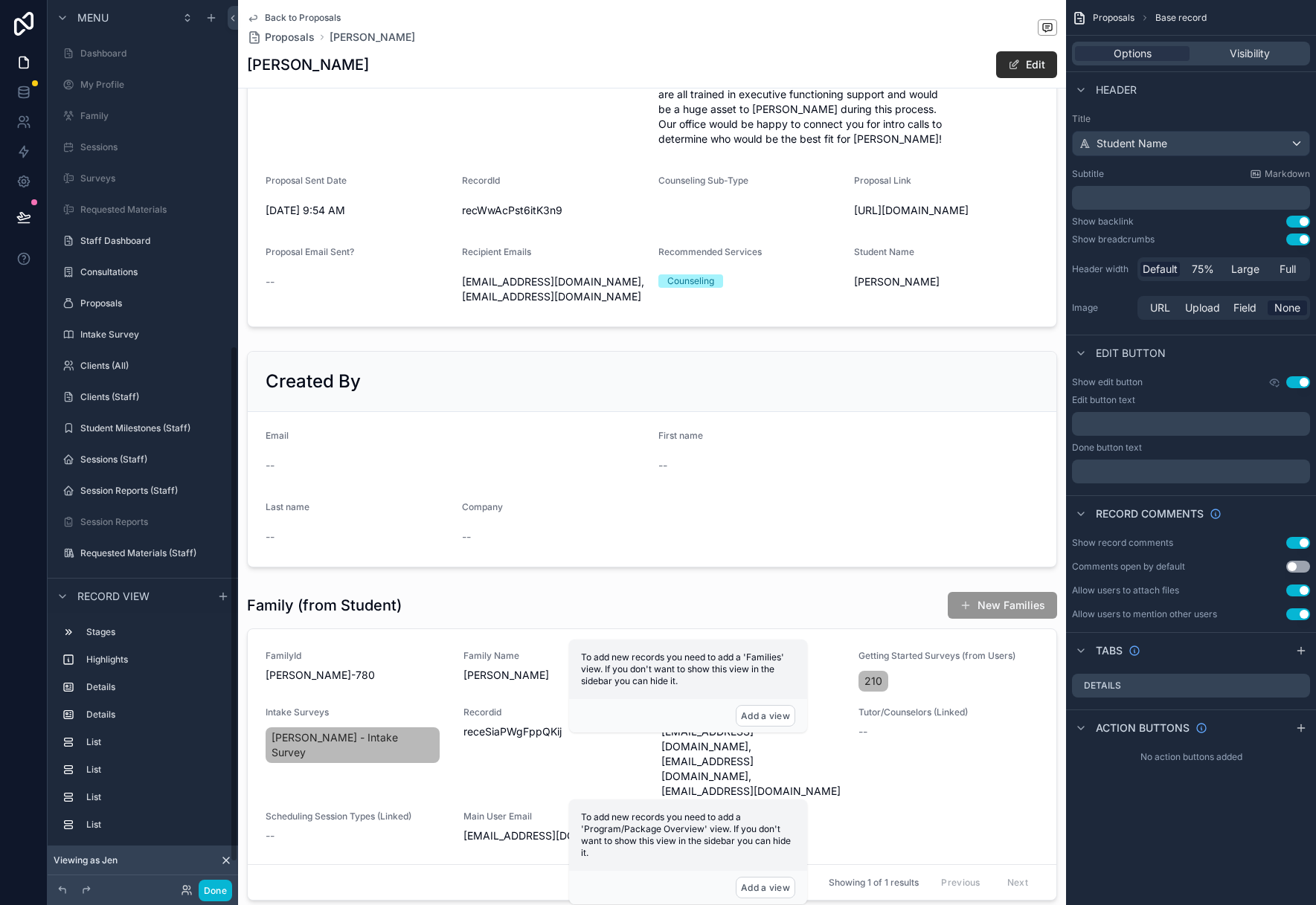
scroll to position [594, 0]
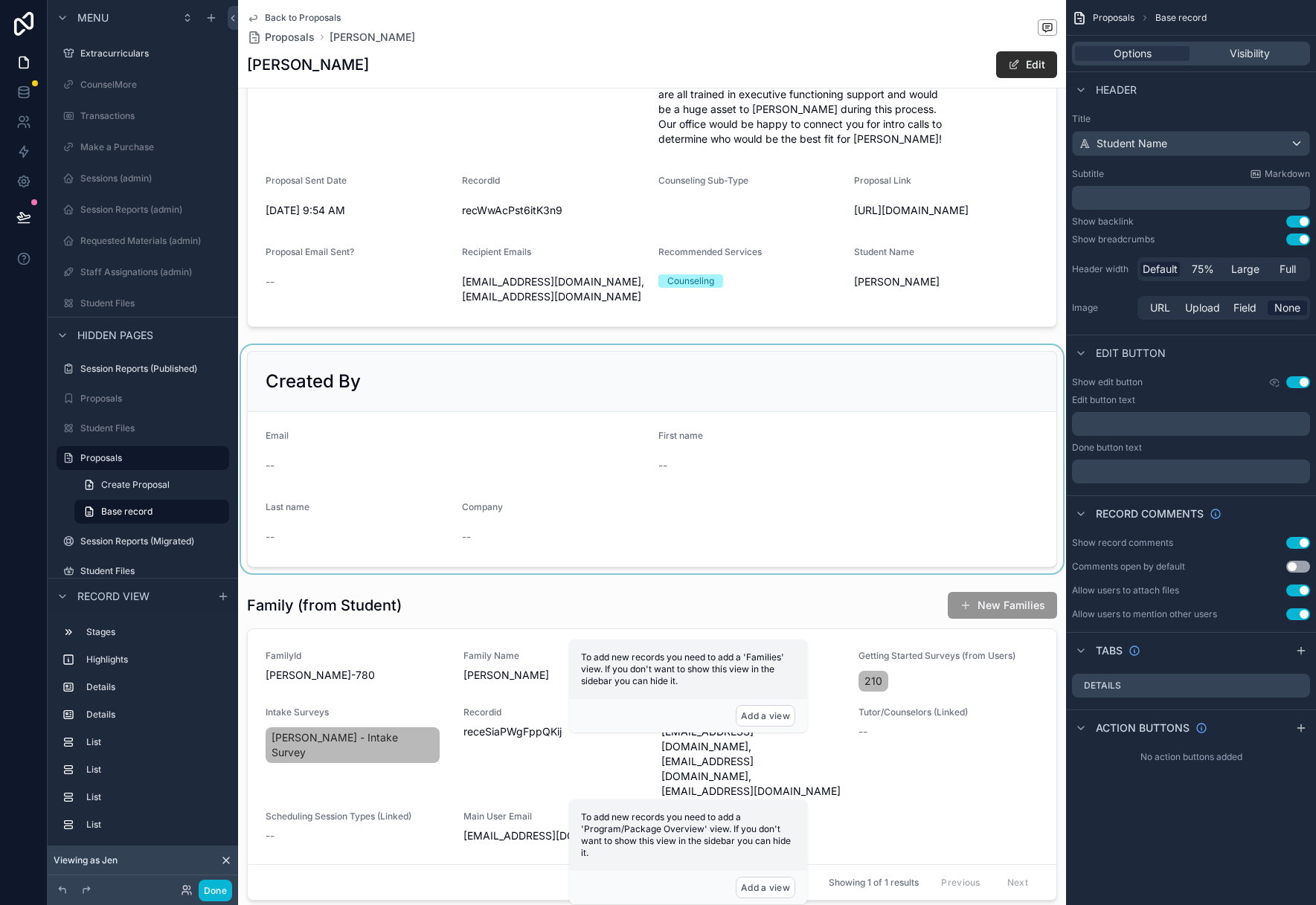
click at [737, 396] on div "scrollable content" at bounding box center [651, 459] width 828 height 228
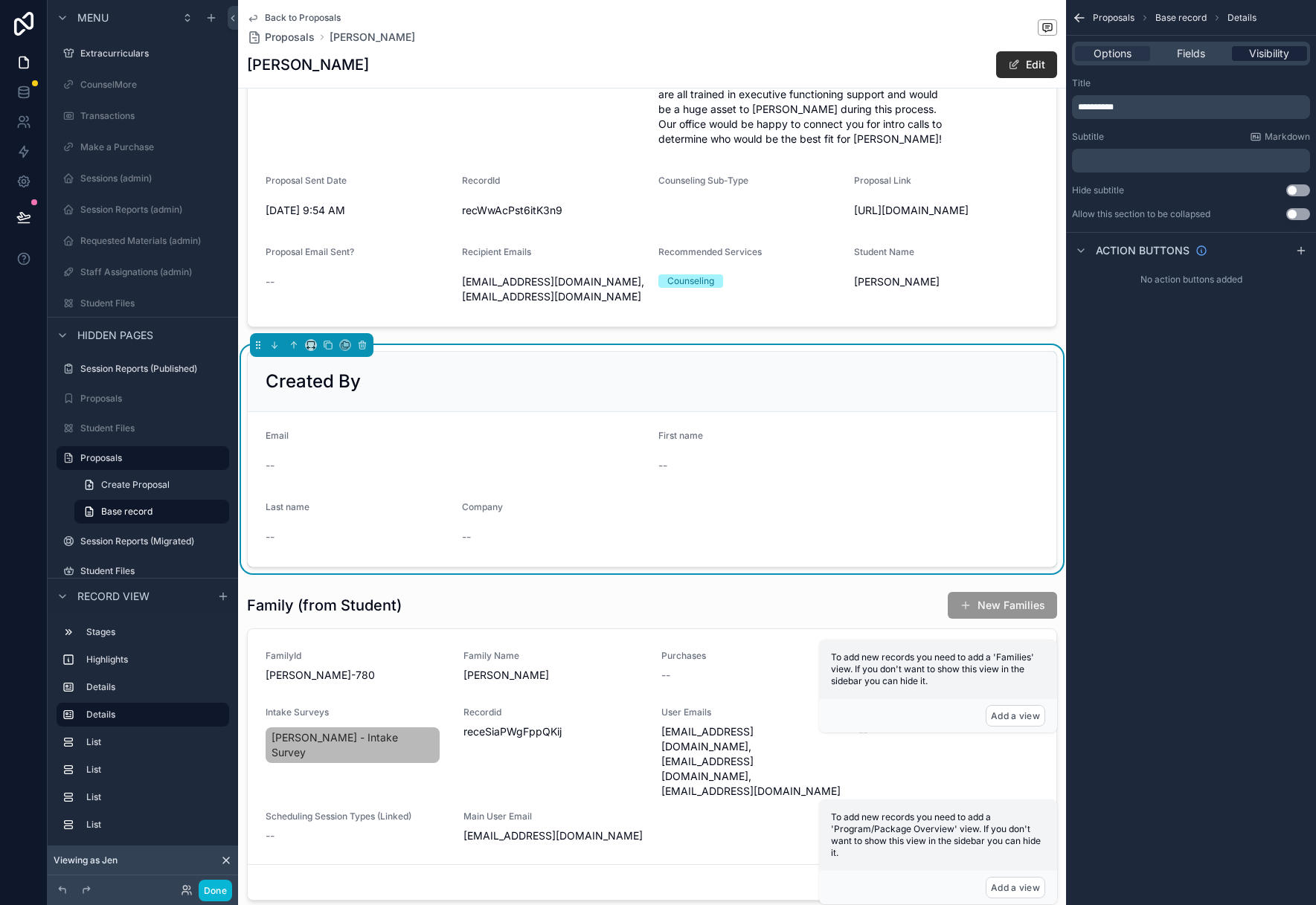
click at [1272, 52] on span "Visibility" at bounding box center [1269, 53] width 41 height 15
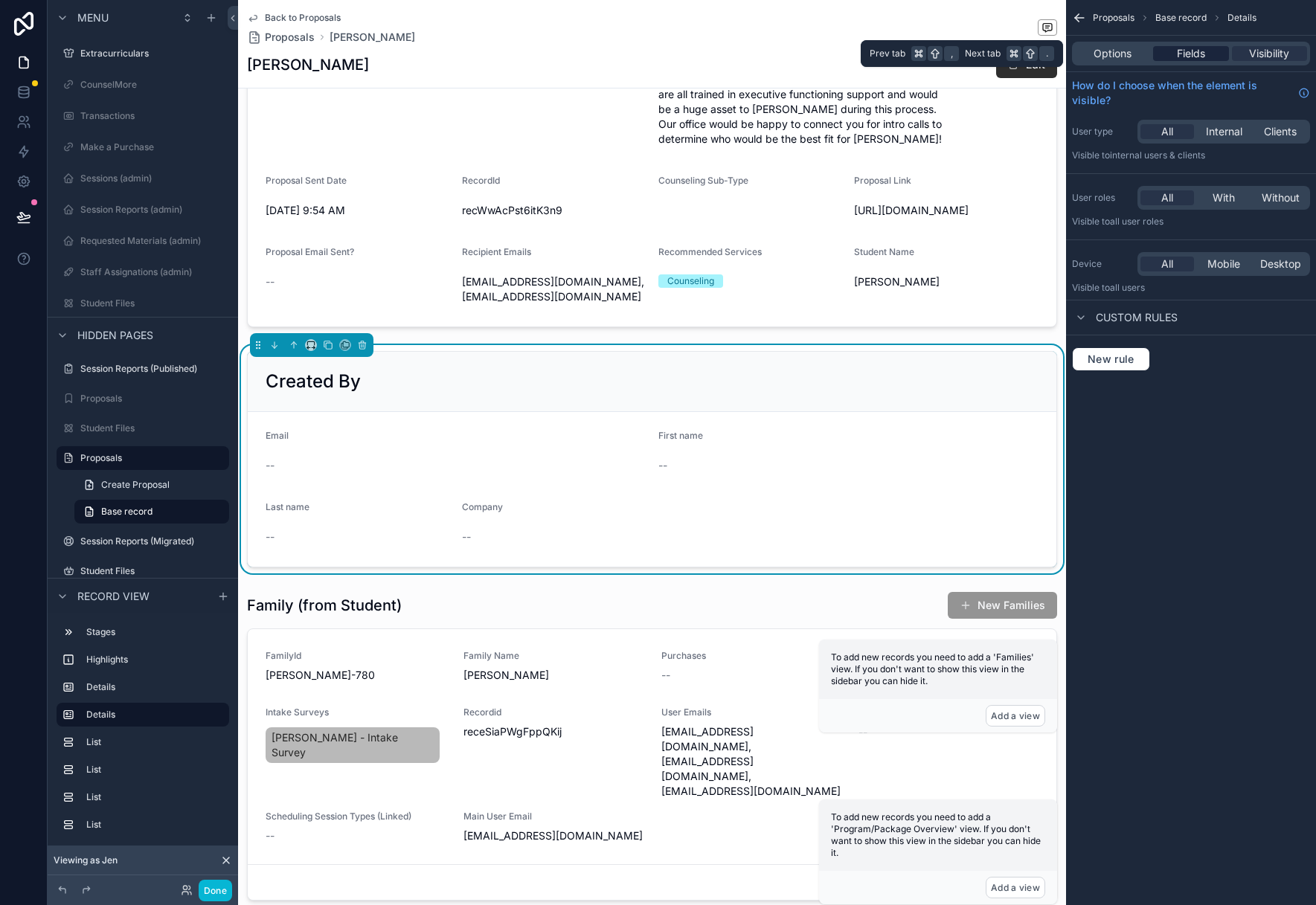
click at [1197, 60] on span "Fields" at bounding box center [1191, 53] width 29 height 15
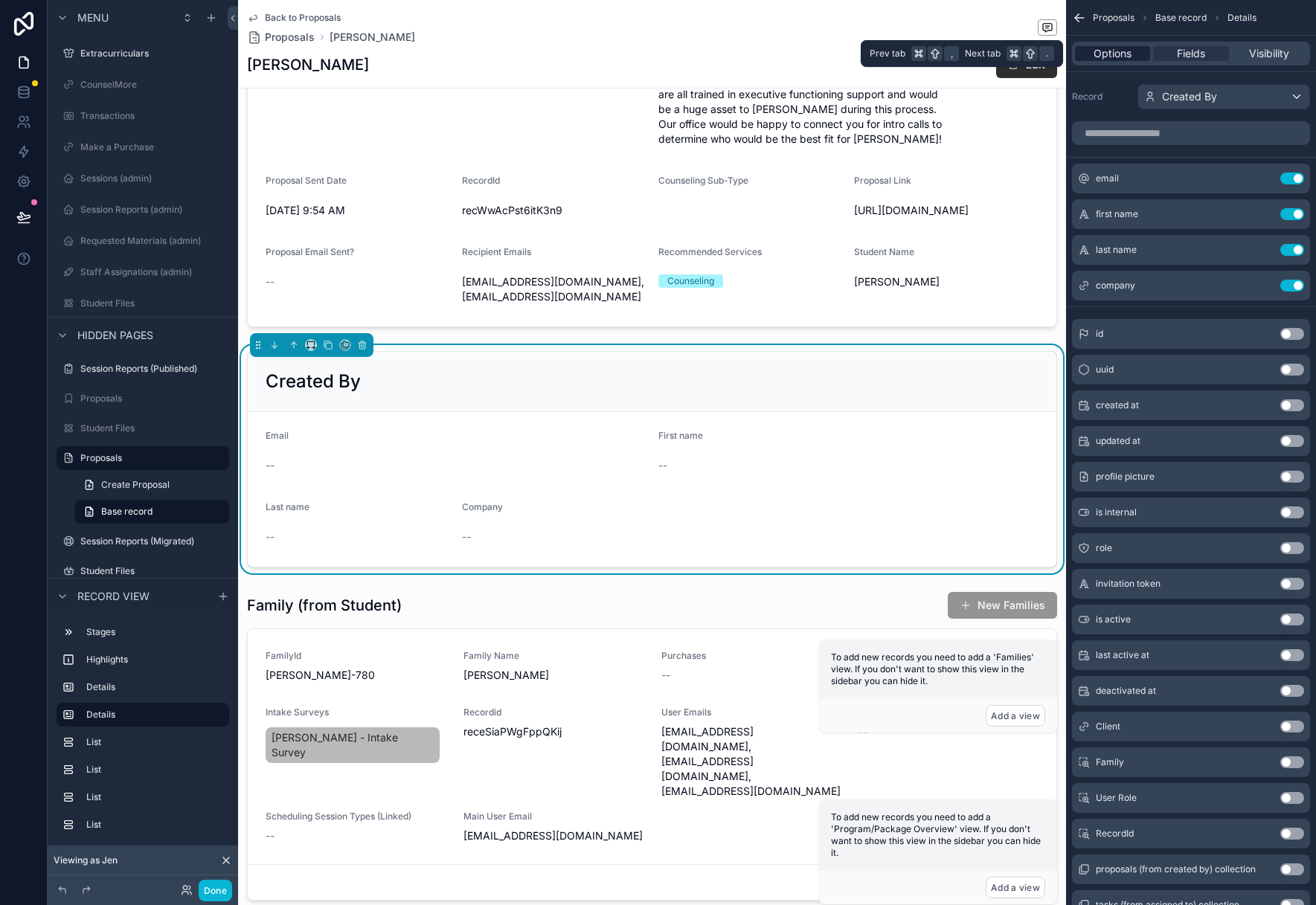
click at [1089, 58] on div "Options" at bounding box center [1112, 53] width 76 height 15
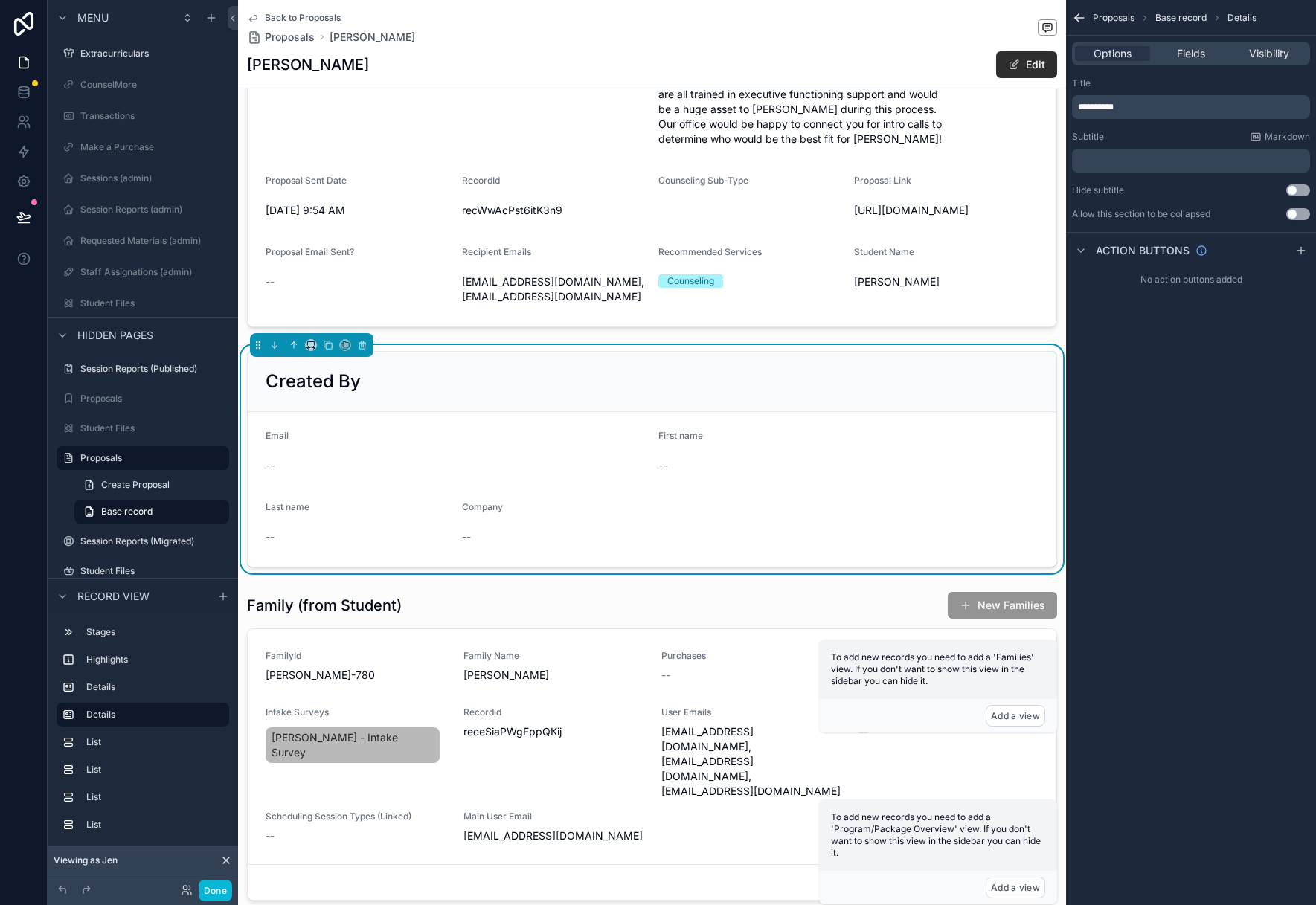
click at [903, 439] on form "Email -- First name -- Last name -- Company --" at bounding box center [652, 489] width 809 height 155
click at [360, 350] on icon "scrollable content" at bounding box center [362, 344] width 10 height 10
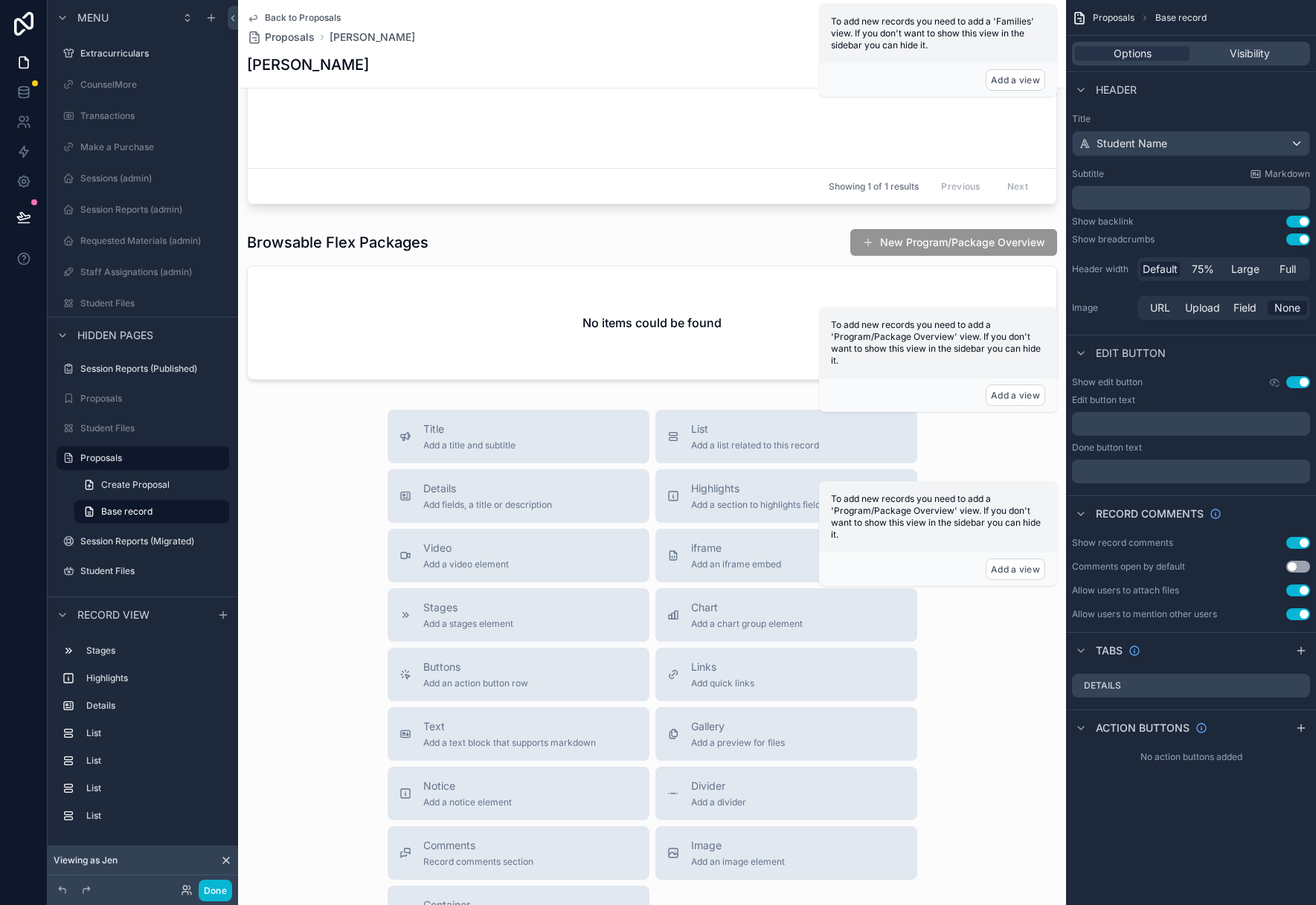
scroll to position [0, 0]
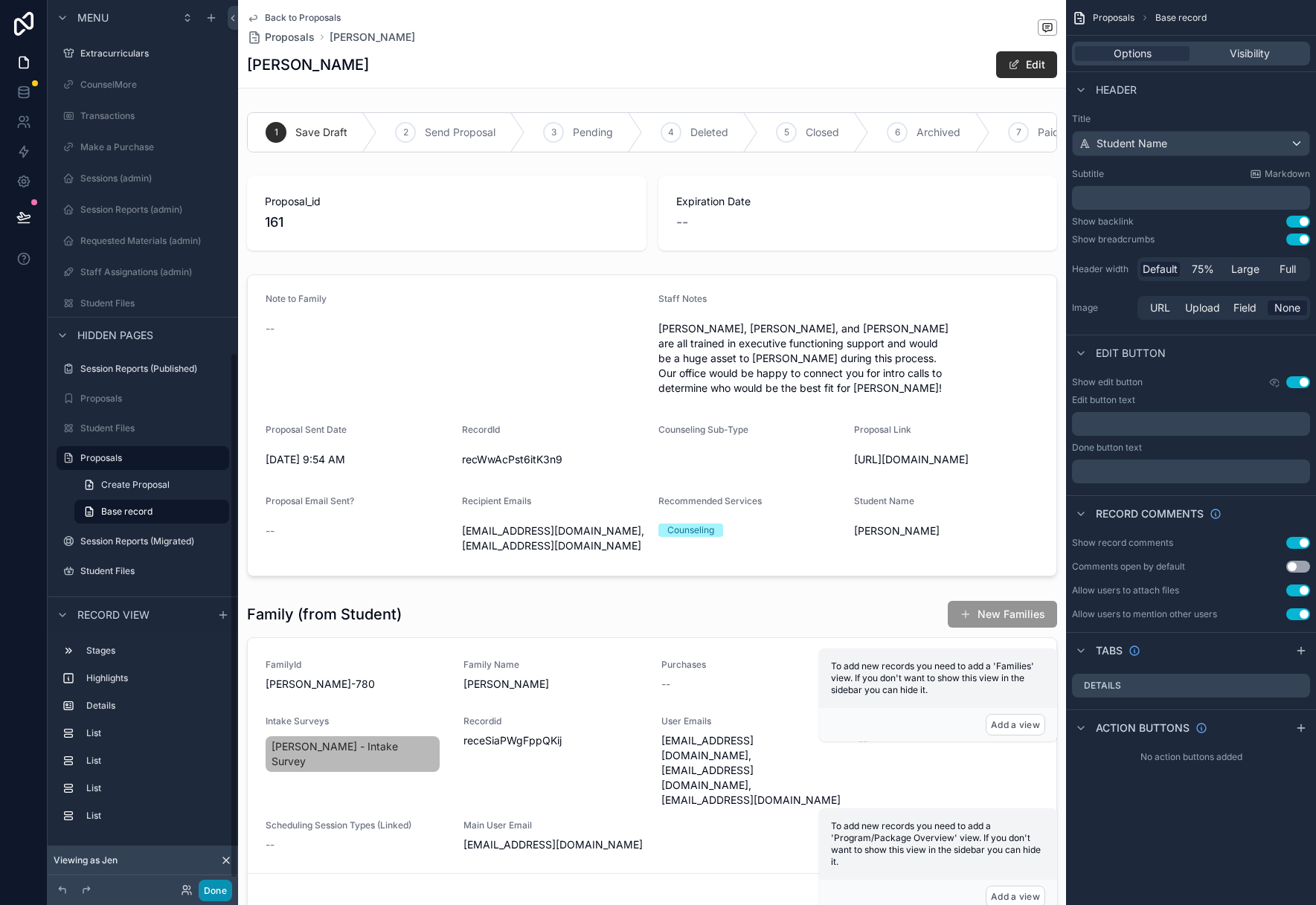
drag, startPoint x: 214, startPoint y: 893, endPoint x: 122, endPoint y: 555, distance: 350.3
click at [214, 893] on button "Done" at bounding box center [215, 889] width 33 height 21
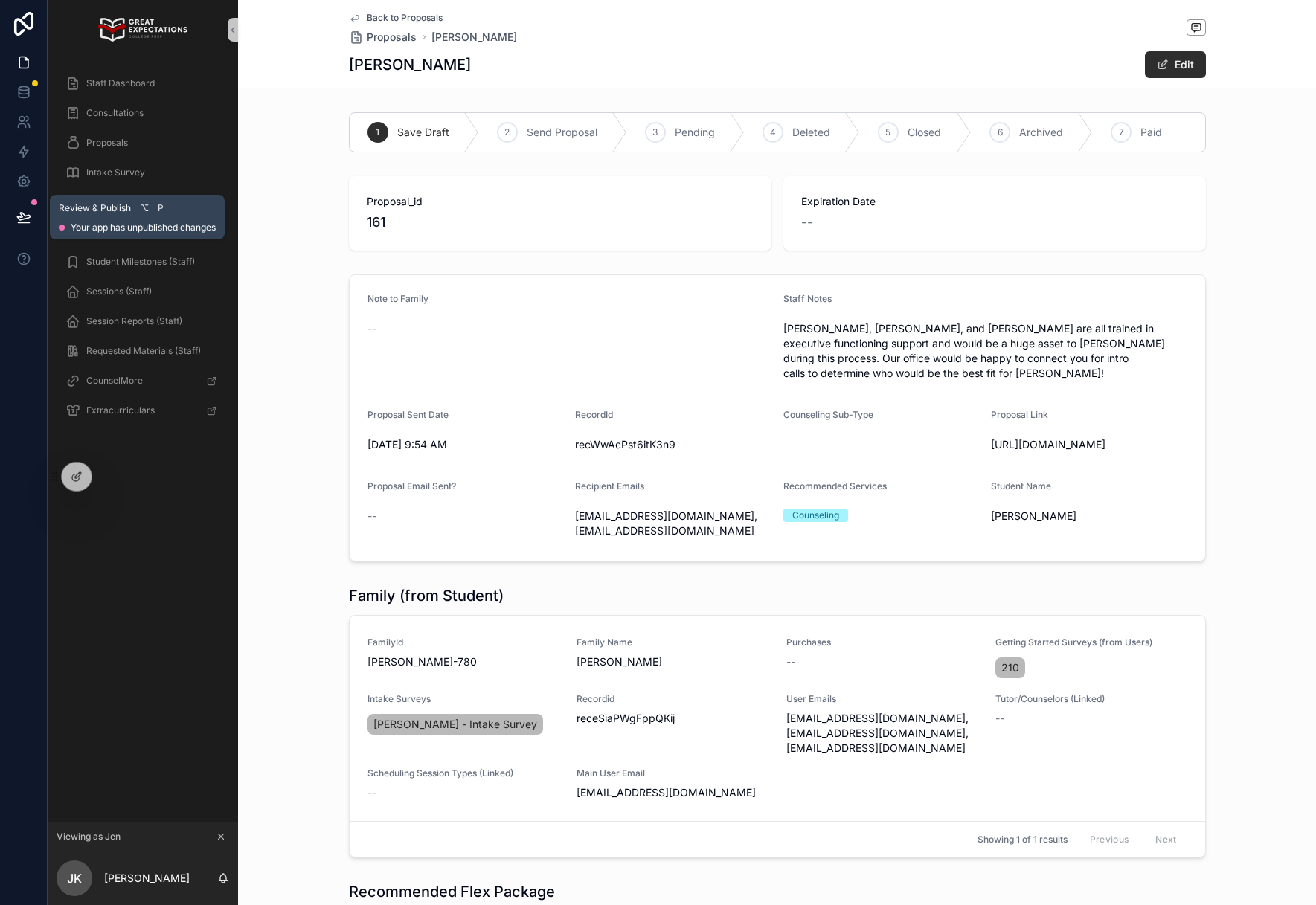
click at [127, 222] on span "Your app has unpublished changes" at bounding box center [143, 227] width 145 height 12
click at [17, 217] on icon at bounding box center [24, 216] width 13 height 7
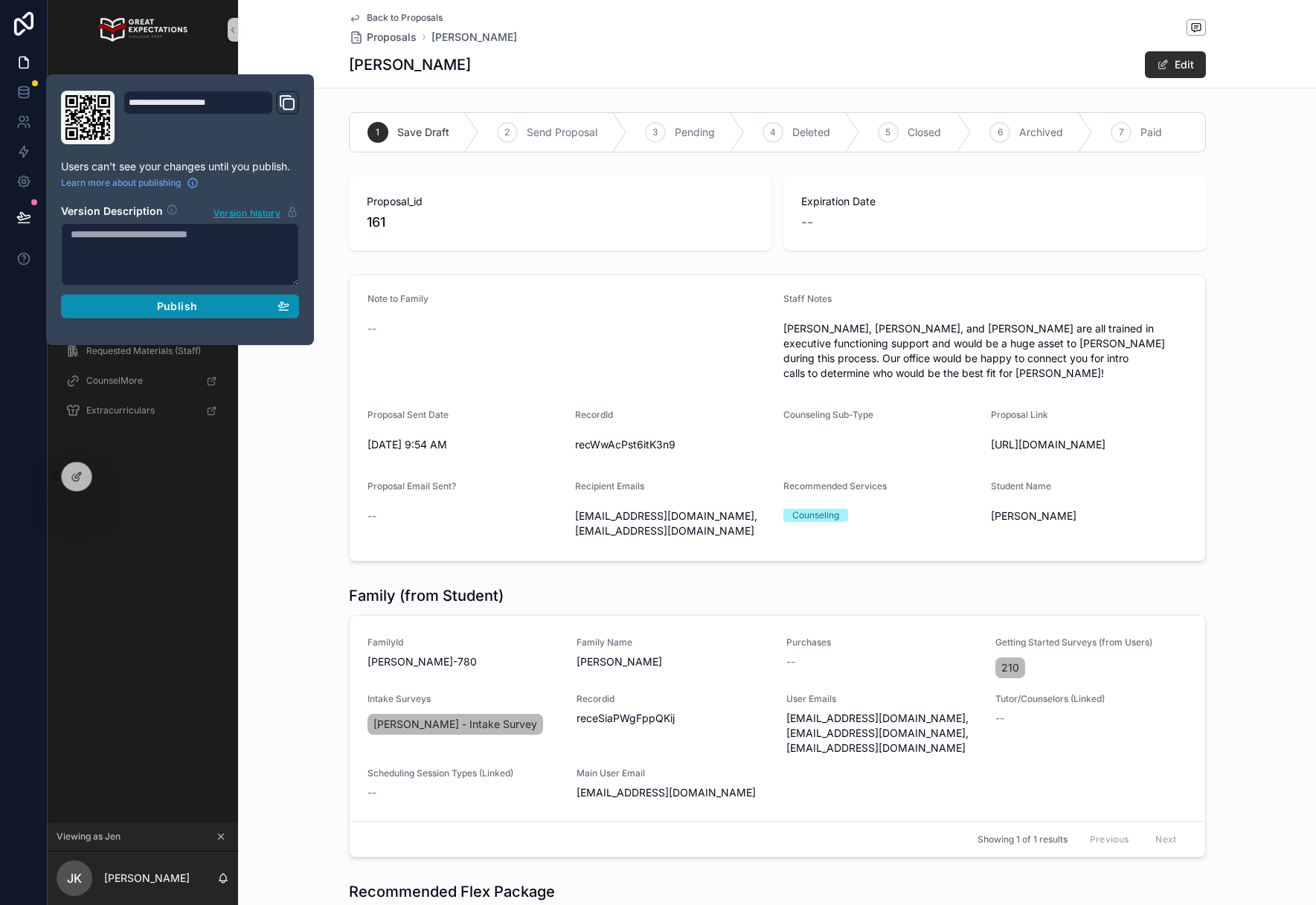
click at [146, 303] on div "Publish" at bounding box center [180, 306] width 218 height 14
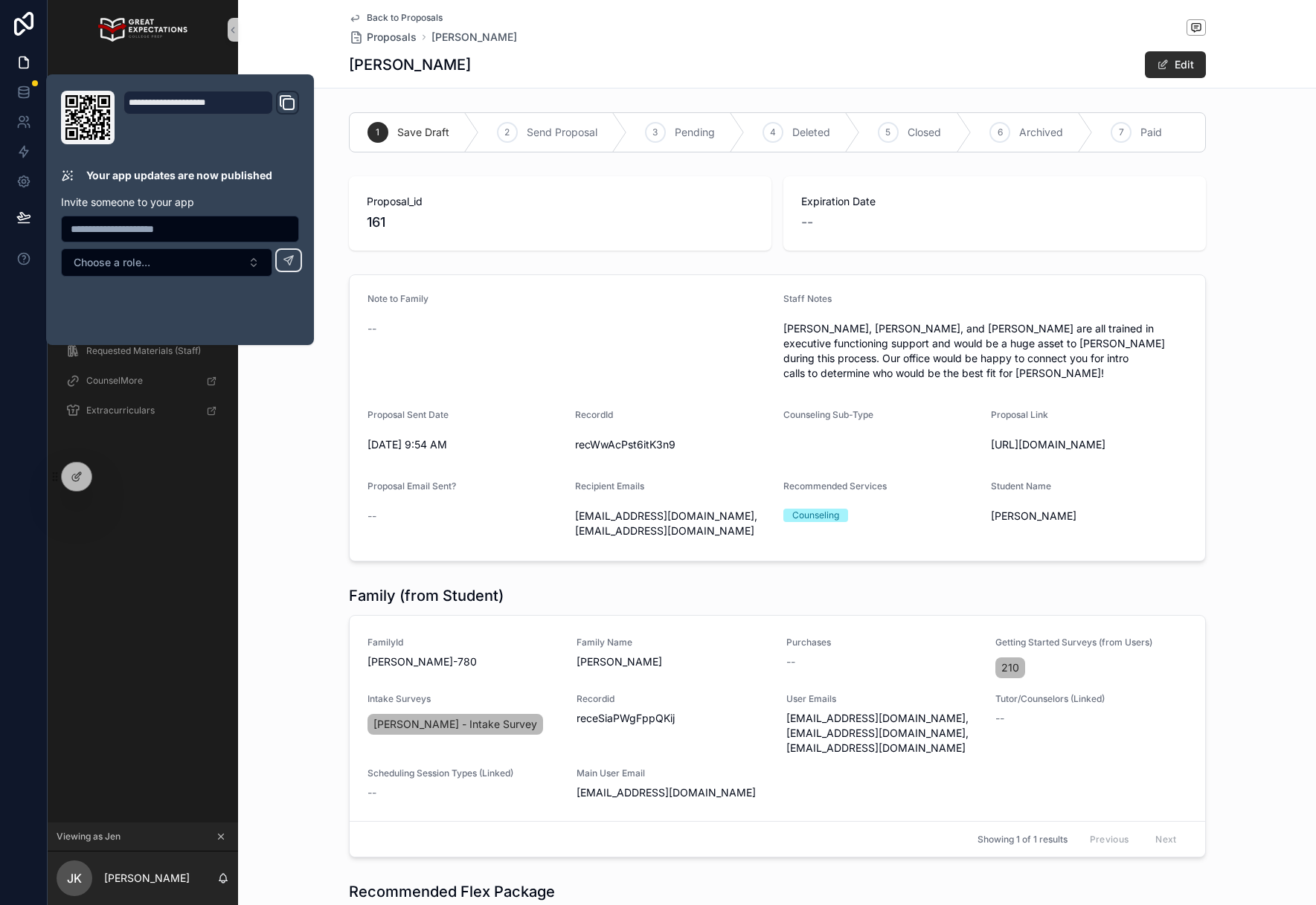
click at [243, 478] on div "Note to Family -- Staff Notes [PERSON_NAME], [PERSON_NAME], and [PERSON_NAME] a…" at bounding box center [776, 418] width 1077 height 299
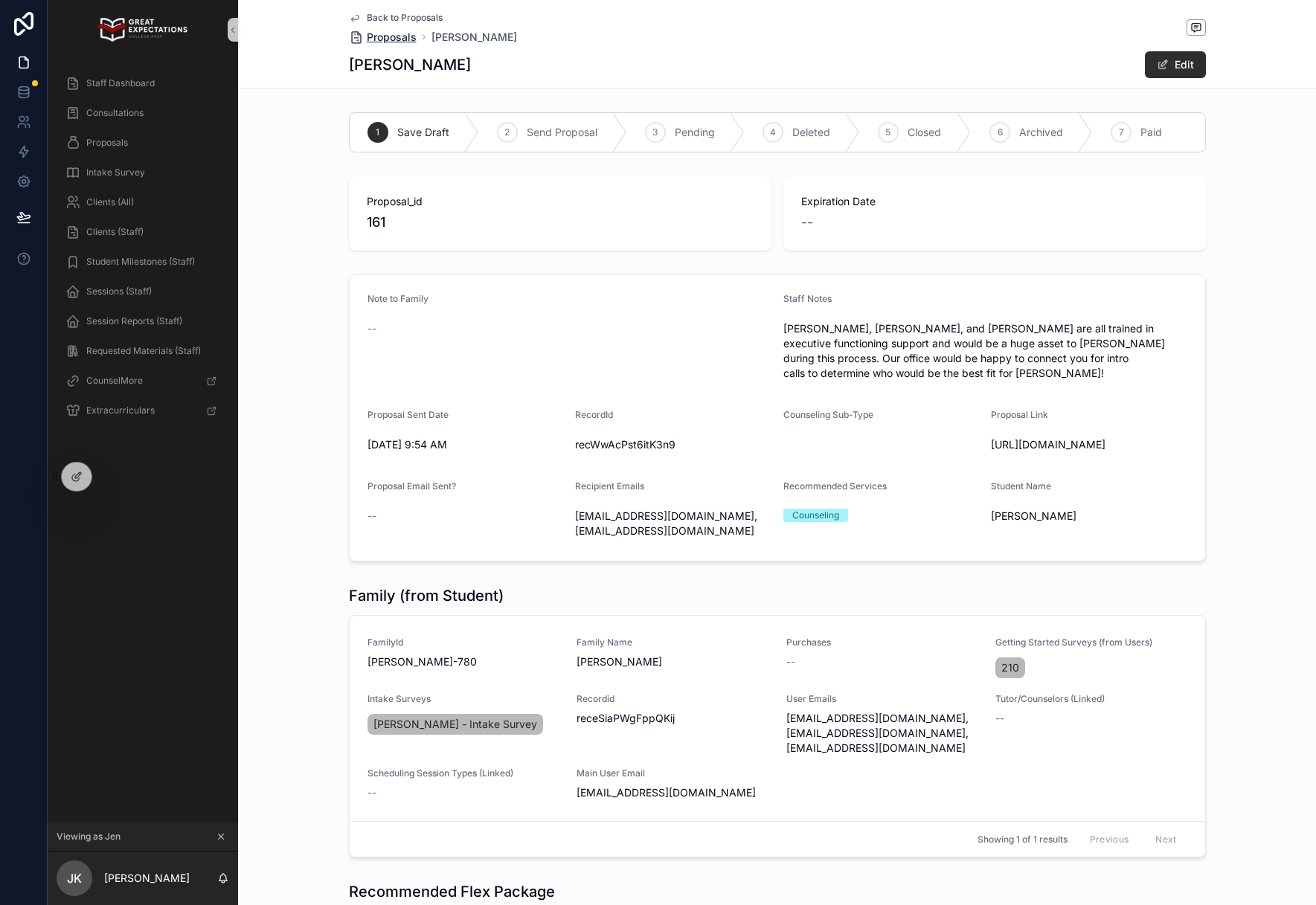
click at [388, 37] on span "Proposals" at bounding box center [391, 37] width 50 height 15
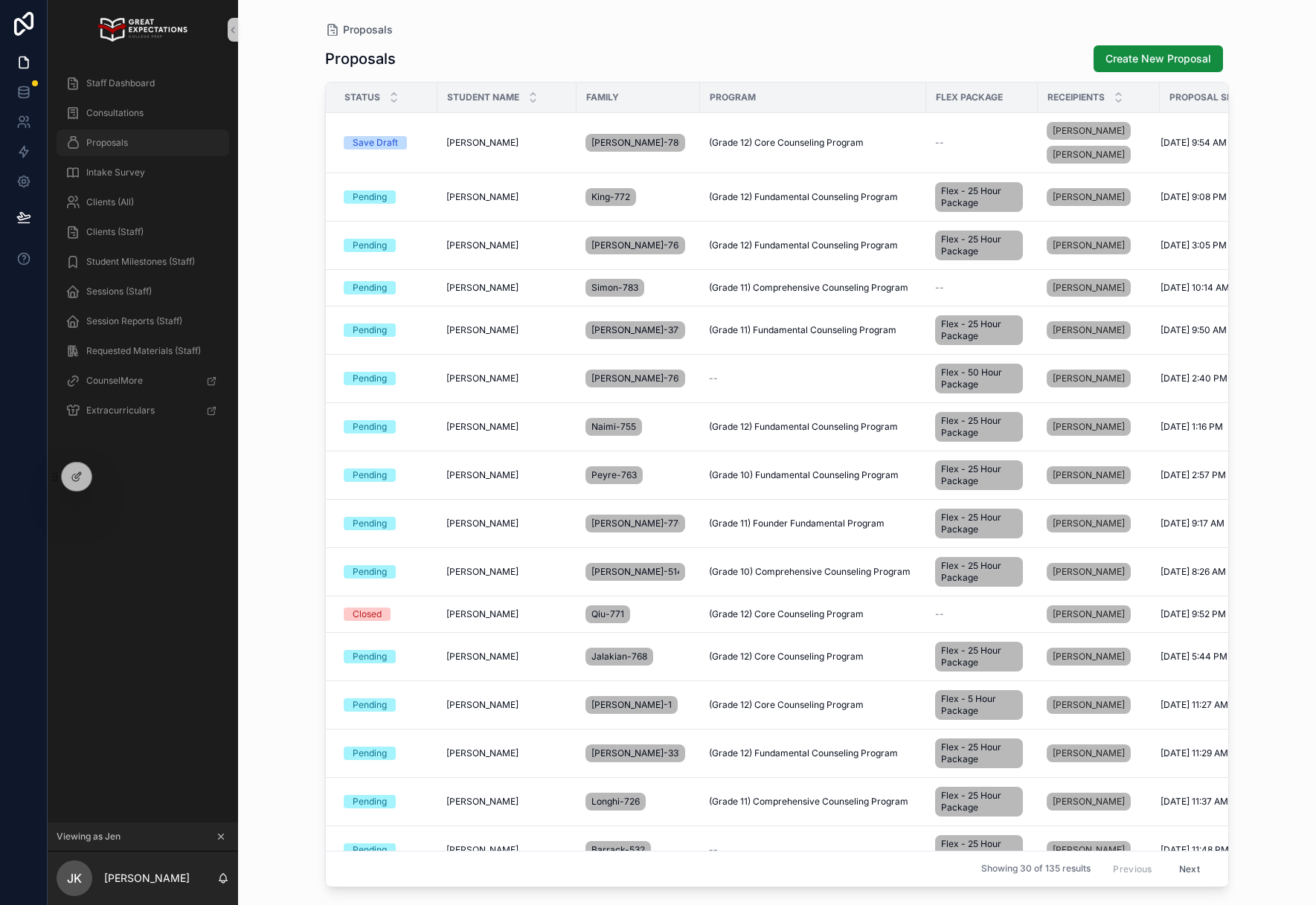
click at [141, 148] on div "Proposals" at bounding box center [143, 143] width 155 height 24
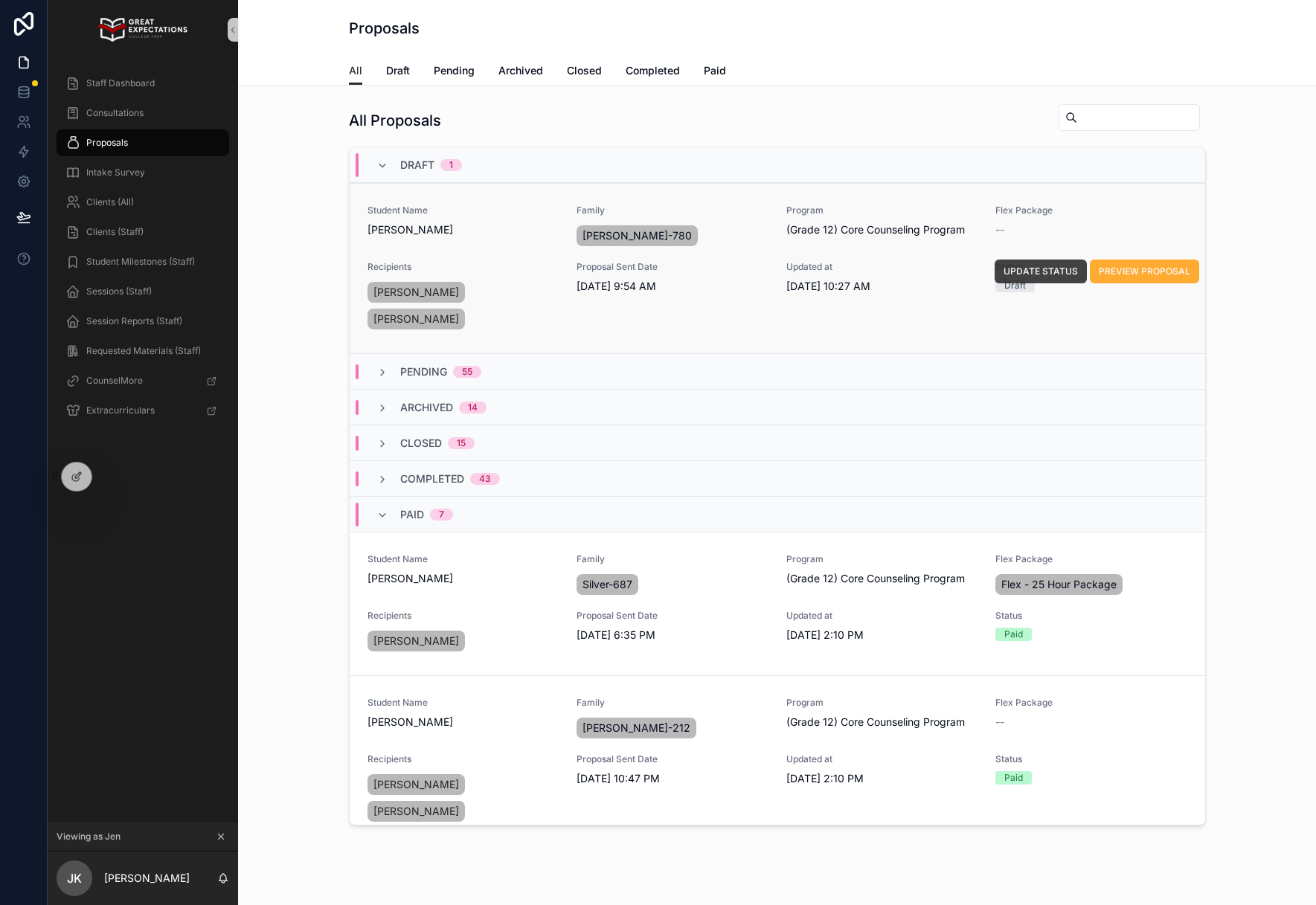
click at [1054, 273] on span "UPDATE STATUS" at bounding box center [1041, 271] width 75 height 12
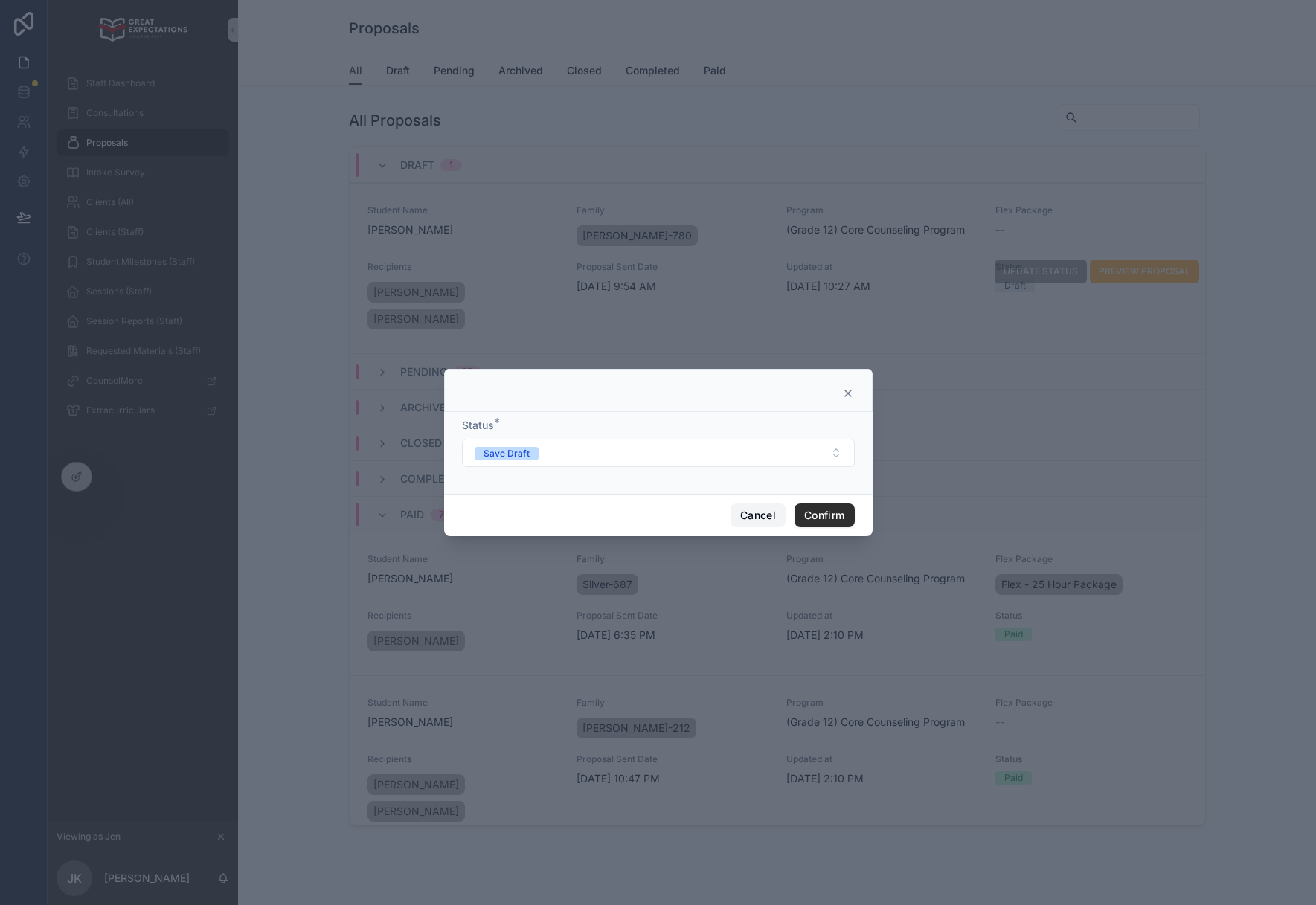
click at [737, 522] on button "Cancel" at bounding box center [758, 516] width 55 height 24
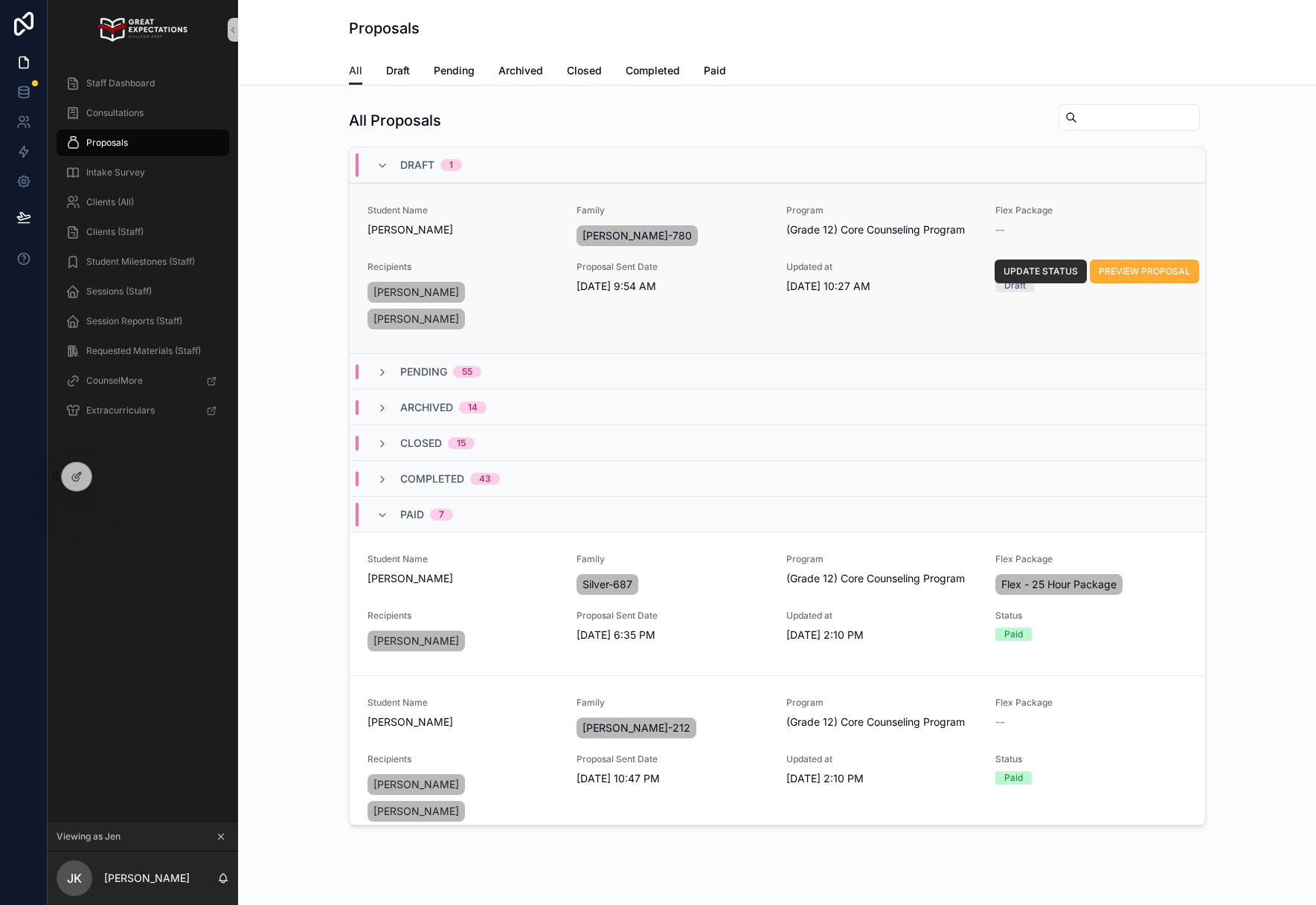
click at [381, 64] on div "All Draft Pending Archived Closed Completed Paid" at bounding box center [777, 70] width 856 height 29
click at [383, 75] on div "All Draft Pending Archived Closed Completed Paid" at bounding box center [777, 70] width 856 height 29
click at [396, 70] on span "Draft" at bounding box center [398, 71] width 24 height 15
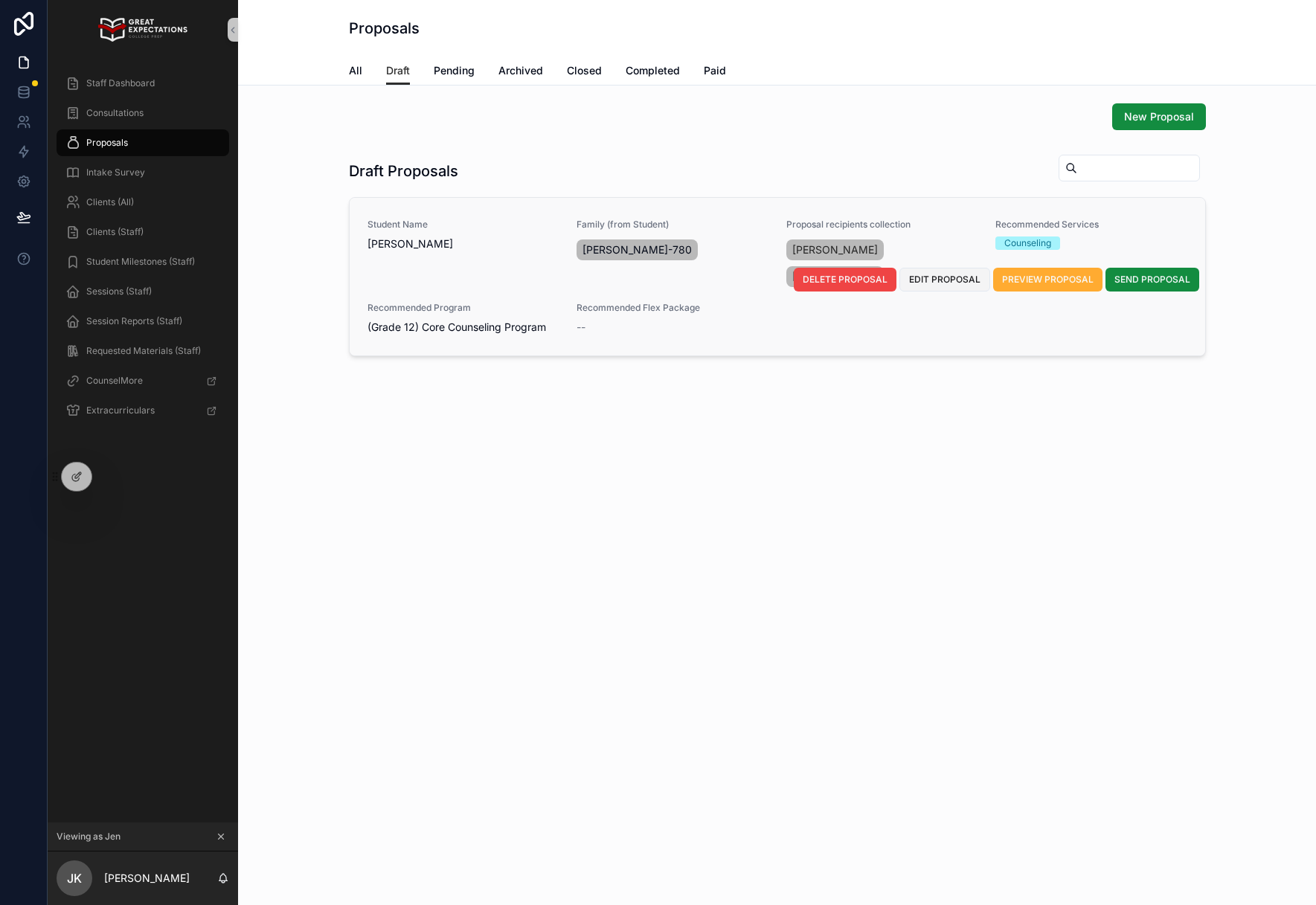
click at [948, 279] on span "EDIT PROPOSAL" at bounding box center [945, 279] width 72 height 12
click at [111, 478] on icon at bounding box center [108, 479] width 6 height 3
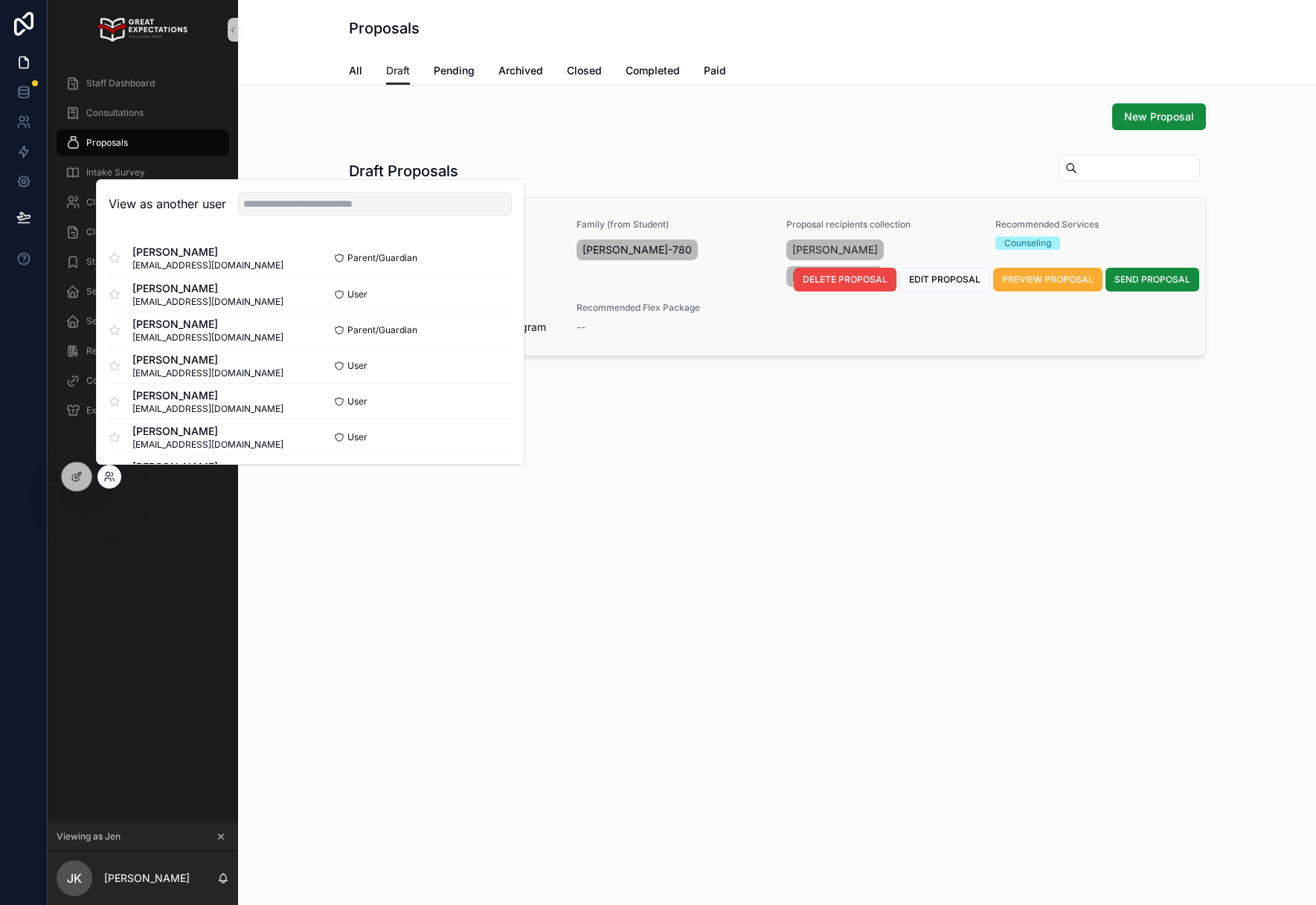
click at [318, 215] on div "View as another user" at bounding box center [310, 203] width 427 height 48
click at [320, 203] on input "text" at bounding box center [374, 203] width 274 height 24
type input "*******"
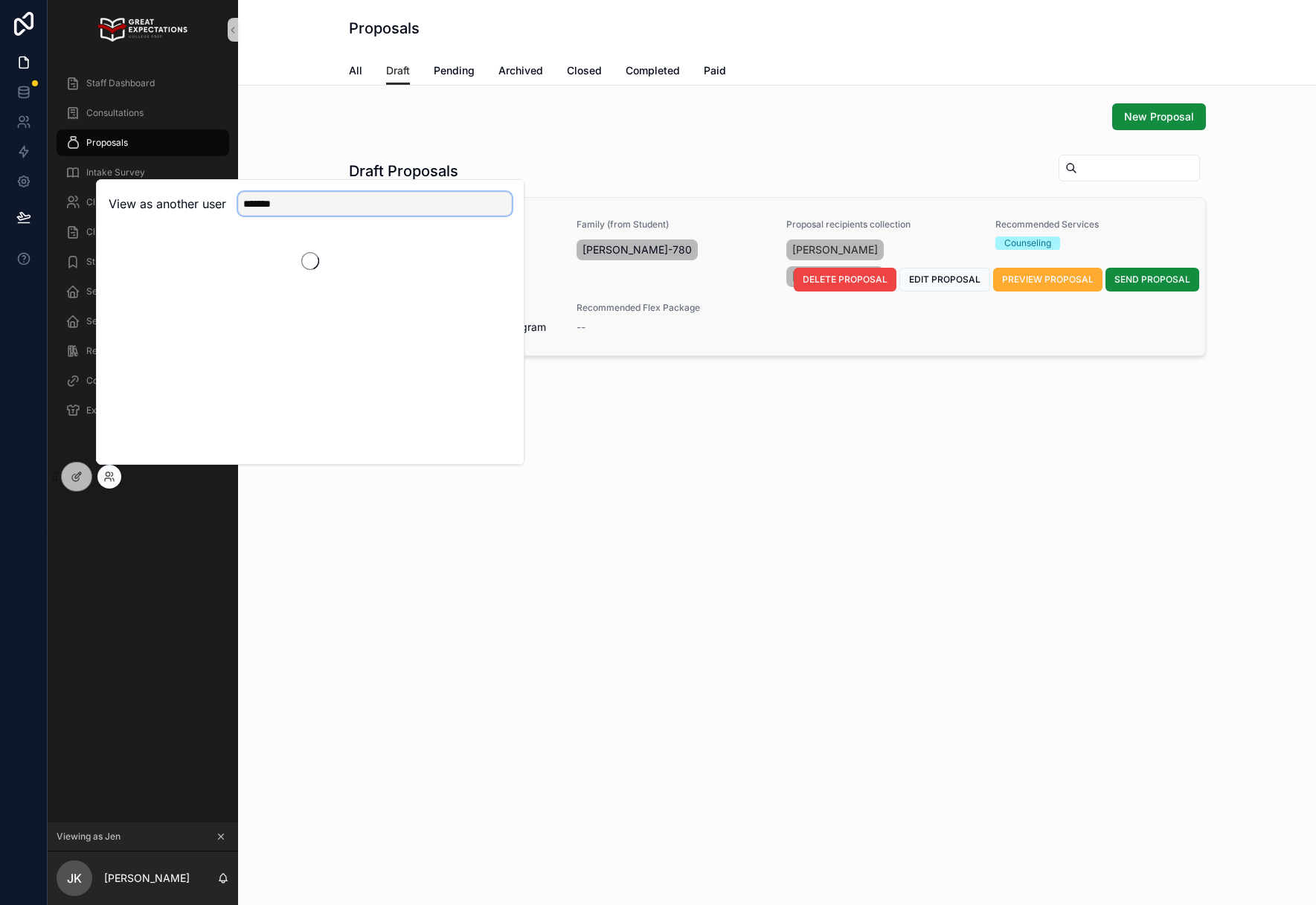
click at [312, 211] on input "*******" at bounding box center [374, 203] width 274 height 24
drag, startPoint x: 323, startPoint y: 207, endPoint x: 173, endPoint y: 191, distance: 150.9
click at [173, 191] on div "View as another user *******" at bounding box center [310, 203] width 427 height 48
type input "*"
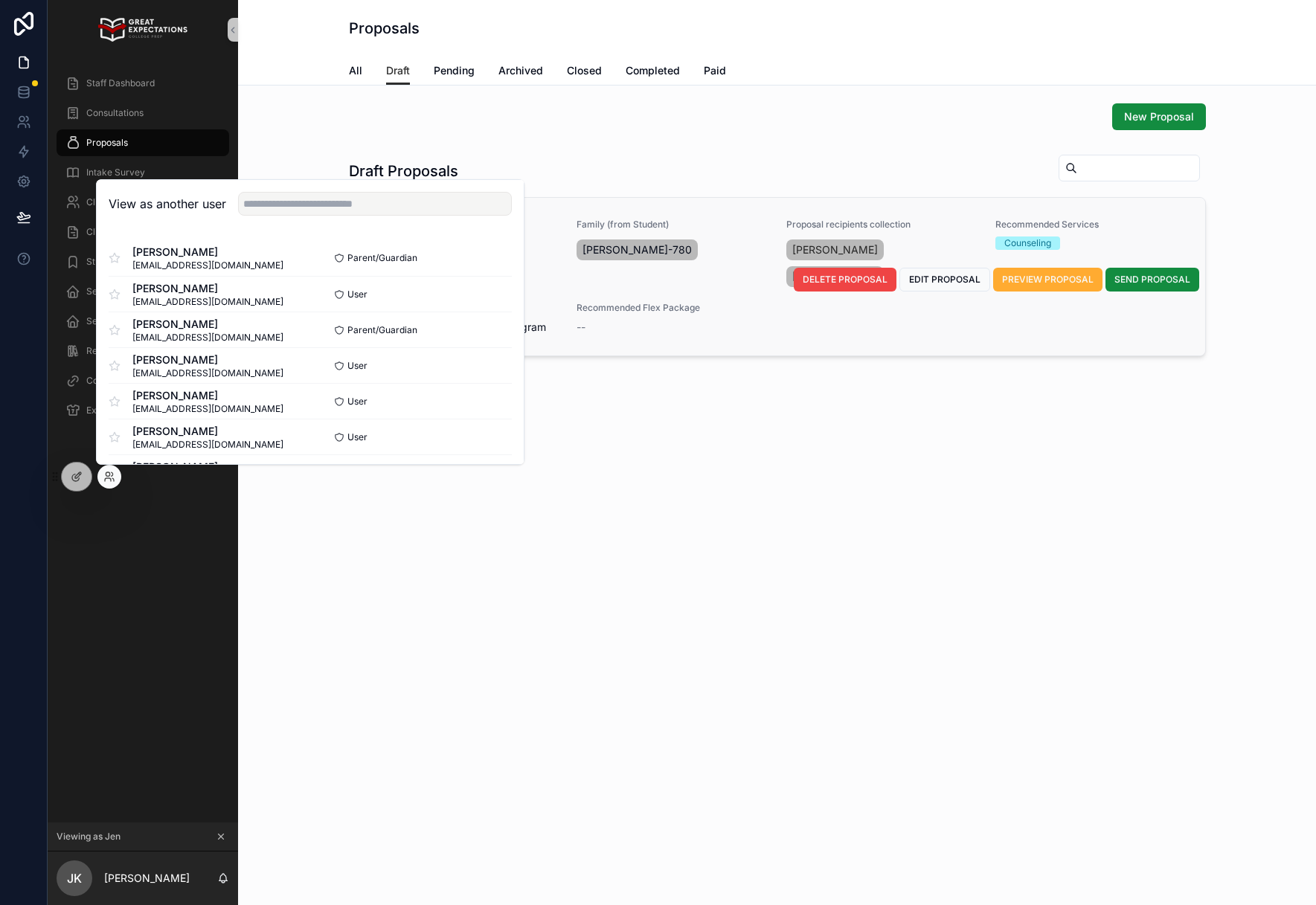
click at [702, 664] on div "Proposals Draft All Draft Pending Archived Closed Completed Paid New Proposal D…" at bounding box center [776, 452] width 1077 height 905
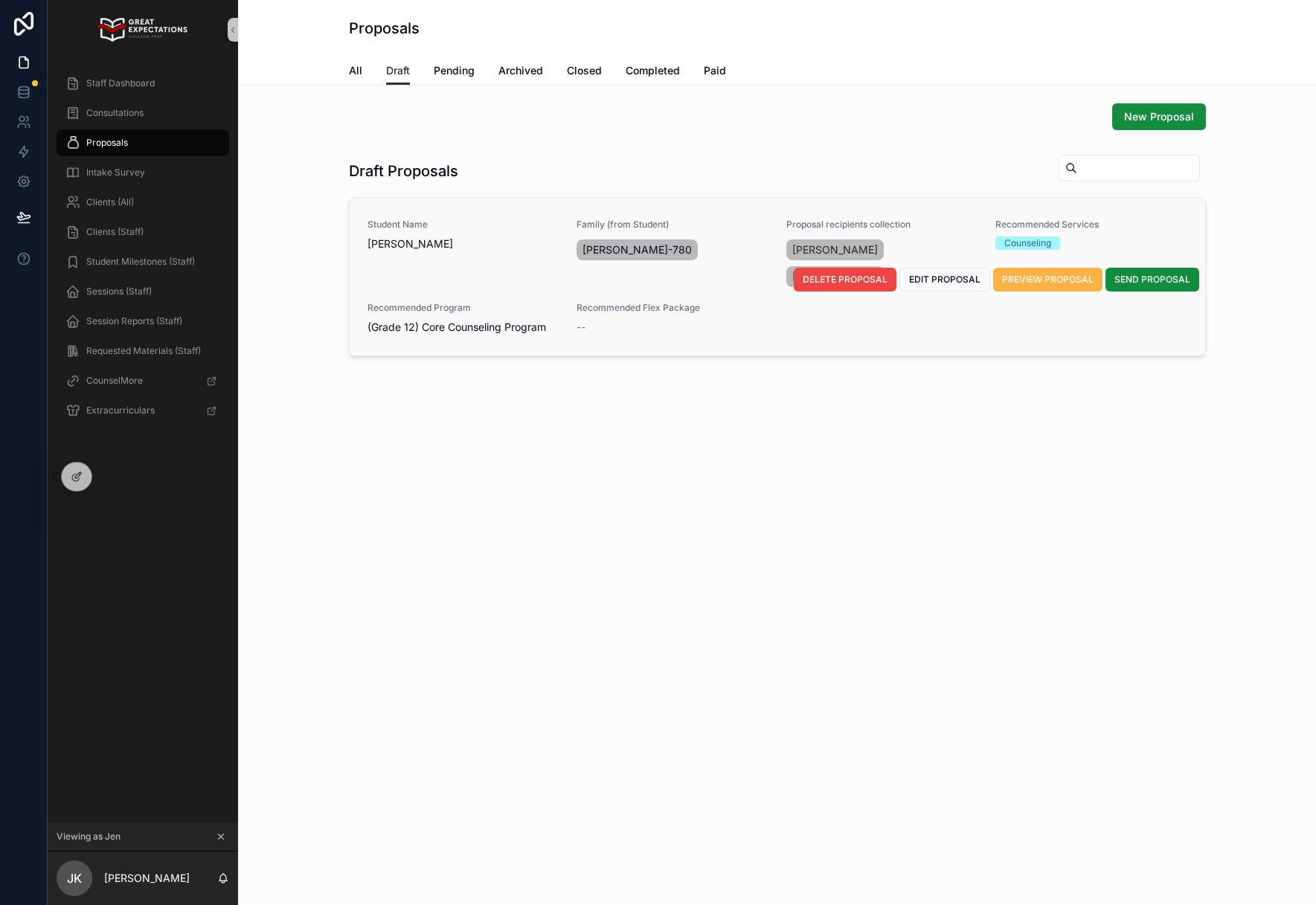
click at [1062, 282] on span "PREVIEW PROPOSAL" at bounding box center [1047, 279] width 91 height 12
click at [1141, 284] on span "SEND PROPOSAL" at bounding box center [1152, 279] width 76 height 12
